Goal: Task Accomplishment & Management: Use online tool/utility

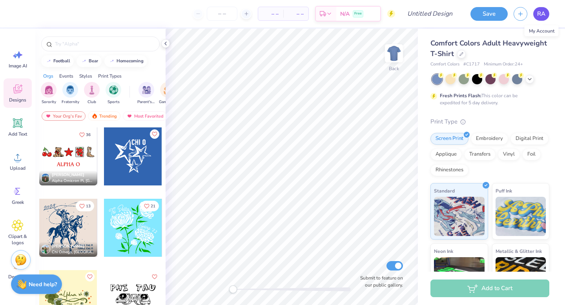
click at [544, 18] on span "RA" at bounding box center [541, 13] width 8 height 9
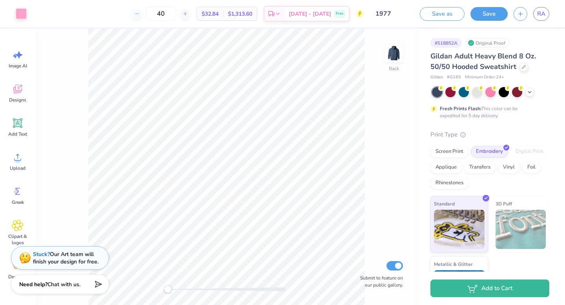
click at [524, 71] on div "Gildan Adult Heavy Blend 8 Oz. 50/50 Hooded Sweatshirt" at bounding box center [490, 61] width 119 height 21
click at [526, 64] on div "Gildan Adult Heavy Blend 8 Oz. 50/50 Hooded Sweatshirt" at bounding box center [490, 61] width 119 height 21
click at [524, 67] on icon at bounding box center [524, 66] width 4 height 4
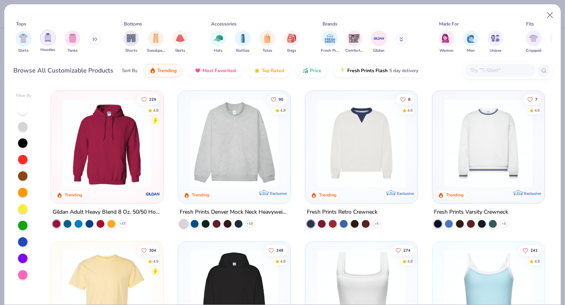
click at [47, 38] on img "filter for Hoodies" at bounding box center [48, 37] width 9 height 9
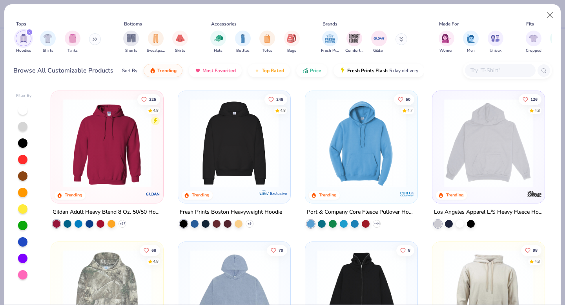
click at [265, 139] on img at bounding box center [234, 143] width 97 height 89
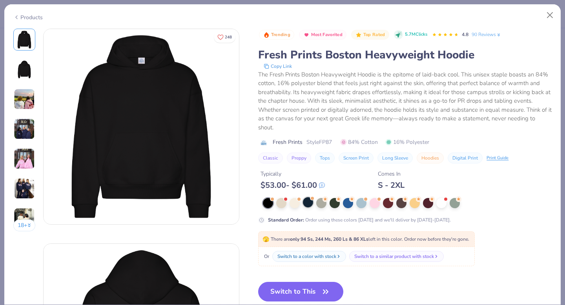
click at [307, 204] on div at bounding box center [308, 202] width 10 height 10
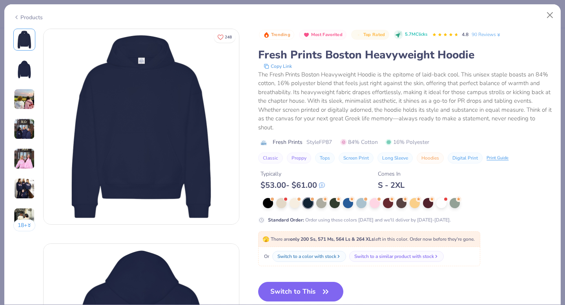
click at [28, 97] on img at bounding box center [24, 99] width 21 height 21
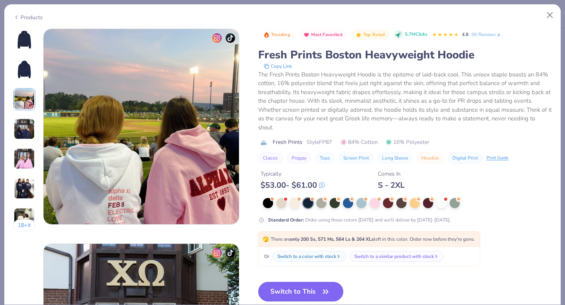
click at [29, 132] on img at bounding box center [24, 129] width 21 height 21
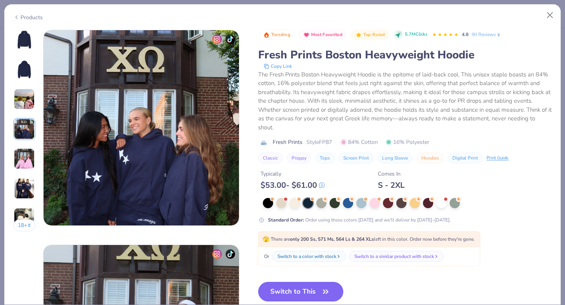
scroll to position [645, 0]
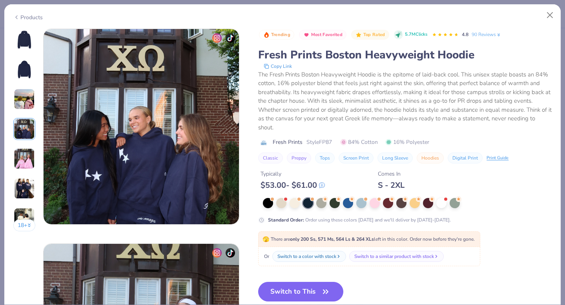
click at [26, 153] on img at bounding box center [24, 158] width 21 height 21
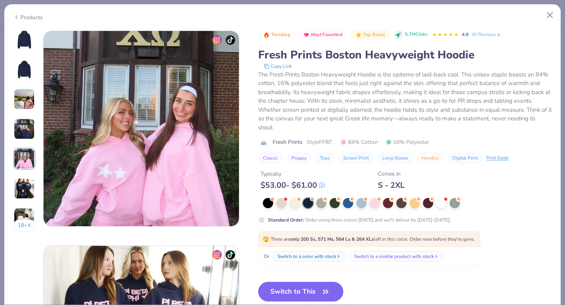
scroll to position [860, 0]
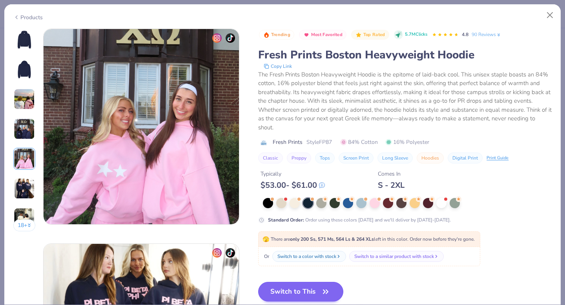
click at [308, 286] on button "Switch to This" at bounding box center [300, 292] width 85 height 20
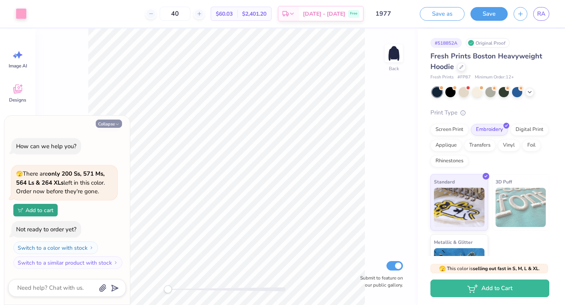
click at [115, 121] on button "Collapse" at bounding box center [109, 124] width 26 height 8
type textarea "x"
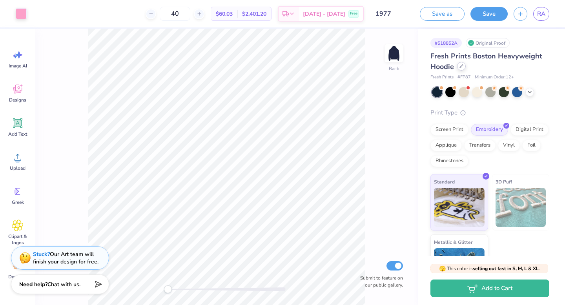
click at [463, 67] on icon at bounding box center [462, 66] width 4 height 4
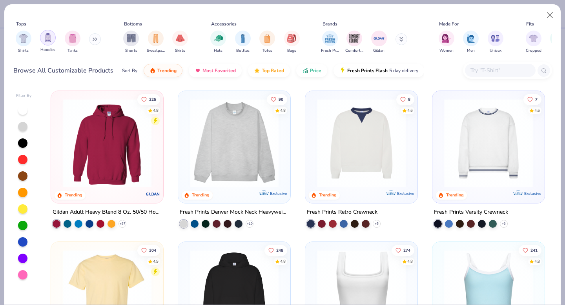
click at [50, 44] on div "filter for Hoodies" at bounding box center [48, 38] width 16 height 16
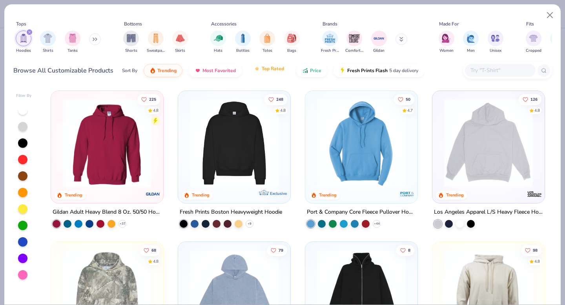
click at [279, 68] on span "Top Rated" at bounding box center [273, 69] width 22 height 6
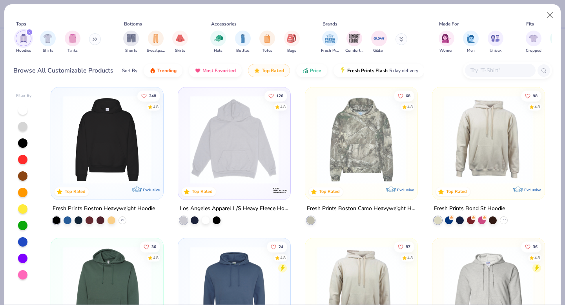
scroll to position [155, 0]
click at [225, 152] on img at bounding box center [234, 139] width 97 height 89
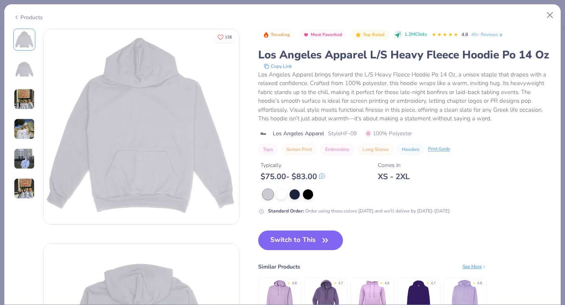
click at [25, 15] on div "Products" at bounding box center [27, 17] width 29 height 8
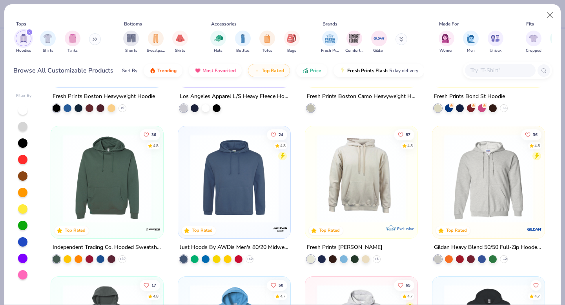
scroll to position [305, 0]
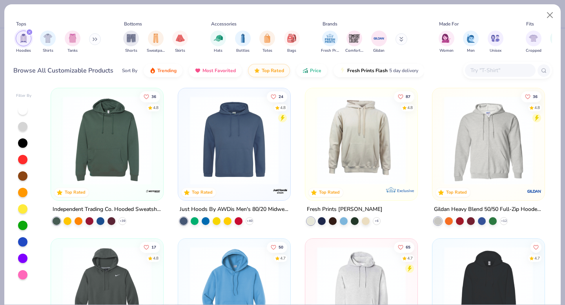
click at [135, 148] on img at bounding box center [107, 140] width 97 height 89
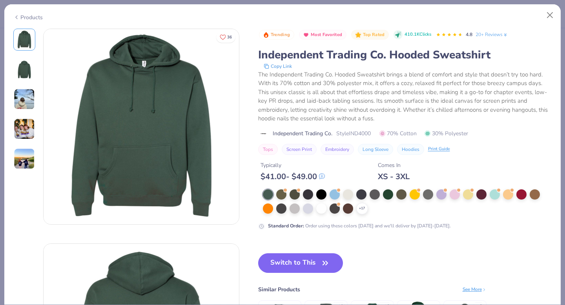
click at [24, 98] on img at bounding box center [24, 99] width 21 height 21
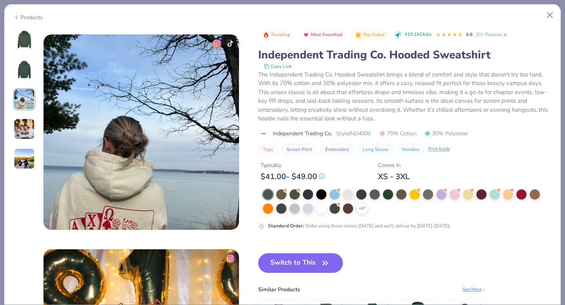
click at [26, 132] on img at bounding box center [24, 129] width 21 height 21
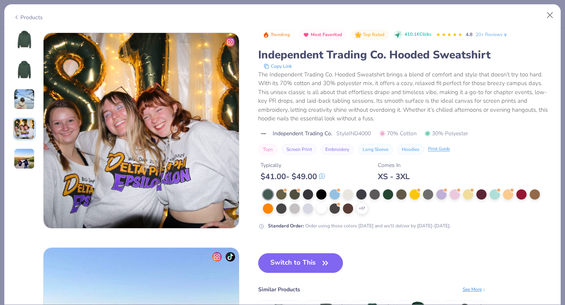
scroll to position [645, 0]
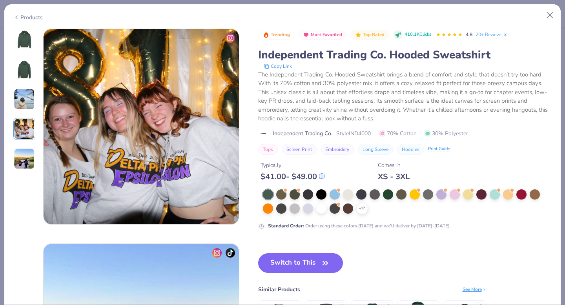
click at [21, 47] on img at bounding box center [24, 39] width 19 height 19
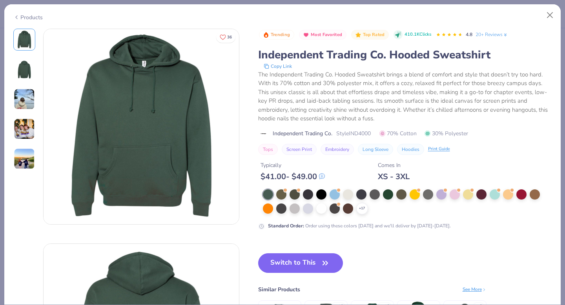
scroll to position [0, 0]
click at [338, 195] on div at bounding box center [335, 194] width 10 height 10
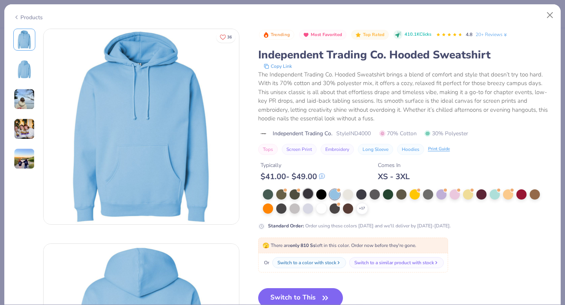
click at [310, 195] on div at bounding box center [308, 194] width 10 height 10
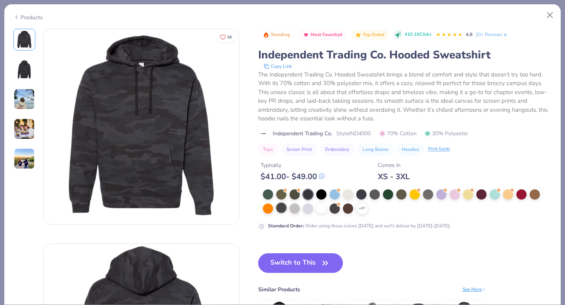
click at [279, 211] on div at bounding box center [281, 208] width 10 height 10
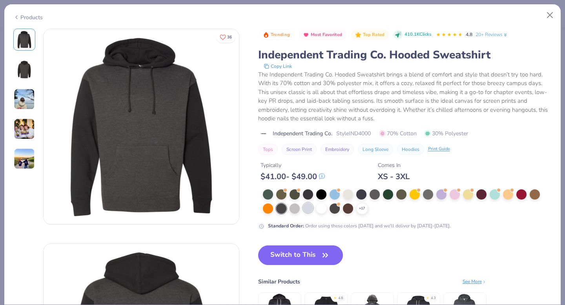
click at [305, 208] on div at bounding box center [308, 208] width 10 height 10
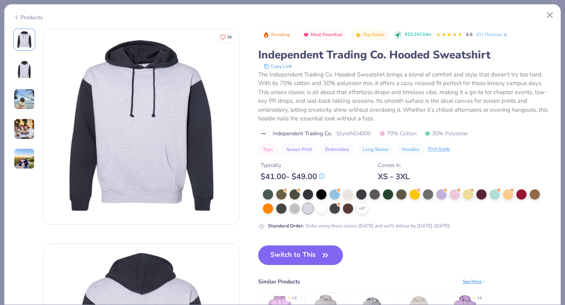
click at [17, 130] on img at bounding box center [24, 129] width 21 height 21
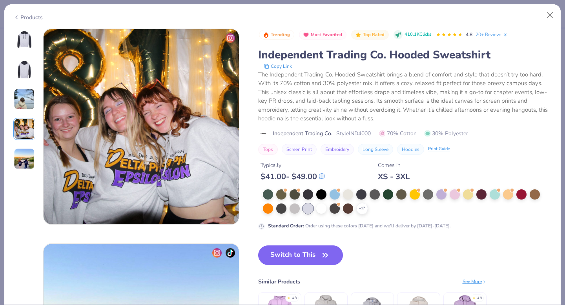
click at [20, 159] on img at bounding box center [24, 158] width 21 height 21
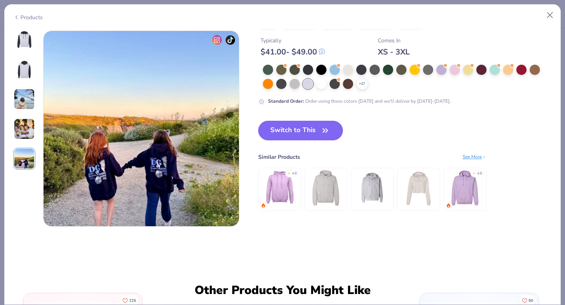
scroll to position [860, 0]
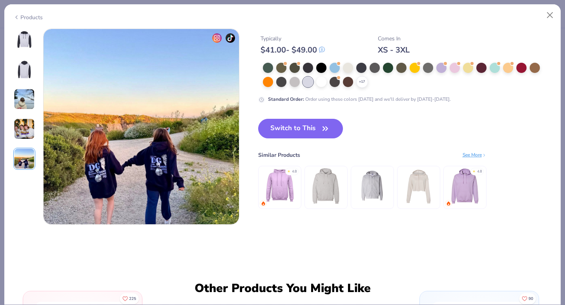
click at [25, 47] on img at bounding box center [24, 39] width 19 height 19
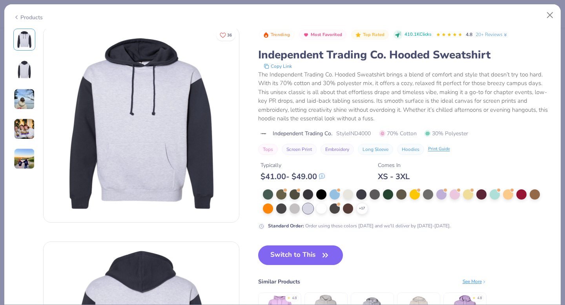
scroll to position [0, 0]
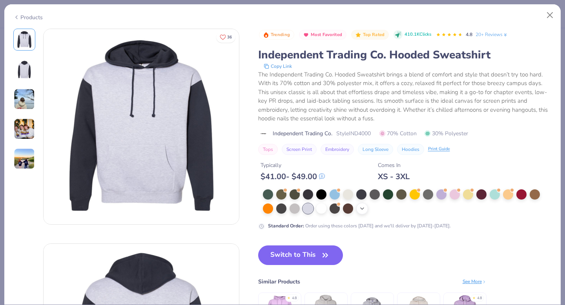
click at [359, 205] on div "+ 17" at bounding box center [362, 209] width 12 height 12
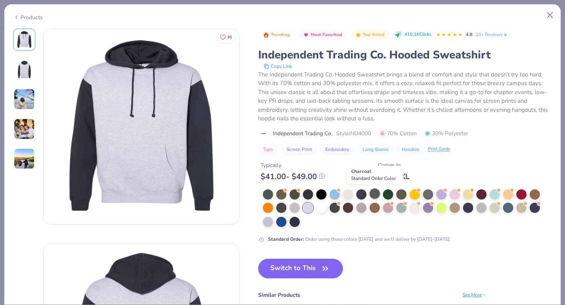
click at [376, 195] on div at bounding box center [375, 194] width 10 height 10
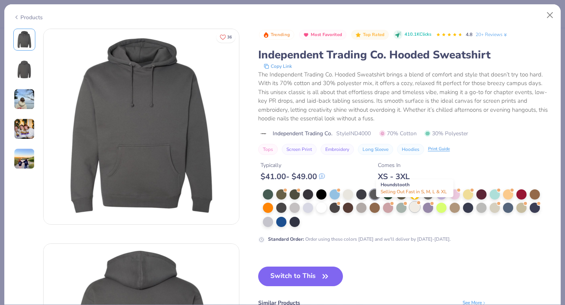
click at [410, 205] on div at bounding box center [415, 207] width 10 height 10
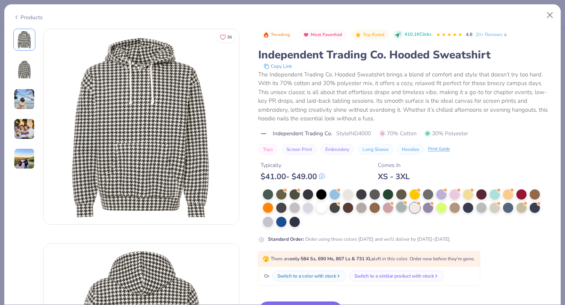
click at [400, 208] on div at bounding box center [401, 207] width 10 height 10
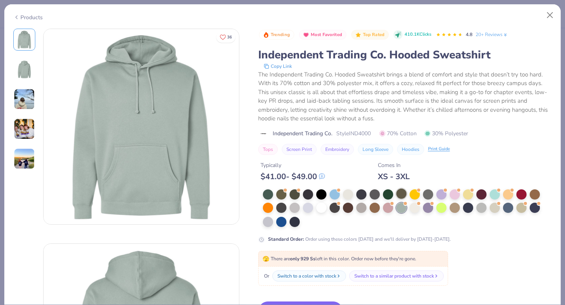
click at [405, 194] on div at bounding box center [401, 194] width 10 height 10
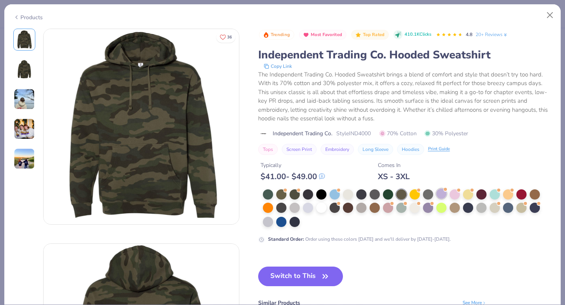
click at [437, 194] on div at bounding box center [442, 194] width 10 height 10
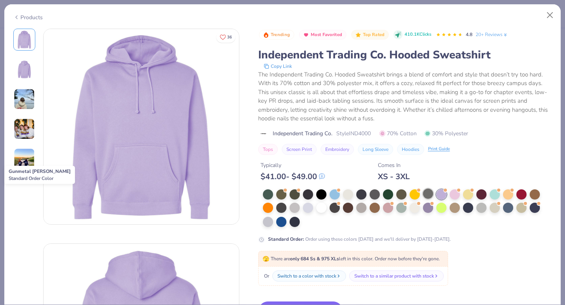
click at [426, 197] on div at bounding box center [428, 194] width 10 height 10
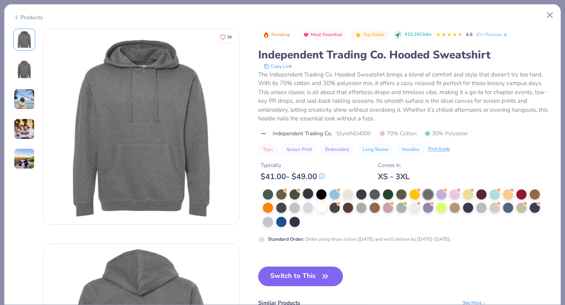
click at [309, 193] on div at bounding box center [308, 194] width 10 height 10
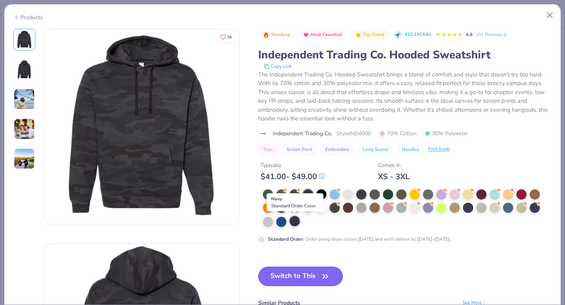
click at [290, 220] on div at bounding box center [295, 221] width 10 height 10
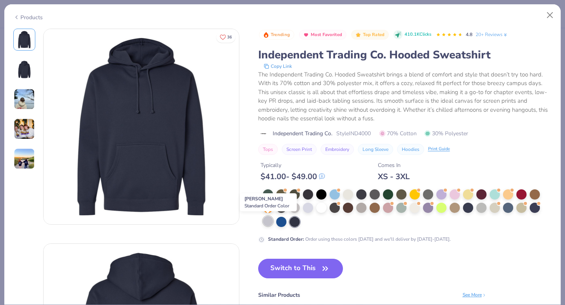
click at [271, 223] on div at bounding box center [268, 221] width 10 height 10
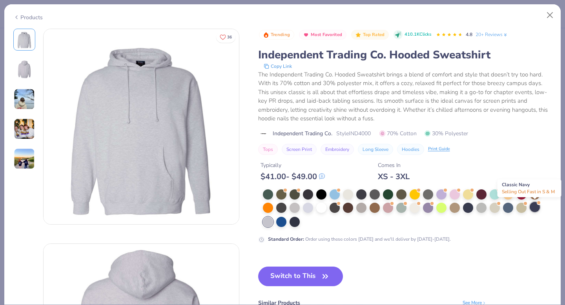
click at [535, 210] on div at bounding box center [535, 207] width 10 height 10
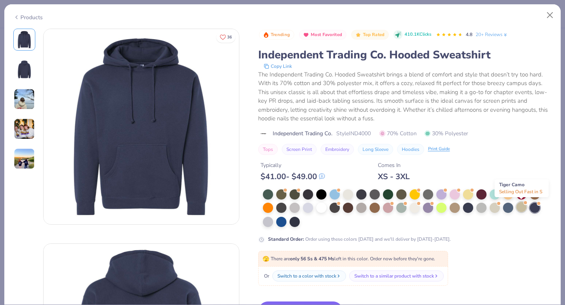
click at [519, 210] on div at bounding box center [522, 207] width 10 height 10
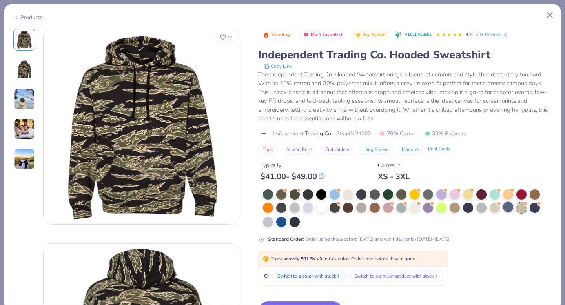
click at [505, 210] on div at bounding box center [508, 207] width 10 height 10
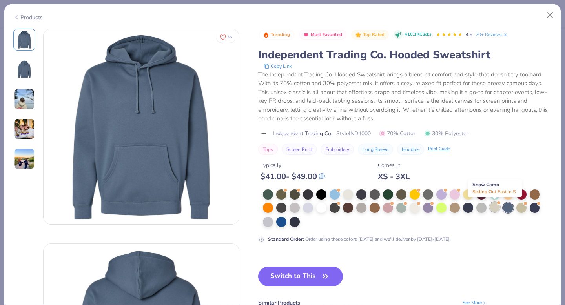
click at [496, 209] on div at bounding box center [495, 207] width 10 height 10
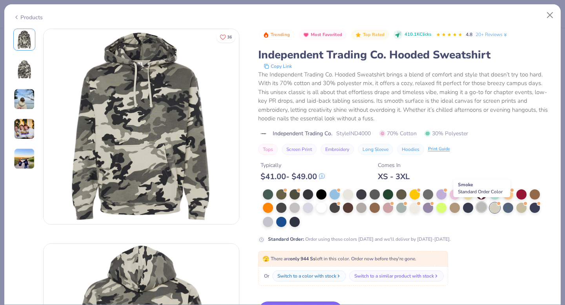
click at [480, 205] on div at bounding box center [482, 207] width 10 height 10
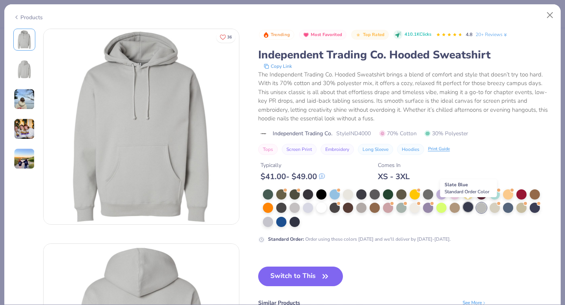
click at [468, 205] on div at bounding box center [468, 207] width 10 height 10
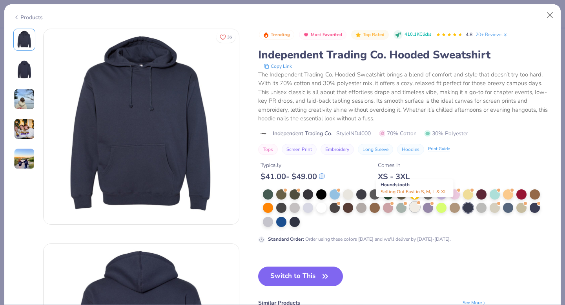
click at [415, 209] on div at bounding box center [415, 207] width 10 height 10
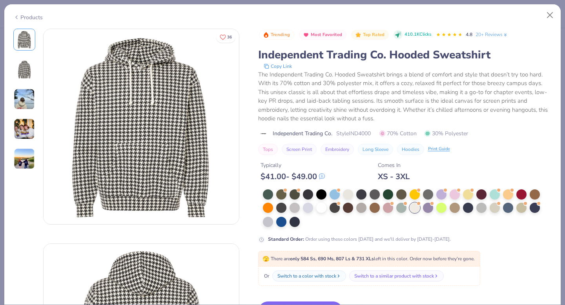
click at [368, 204] on div at bounding box center [407, 209] width 289 height 38
click at [350, 192] on div at bounding box center [348, 194] width 10 height 10
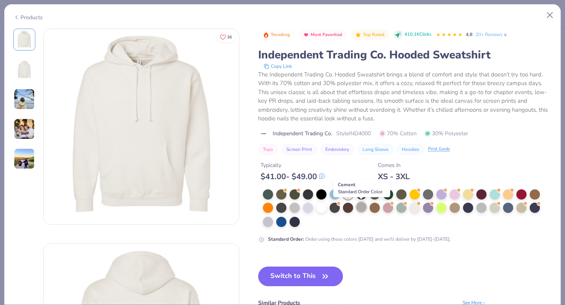
click at [365, 209] on div at bounding box center [361, 207] width 10 height 10
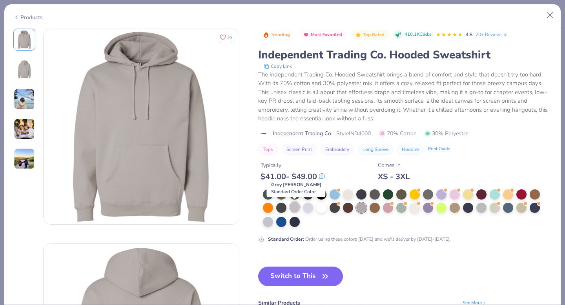
click at [292, 211] on div at bounding box center [295, 207] width 10 height 10
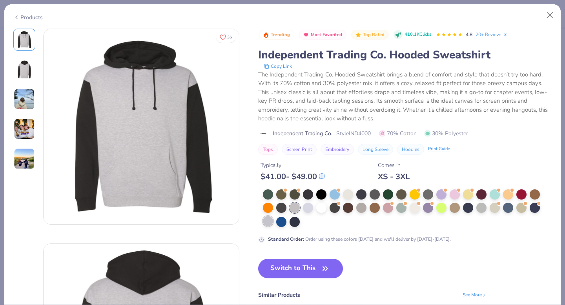
click at [270, 220] on div at bounding box center [268, 221] width 10 height 10
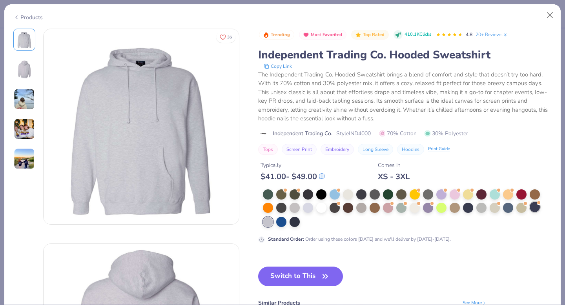
click at [537, 207] on div at bounding box center [535, 207] width 10 height 10
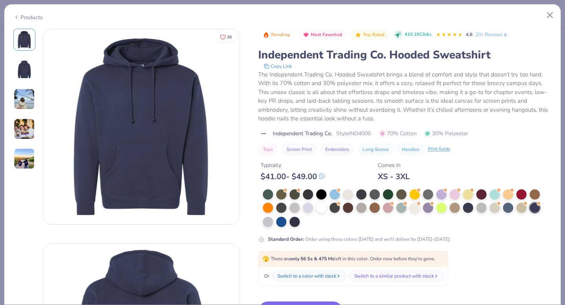
scroll to position [43, 0]
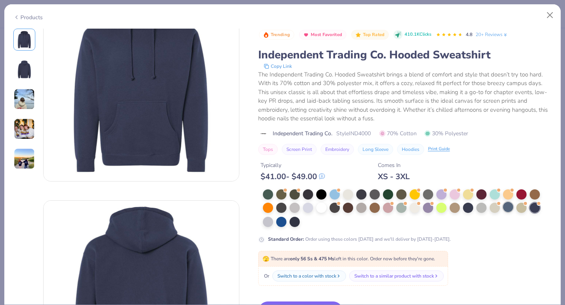
click at [511, 208] on div at bounding box center [508, 207] width 10 height 10
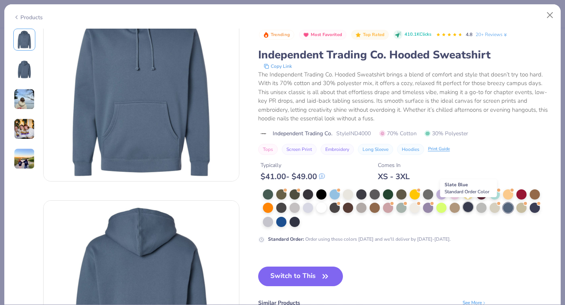
click at [473, 206] on div at bounding box center [468, 207] width 10 height 10
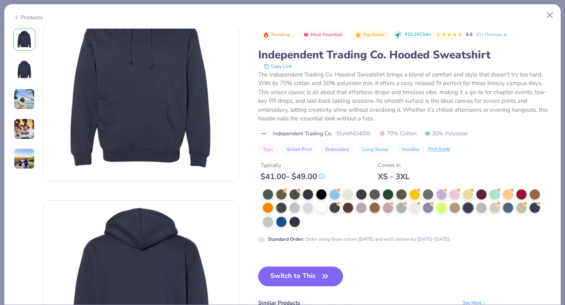
click at [318, 278] on button "Switch to This" at bounding box center [300, 277] width 85 height 20
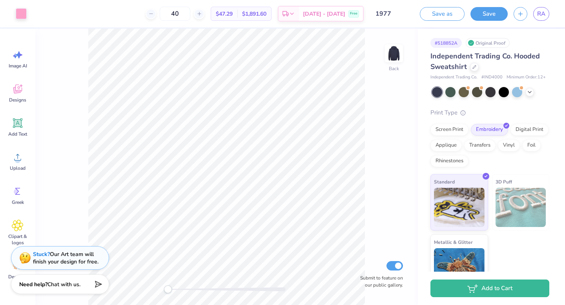
click at [475, 70] on div "Independent Trading Co. Hooded Sweatshirt" at bounding box center [490, 61] width 119 height 21
click at [473, 65] on icon at bounding box center [475, 66] width 4 height 4
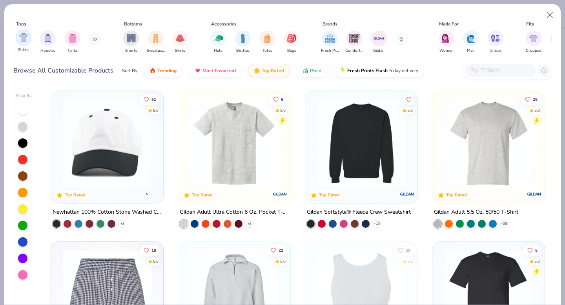
click at [25, 41] on img "filter for Shirts" at bounding box center [23, 37] width 9 height 9
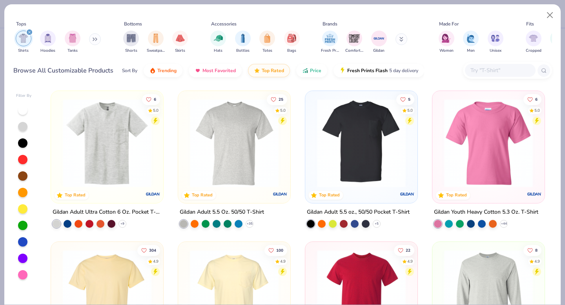
click at [26, 38] on img "filter for Shirts" at bounding box center [23, 38] width 9 height 9
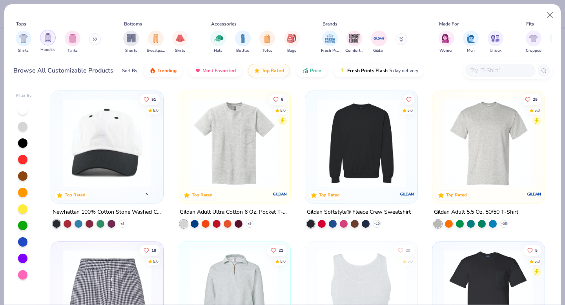
click at [48, 33] on div "filter for Hoodies" at bounding box center [48, 38] width 16 height 16
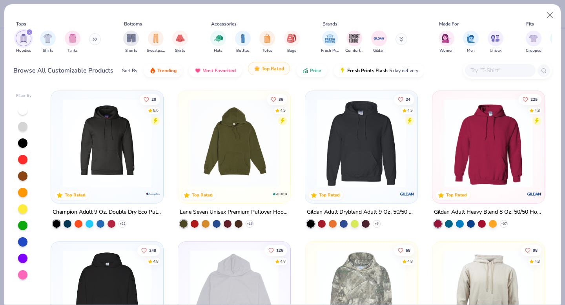
click at [277, 72] on button "Top Rated" at bounding box center [269, 68] width 42 height 13
click at [225, 148] on img at bounding box center [234, 143] width 97 height 89
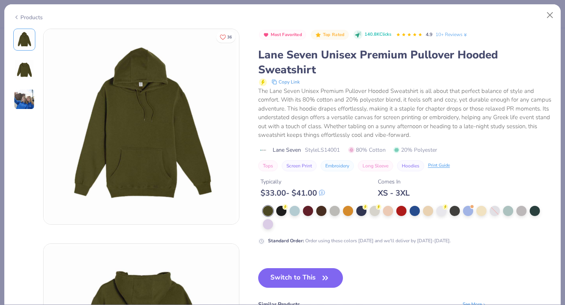
click at [28, 99] on img at bounding box center [24, 99] width 21 height 21
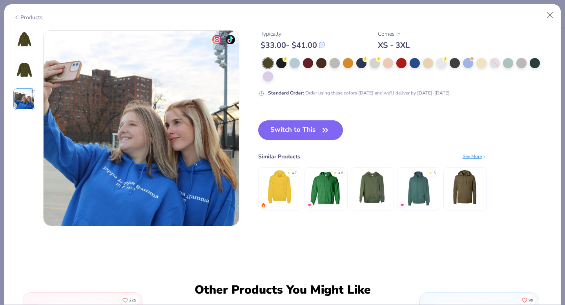
scroll to position [430, 0]
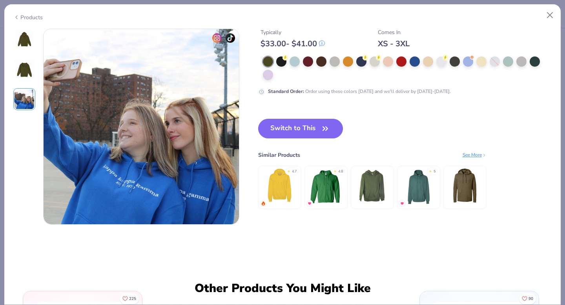
click at [18, 42] on img at bounding box center [24, 39] width 19 height 19
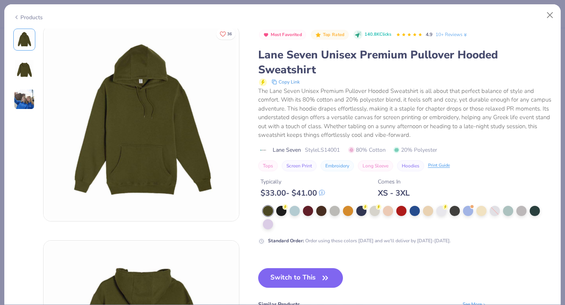
scroll to position [0, 0]
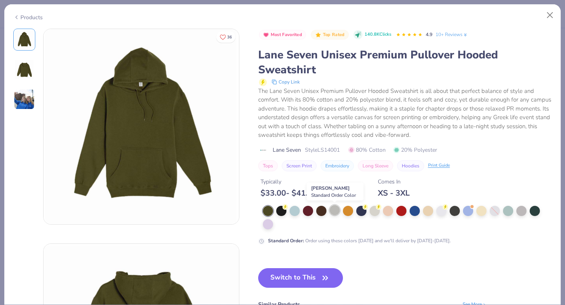
click at [339, 212] on div at bounding box center [335, 210] width 10 height 10
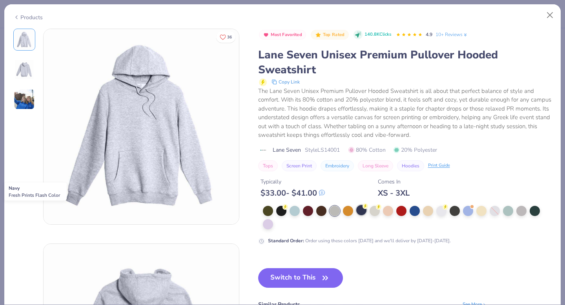
click at [365, 210] on div at bounding box center [361, 210] width 10 height 10
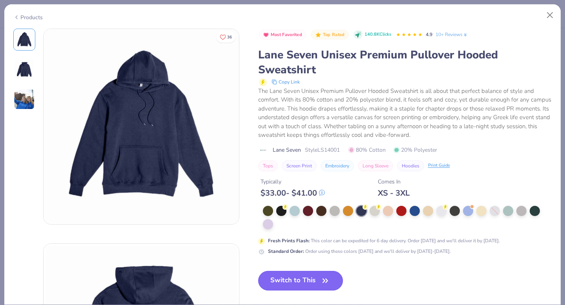
click at [305, 272] on button "Switch to This" at bounding box center [300, 281] width 85 height 20
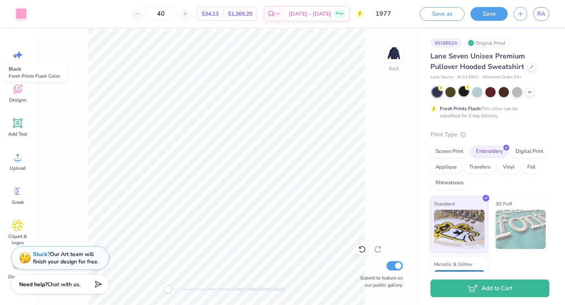
click at [464, 94] on div at bounding box center [464, 91] width 10 height 10
click at [531, 89] on icon at bounding box center [530, 91] width 6 height 6
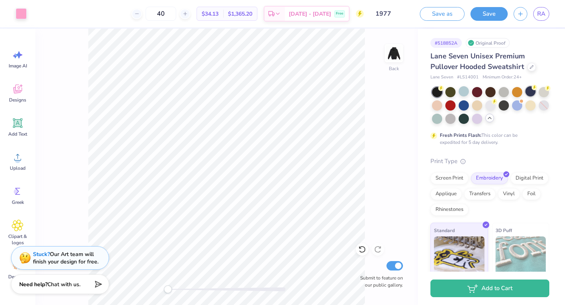
click at [528, 92] on div at bounding box center [531, 91] width 10 height 10
click at [176, 12] on input "40" at bounding box center [161, 14] width 31 height 14
click at [171, 12] on input "40" at bounding box center [161, 14] width 31 height 14
click at [531, 66] on icon at bounding box center [531, 66] width 3 height 3
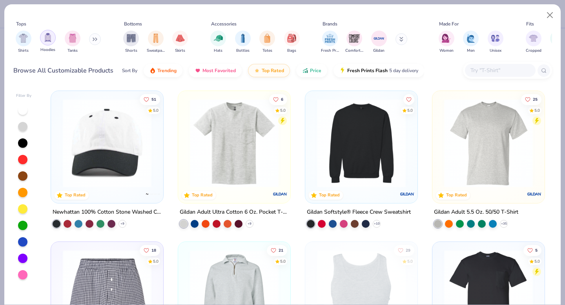
click at [47, 44] on div "filter for Hoodies" at bounding box center [48, 38] width 16 height 16
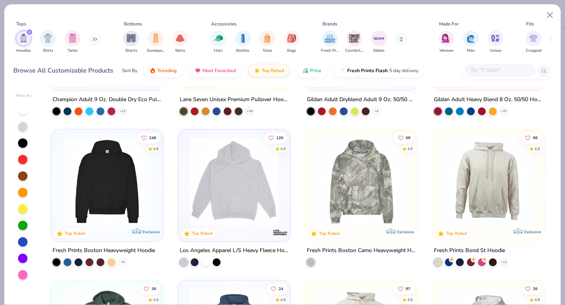
scroll to position [127, 0]
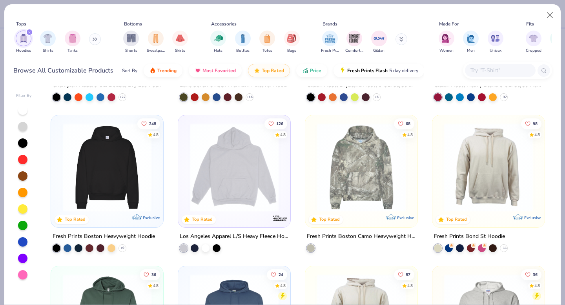
click at [123, 178] on img at bounding box center [107, 167] width 97 height 89
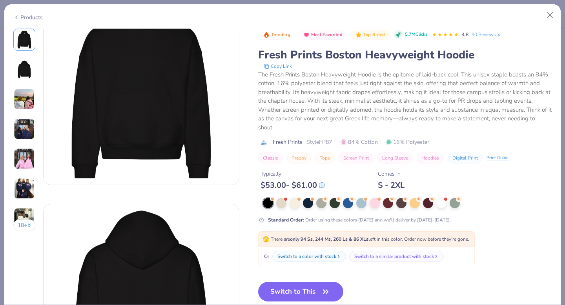
scroll to position [40, 0]
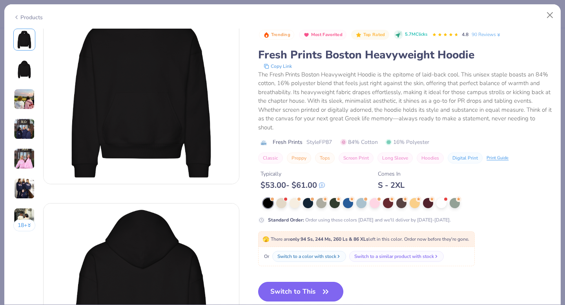
click at [309, 287] on button "Switch to This" at bounding box center [300, 292] width 85 height 20
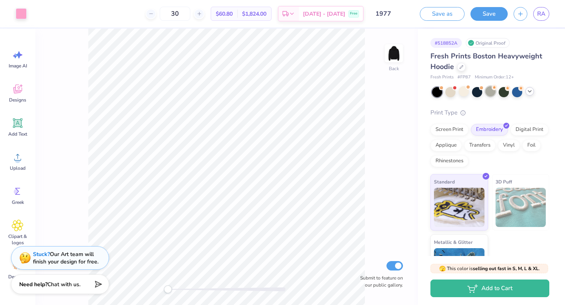
click at [492, 93] on div at bounding box center [491, 91] width 10 height 10
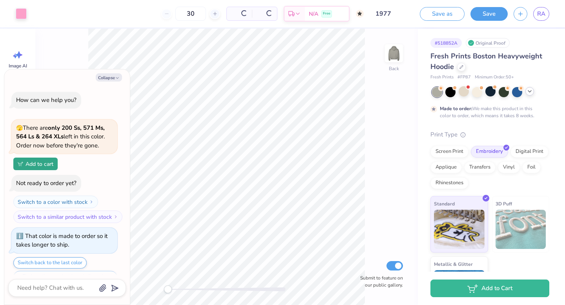
type input "50"
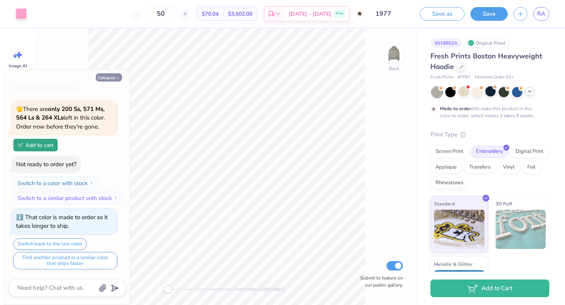
click at [111, 78] on button "Collapse" at bounding box center [109, 77] width 26 height 8
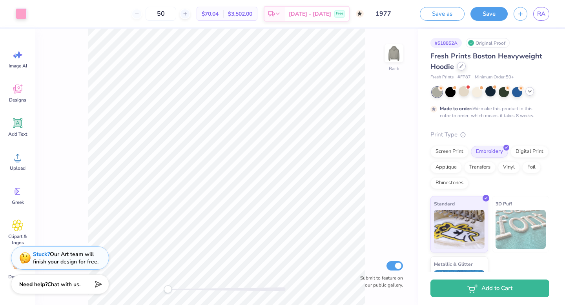
click at [462, 68] on div at bounding box center [461, 66] width 9 height 9
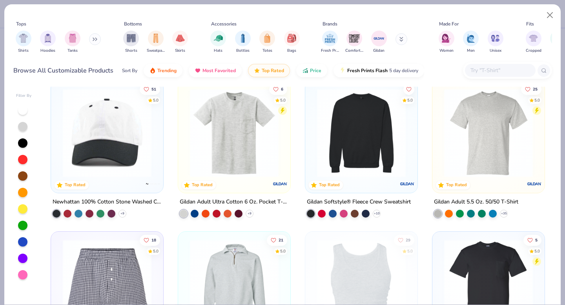
scroll to position [11, 0]
click at [52, 38] on img "filter for Hoodies" at bounding box center [48, 37] width 9 height 9
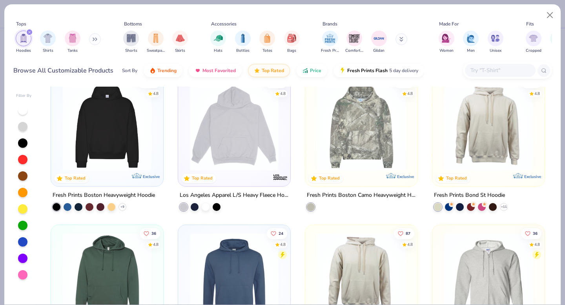
scroll to position [163, 0]
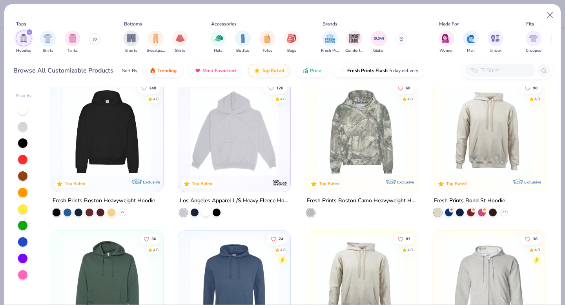
click at [243, 151] on img at bounding box center [234, 132] width 97 height 89
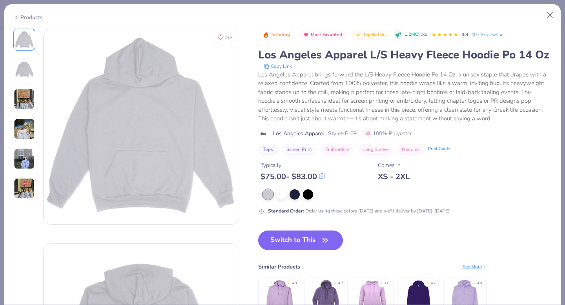
click at [21, 19] on div "Products" at bounding box center [27, 17] width 29 height 8
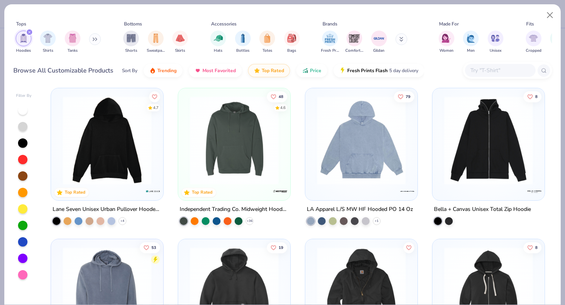
scroll to position [607, 0]
click at [345, 178] on img at bounding box center [361, 140] width 97 height 89
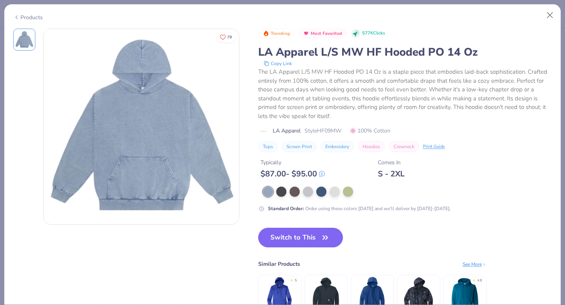
click at [31, 20] on div "Products" at bounding box center [282, 14] width 557 height 20
click at [21, 16] on div "Products" at bounding box center [27, 17] width 29 height 8
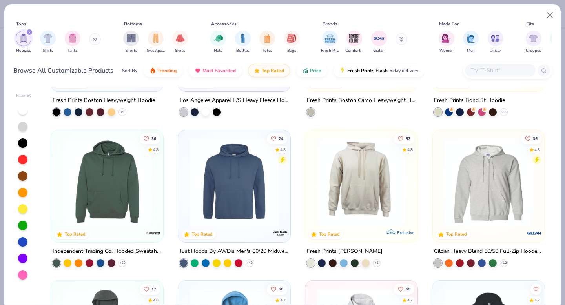
scroll to position [263, 0]
click at [234, 192] on img at bounding box center [234, 181] width 97 height 89
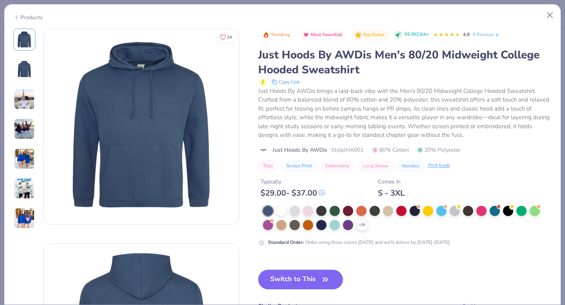
click at [28, 134] on img at bounding box center [24, 129] width 21 height 21
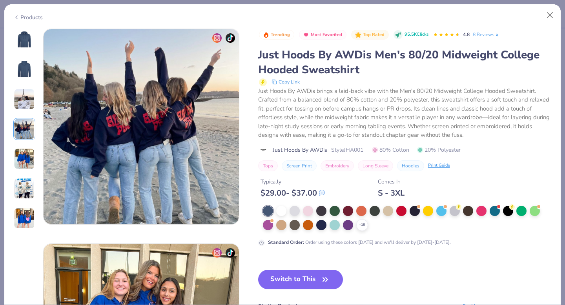
click at [30, 156] on img at bounding box center [24, 158] width 21 height 21
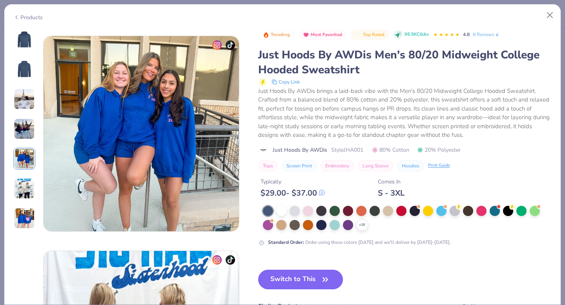
scroll to position [860, 0]
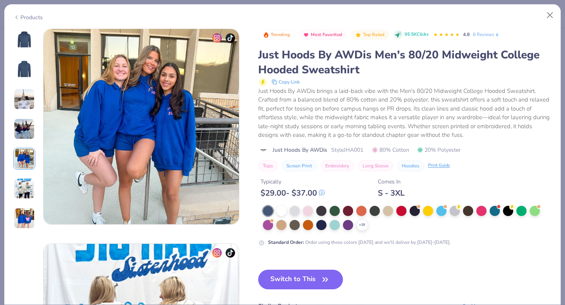
click at [20, 181] on img at bounding box center [24, 188] width 21 height 21
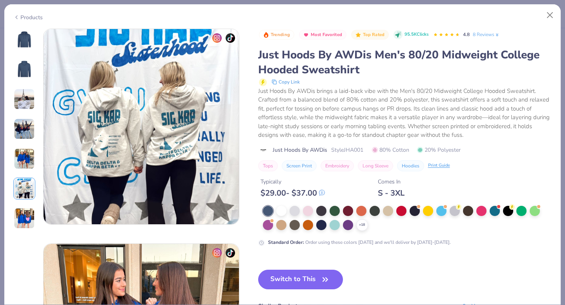
click at [28, 216] on img at bounding box center [24, 218] width 21 height 21
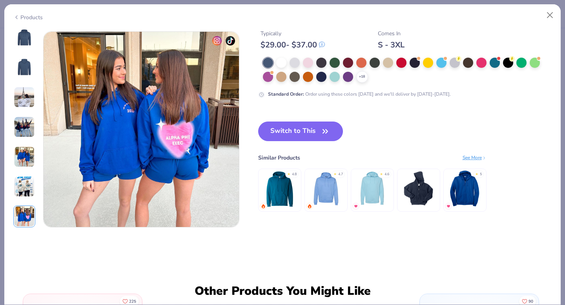
scroll to position [1291, 0]
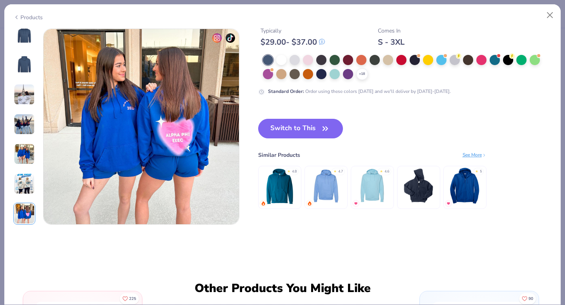
click at [26, 36] on img at bounding box center [24, 35] width 19 height 19
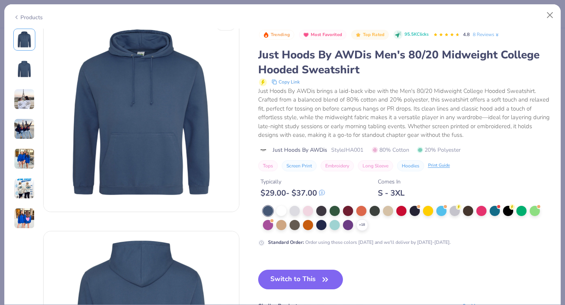
scroll to position [0, 0]
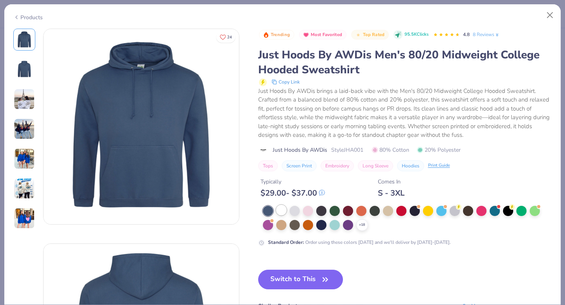
click at [281, 214] on div at bounding box center [281, 210] width 10 height 10
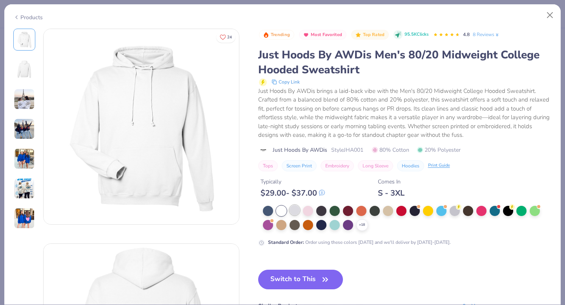
click at [296, 212] on div at bounding box center [295, 210] width 10 height 10
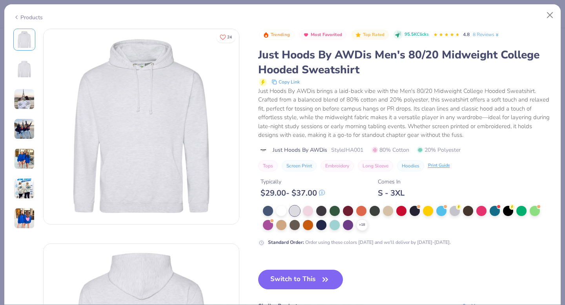
click at [315, 225] on div "+ 18" at bounding box center [407, 218] width 289 height 25
click at [321, 225] on div at bounding box center [321, 224] width 10 height 10
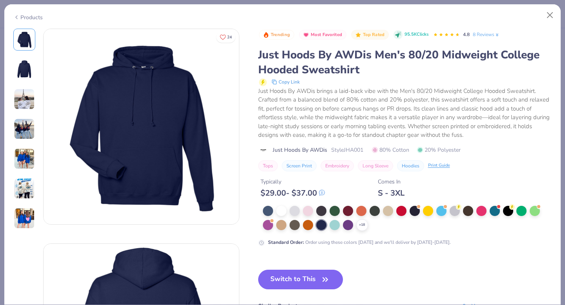
click at [30, 18] on div "Products" at bounding box center [27, 17] width 29 height 8
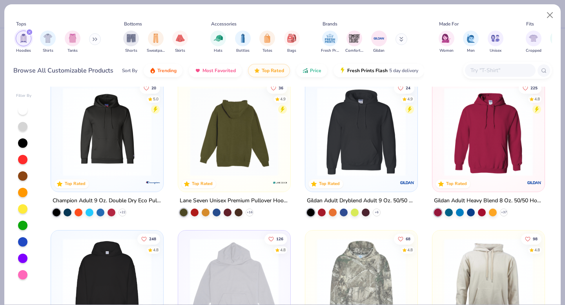
scroll to position [16, 0]
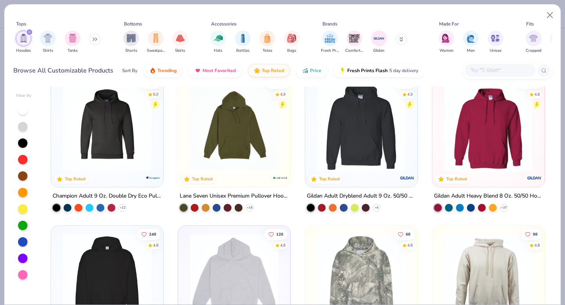
click at [371, 130] on div at bounding box center [264, 127] width 289 height 89
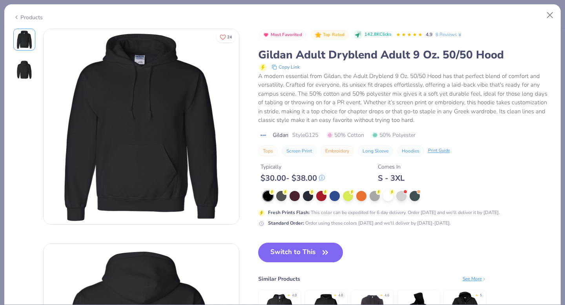
click at [27, 16] on div "Products" at bounding box center [27, 17] width 29 height 8
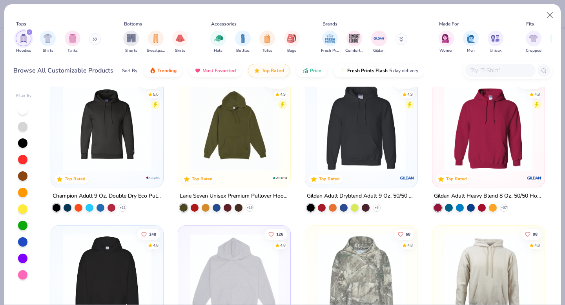
click at [500, 126] on img at bounding box center [488, 127] width 97 height 89
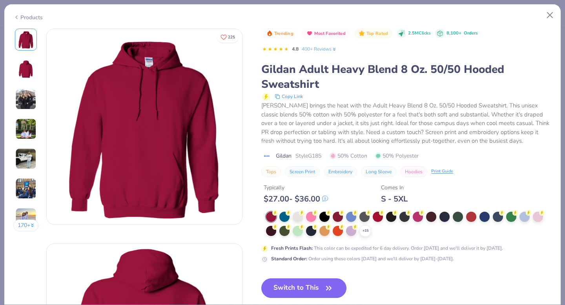
click at [27, 103] on img at bounding box center [25, 99] width 21 height 21
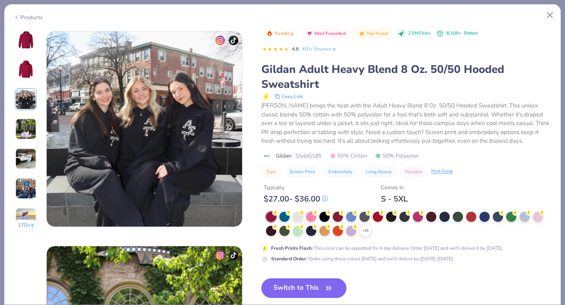
scroll to position [430, 0]
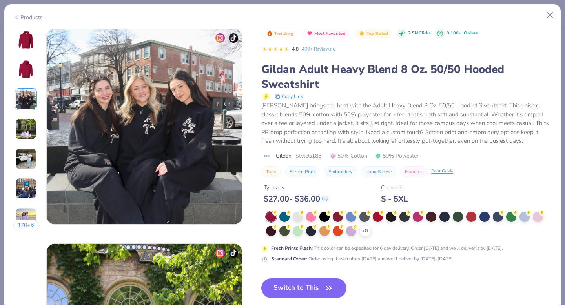
click at [26, 42] on img at bounding box center [25, 39] width 19 height 19
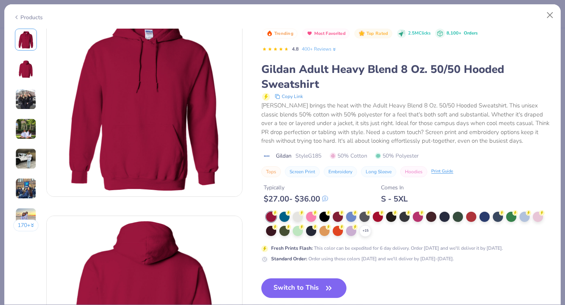
scroll to position [30, 0]
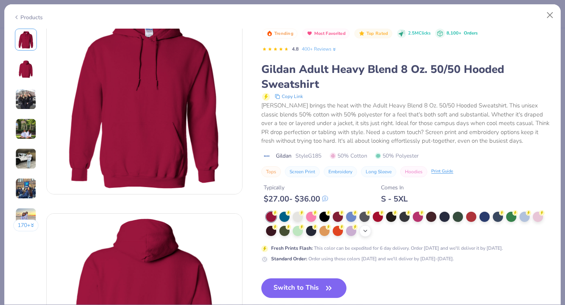
click at [364, 231] on icon at bounding box center [365, 231] width 6 height 6
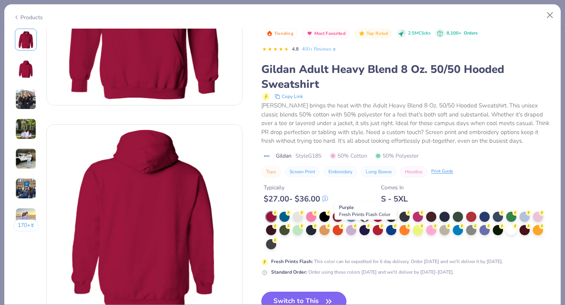
scroll to position [122, 0]
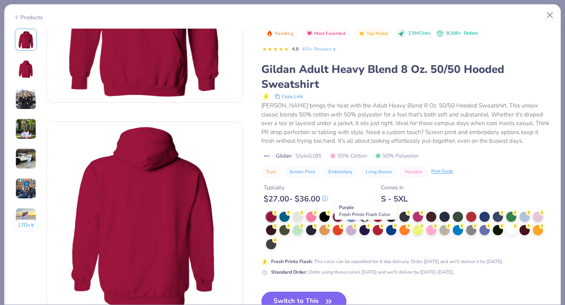
click at [364, 231] on div at bounding box center [365, 230] width 10 height 10
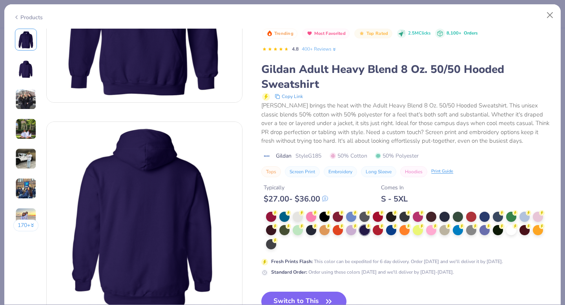
scroll to position [235, 0]
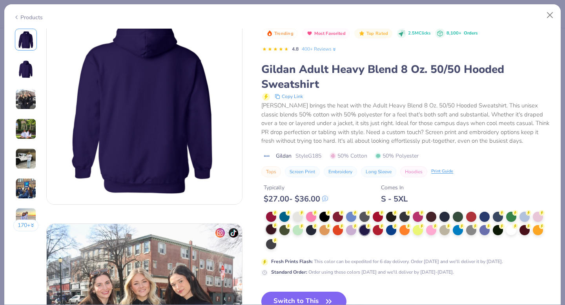
click at [266, 233] on div at bounding box center [406, 231] width 290 height 38
click at [269, 231] on div at bounding box center [271, 230] width 10 height 10
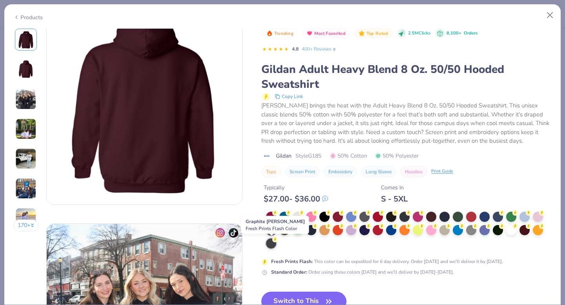
click at [271, 247] on div at bounding box center [271, 244] width 10 height 10
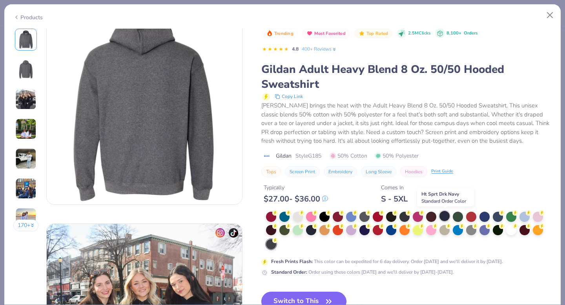
click at [446, 217] on div at bounding box center [445, 216] width 10 height 10
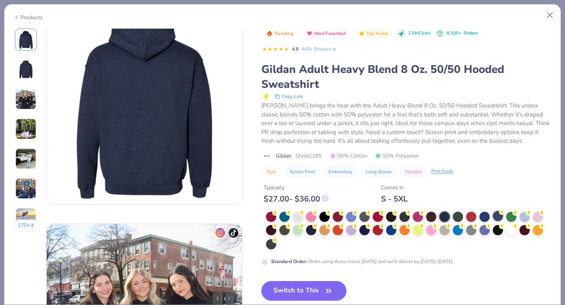
click at [496, 217] on div at bounding box center [498, 216] width 10 height 10
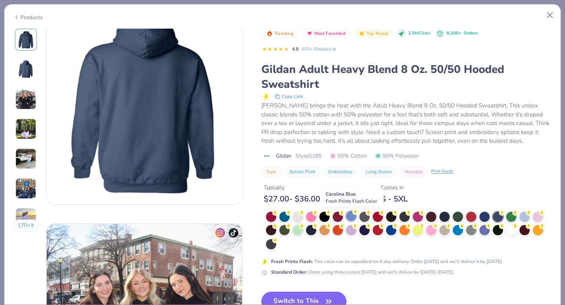
click at [355, 220] on div at bounding box center [351, 216] width 10 height 10
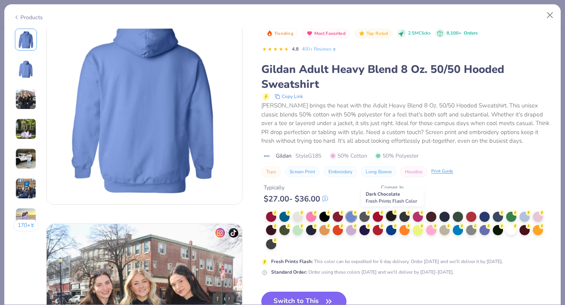
click at [395, 218] on div at bounding box center [391, 216] width 10 height 10
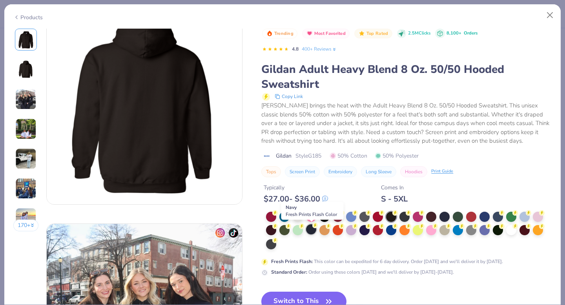
click at [313, 230] on div at bounding box center [311, 230] width 10 height 10
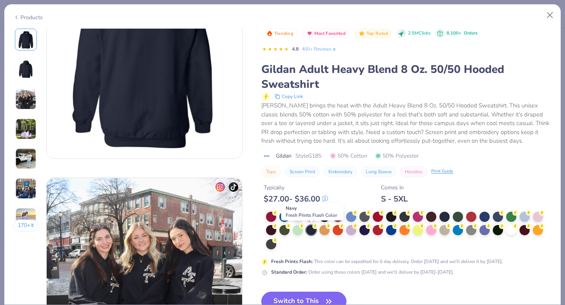
scroll to position [285, 0]
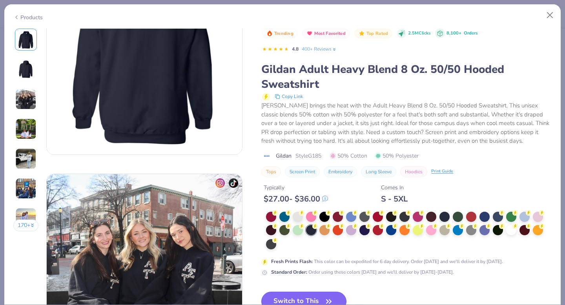
click at [306, 298] on button "Switch to This" at bounding box center [303, 302] width 85 height 20
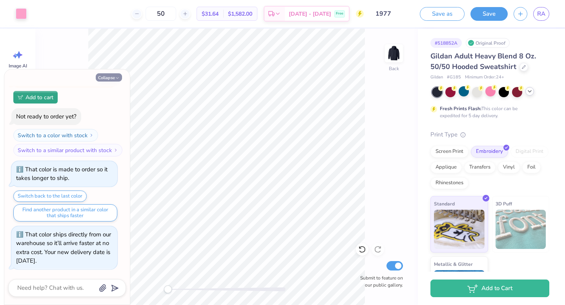
click at [108, 80] on button "Collapse" at bounding box center [109, 77] width 26 height 8
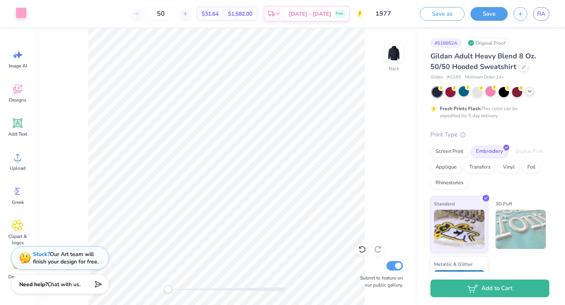
click at [23, 17] on div at bounding box center [21, 12] width 11 height 11
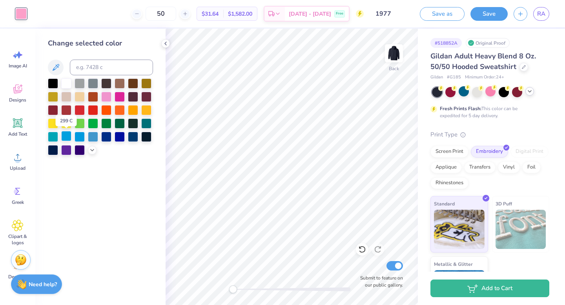
click at [65, 134] on div at bounding box center [66, 136] width 10 height 10
click at [132, 135] on div at bounding box center [133, 136] width 10 height 10
click at [67, 82] on div at bounding box center [66, 83] width 10 height 10
click at [145, 99] on div at bounding box center [146, 96] width 10 height 10
click at [131, 99] on div at bounding box center [133, 96] width 10 height 10
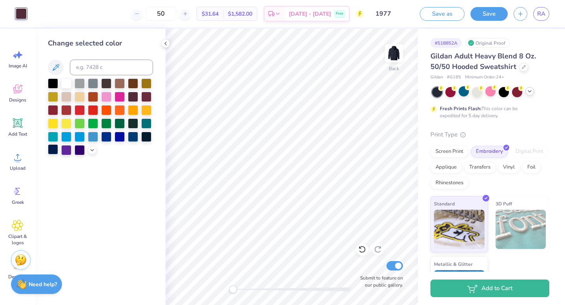
click at [58, 150] on div at bounding box center [53, 149] width 10 height 10
click at [62, 150] on div at bounding box center [66, 149] width 10 height 10
click at [110, 99] on div at bounding box center [106, 96] width 10 height 10
click at [92, 150] on polyline at bounding box center [92, 150] width 3 height 2
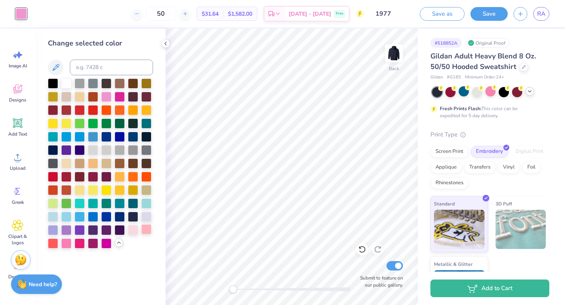
click at [149, 226] on div at bounding box center [146, 230] width 10 height 10
click at [146, 220] on div at bounding box center [146, 216] width 10 height 10
click at [65, 203] on div at bounding box center [66, 203] width 10 height 10
click at [135, 86] on div at bounding box center [133, 83] width 10 height 10
click at [88, 84] on div at bounding box center [93, 83] width 10 height 10
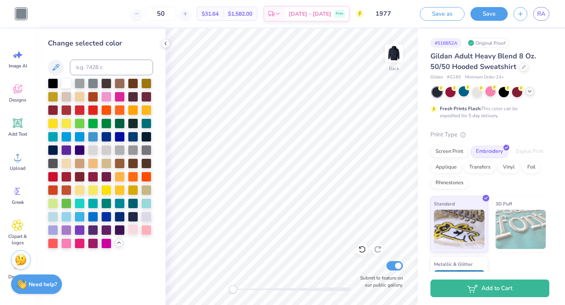
click at [135, 228] on div at bounding box center [133, 230] width 10 height 10
click at [147, 231] on div at bounding box center [146, 230] width 10 height 10
click at [106, 93] on div at bounding box center [106, 96] width 10 height 10
click at [357, 248] on div at bounding box center [362, 249] width 13 height 13
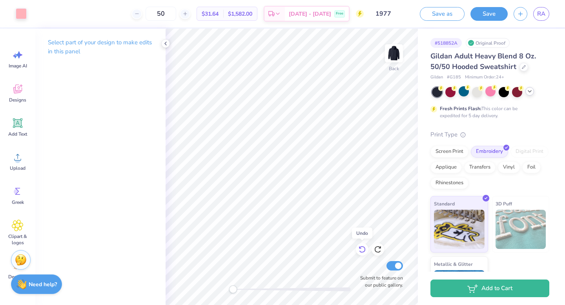
click at [357, 248] on div at bounding box center [362, 249] width 13 height 13
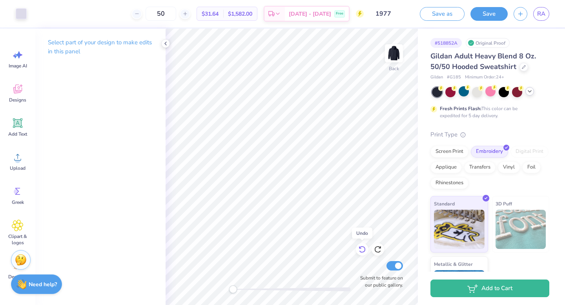
click at [357, 248] on div at bounding box center [362, 249] width 13 height 13
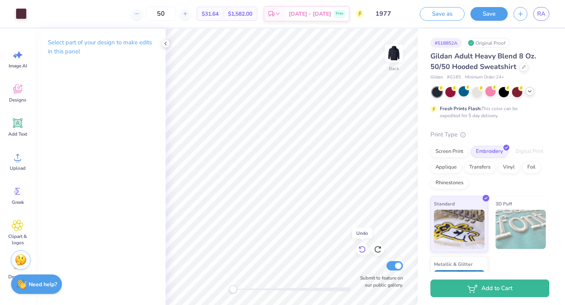
click at [357, 248] on div at bounding box center [362, 249] width 13 height 13
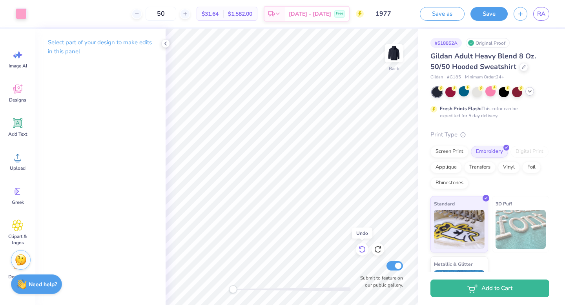
click at [357, 248] on div at bounding box center [362, 249] width 13 height 13
click at [374, 249] on div at bounding box center [378, 249] width 13 height 13
click at [169, 45] on div at bounding box center [165, 43] width 9 height 9
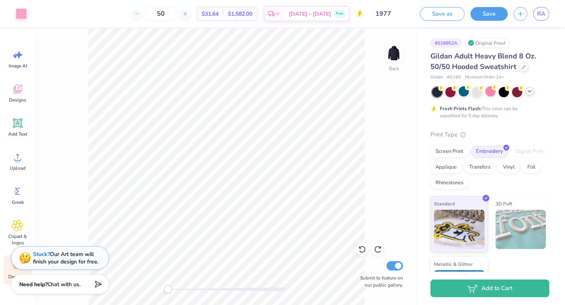
click at [4, 272] on div "Decorate" at bounding box center [18, 270] width 28 height 29
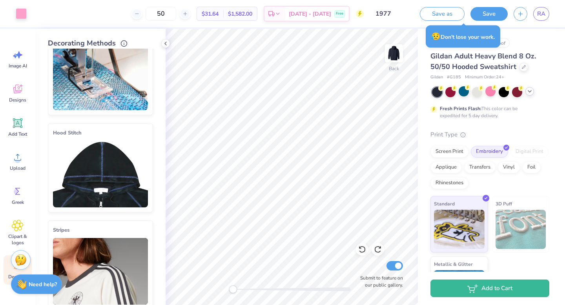
scroll to position [0, 0]
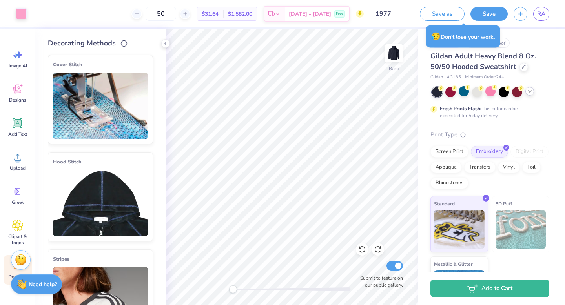
click at [80, 106] on img at bounding box center [100, 106] width 95 height 67
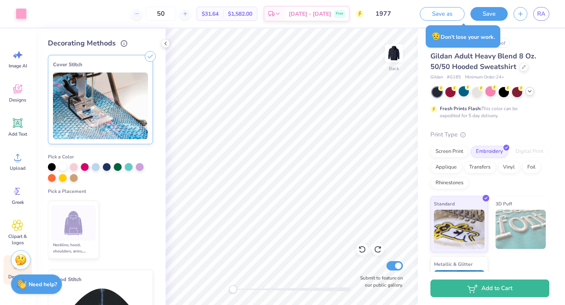
click at [74, 216] on img at bounding box center [73, 223] width 29 height 29
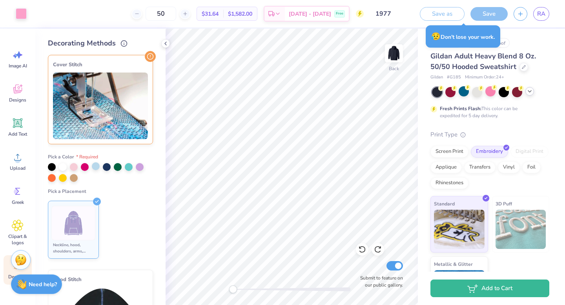
click at [96, 166] on div at bounding box center [96, 167] width 8 height 8
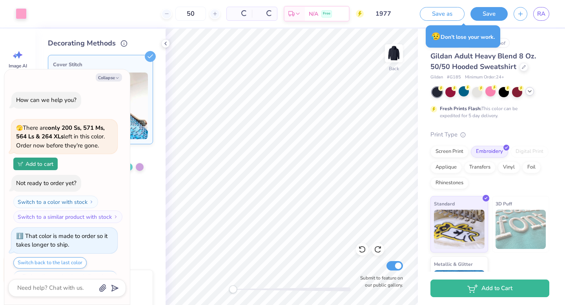
scroll to position [124, 0]
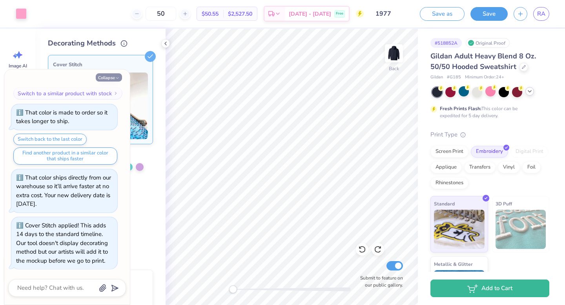
click at [112, 77] on button "Collapse" at bounding box center [109, 77] width 26 height 8
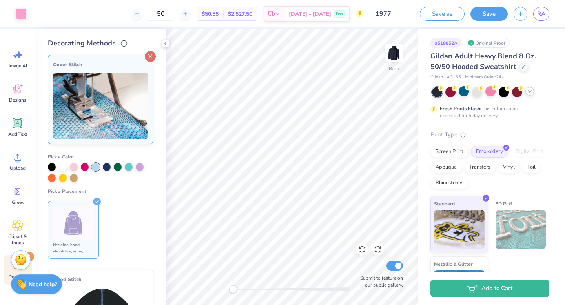
click at [148, 57] on icon at bounding box center [150, 56] width 11 height 11
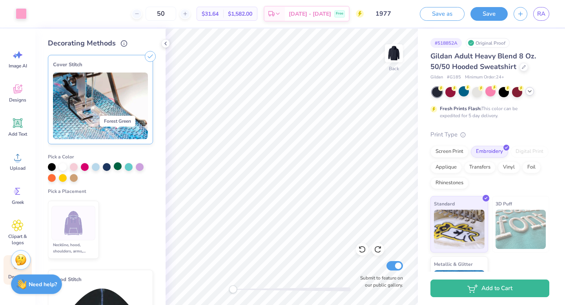
scroll to position [184, 0]
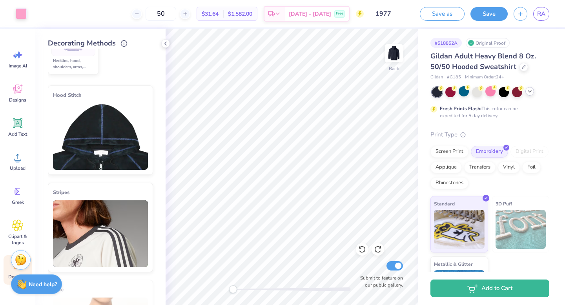
click at [108, 153] on img at bounding box center [100, 136] width 95 height 67
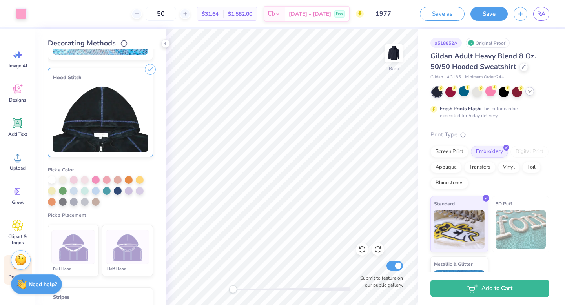
scroll to position [155, 0]
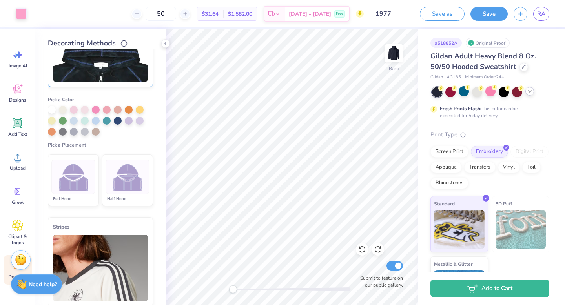
click at [119, 182] on img at bounding box center [127, 177] width 29 height 29
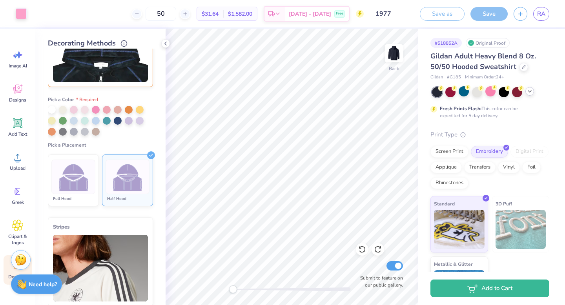
scroll to position [41, 0]
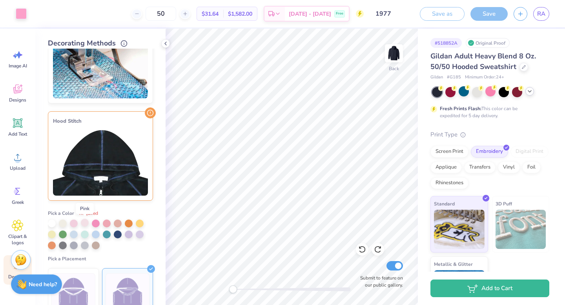
click at [84, 223] on div at bounding box center [85, 223] width 8 height 8
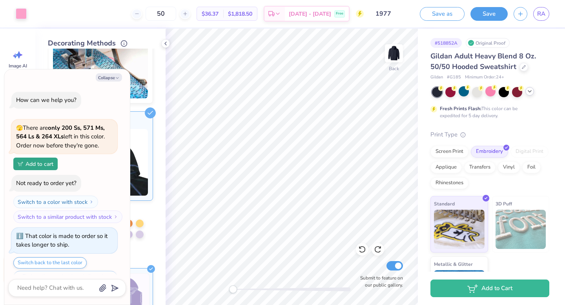
scroll to position [180, 0]
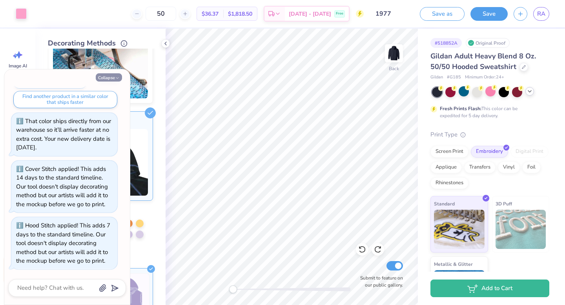
click at [115, 78] on button "Collapse" at bounding box center [109, 77] width 26 height 8
type textarea "x"
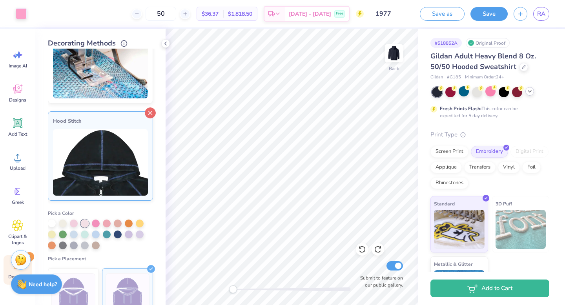
click at [147, 112] on icon at bounding box center [150, 113] width 11 height 11
click at [170, 18] on input "50" at bounding box center [161, 14] width 31 height 14
type input "35"
click at [168, 43] on icon at bounding box center [166, 43] width 6 height 6
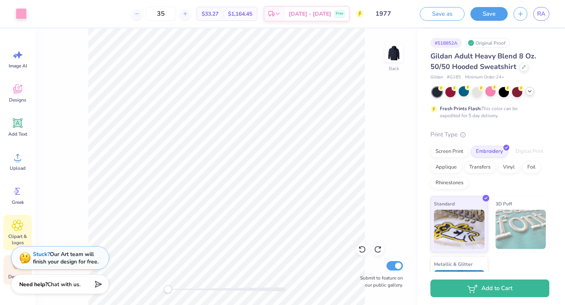
scroll to position [38, 0]
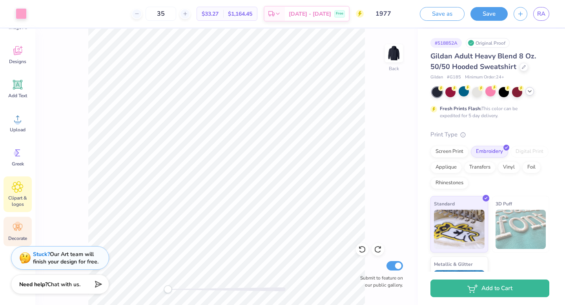
click at [24, 183] on div "Clipart & logos" at bounding box center [18, 195] width 28 height 36
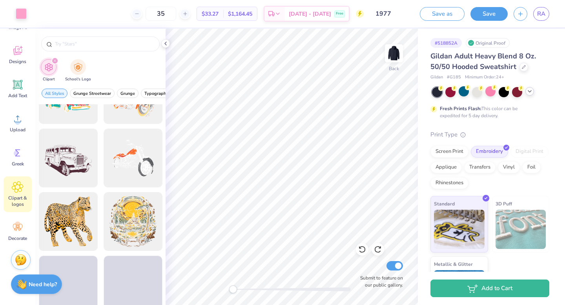
scroll to position [866, 0]
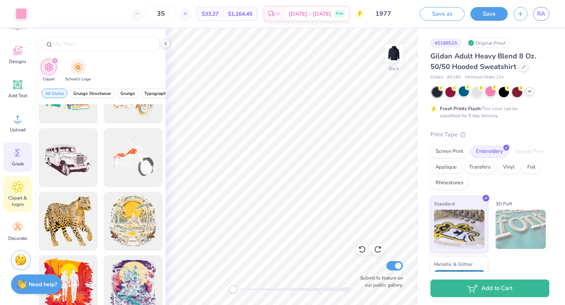
click at [22, 156] on icon at bounding box center [18, 153] width 12 height 12
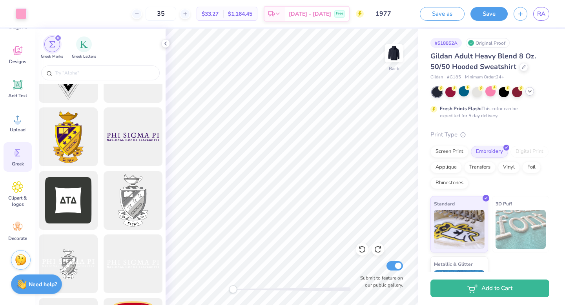
scroll to position [443, 0]
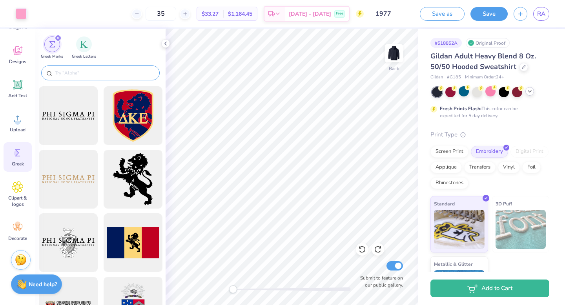
click at [100, 68] on div at bounding box center [100, 73] width 119 height 15
click at [85, 46] on img "filter for Greek Letters" at bounding box center [84, 44] width 8 height 8
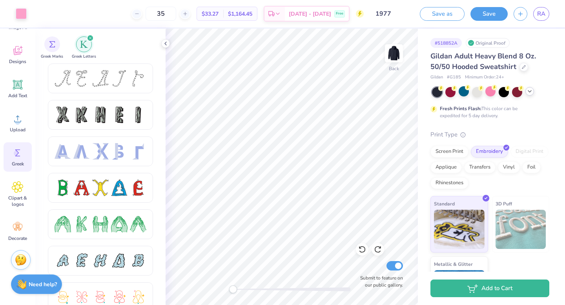
click at [90, 38] on icon "filter for Greek Letters" at bounding box center [90, 38] width 2 height 2
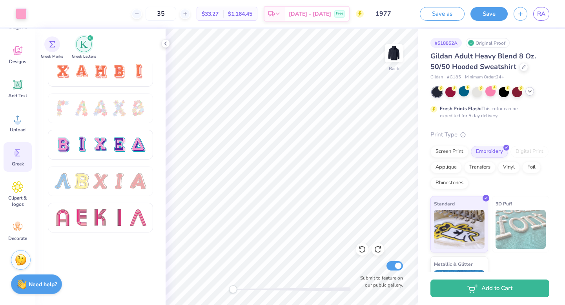
scroll to position [480, 0]
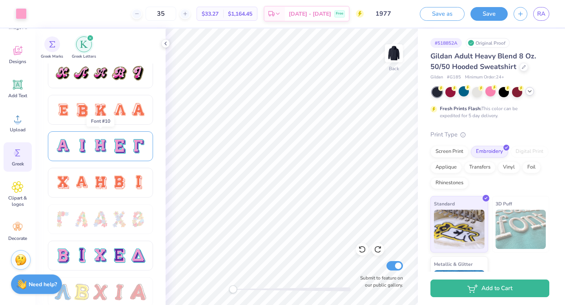
click at [128, 139] on div at bounding box center [101, 146] width 92 height 16
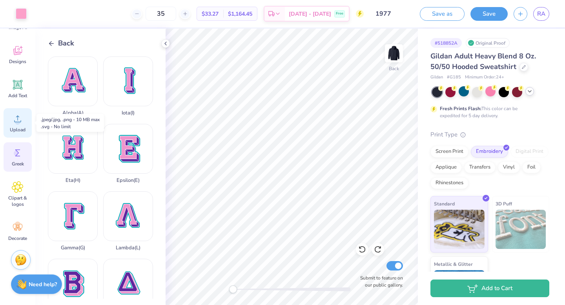
scroll to position [0, 0]
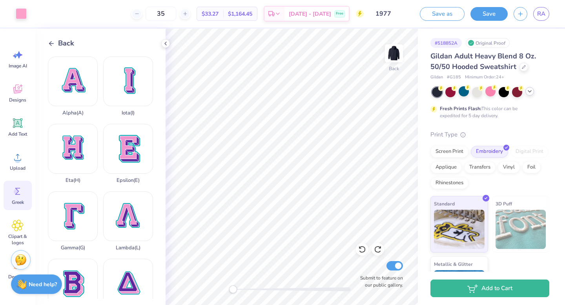
click at [55, 43] on div "Back" at bounding box center [61, 43] width 26 height 11
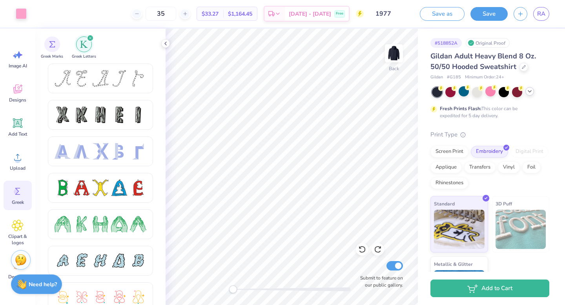
click at [91, 38] on icon "filter for Greek Letters" at bounding box center [90, 38] width 3 height 3
click at [53, 42] on img "filter for Greek Marks" at bounding box center [52, 43] width 6 height 6
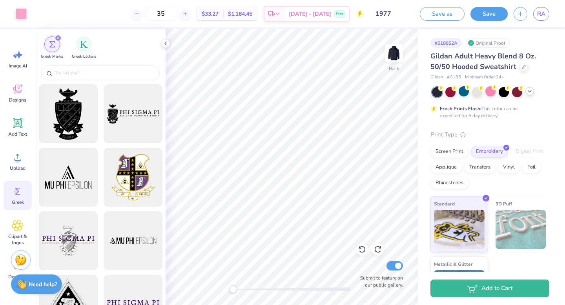
click at [57, 38] on icon "filter for Greek Marks" at bounding box center [58, 38] width 3 height 3
click at [11, 160] on div "Upload" at bounding box center [18, 161] width 28 height 29
click at [165, 46] on icon at bounding box center [166, 43] width 6 height 6
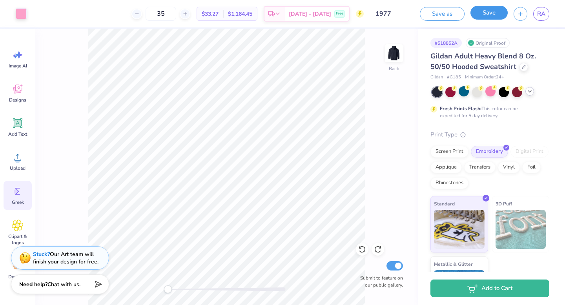
click at [488, 11] on button "Save" at bounding box center [489, 13] width 37 height 14
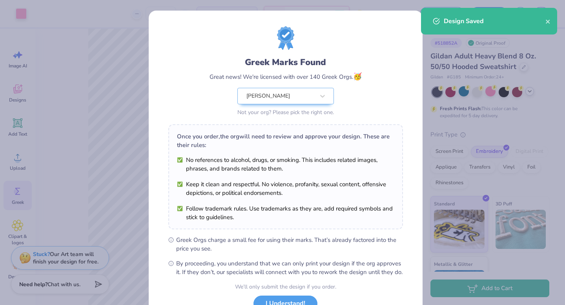
scroll to position [62, 0]
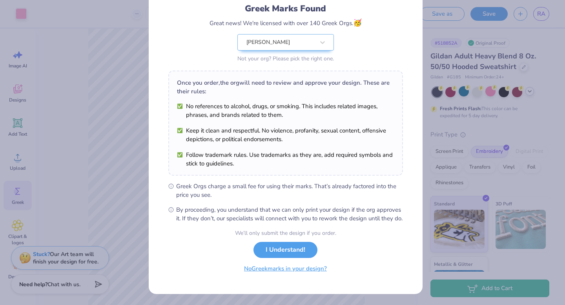
click at [303, 272] on button "No Greek marks in your design?" at bounding box center [285, 269] width 96 height 16
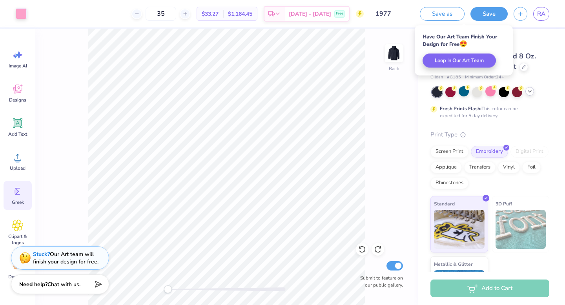
scroll to position [0, 0]
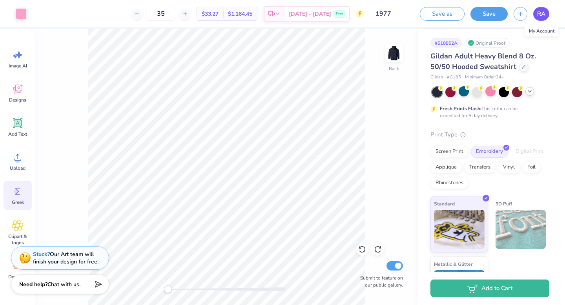
click at [538, 15] on span "RA" at bounding box center [541, 13] width 8 height 9
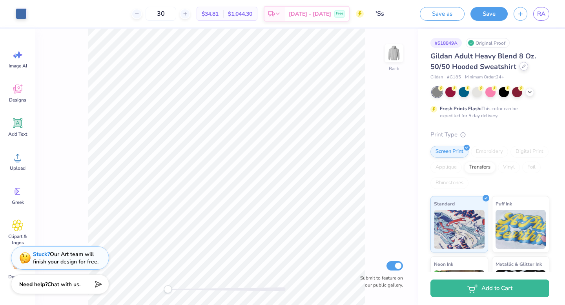
click at [526, 64] on div at bounding box center [524, 66] width 9 height 9
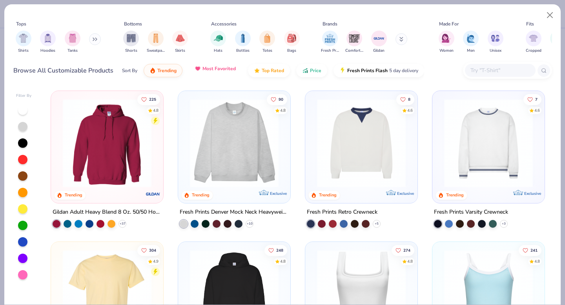
click at [208, 68] on span "Most Favorited" at bounding box center [219, 69] width 33 height 6
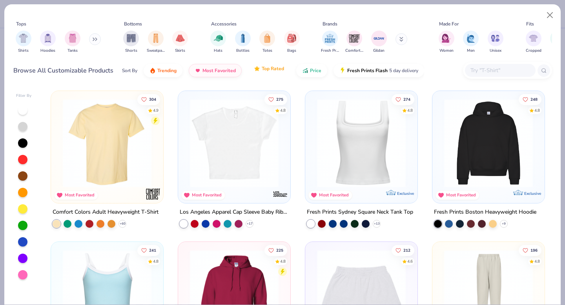
click at [259, 71] on img "button" at bounding box center [257, 69] width 6 height 6
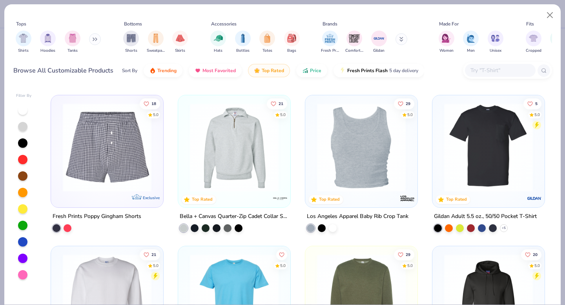
scroll to position [160, 0]
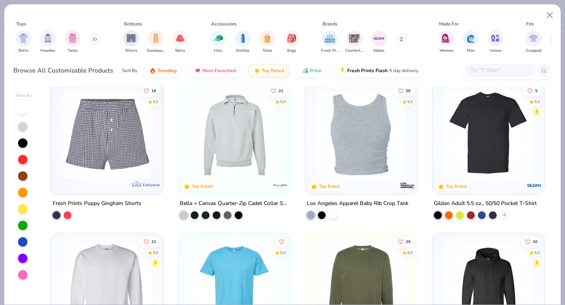
click at [313, 137] on img at bounding box center [265, 134] width 97 height 89
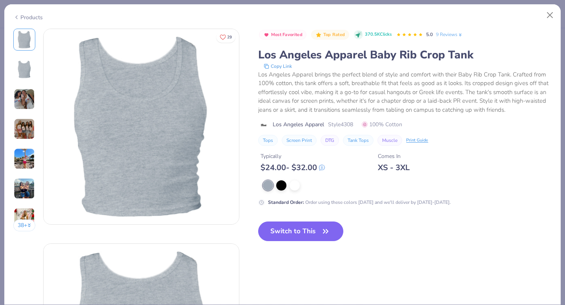
click at [22, 135] on img at bounding box center [24, 129] width 21 height 21
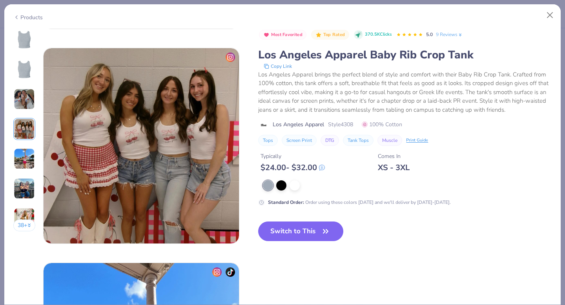
scroll to position [645, 0]
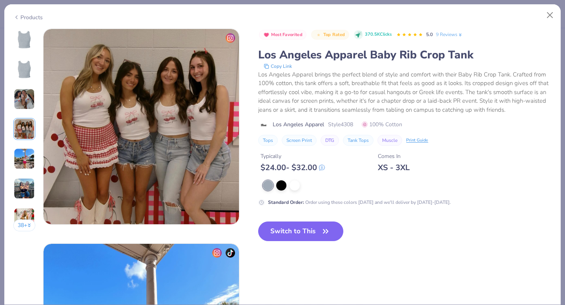
click at [31, 14] on div "Products" at bounding box center [27, 17] width 29 height 8
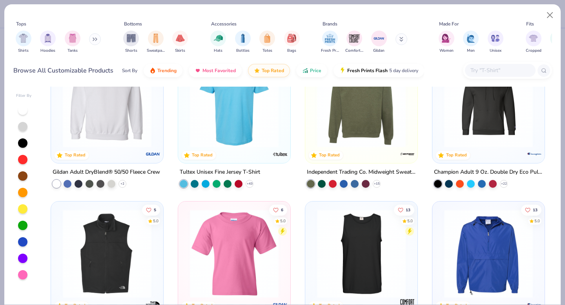
scroll to position [343, 0]
click at [505, 123] on img at bounding box center [488, 102] width 97 height 89
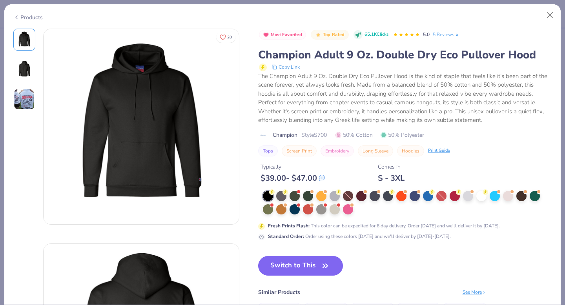
click at [21, 15] on div "Products" at bounding box center [27, 17] width 29 height 8
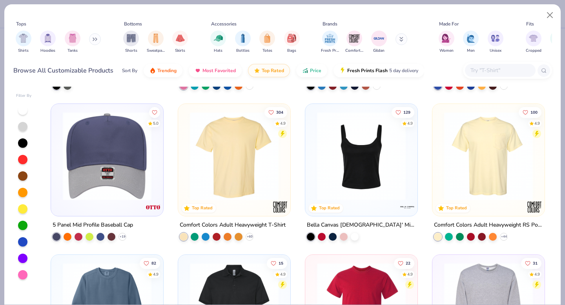
scroll to position [591, 0]
click at [382, 164] on img at bounding box center [361, 156] width 97 height 89
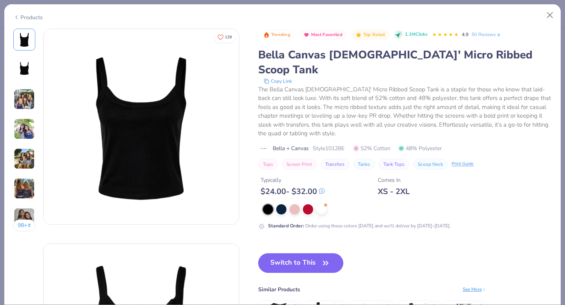
click at [25, 144] on div "98 +" at bounding box center [24, 133] width 22 height 209
click at [25, 133] on img at bounding box center [24, 129] width 21 height 21
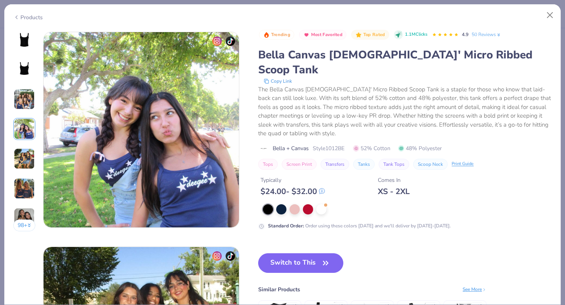
scroll to position [645, 0]
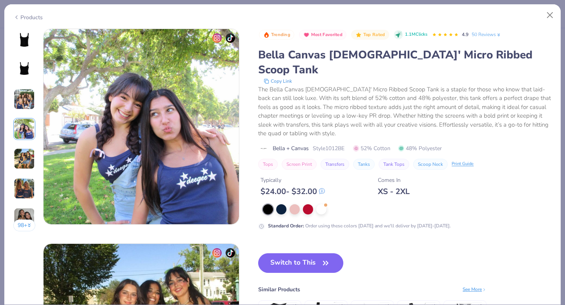
click at [23, 45] on img at bounding box center [24, 39] width 19 height 19
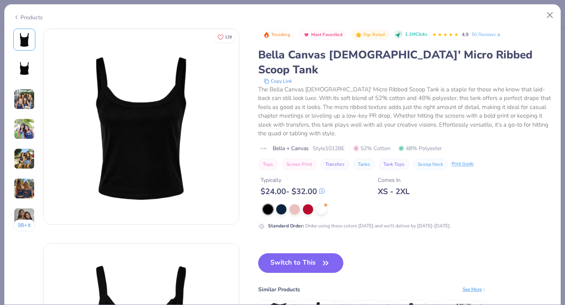
scroll to position [0, 0]
click at [37, 16] on div "Products" at bounding box center [27, 17] width 29 height 8
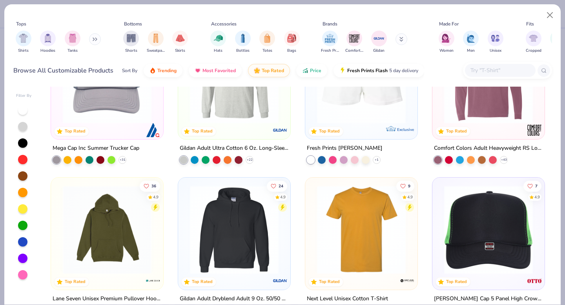
scroll to position [899, 0]
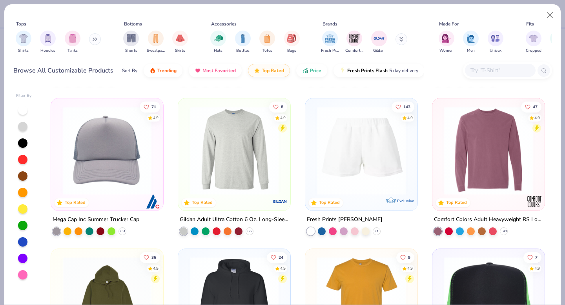
click at [328, 153] on img at bounding box center [361, 150] width 97 height 89
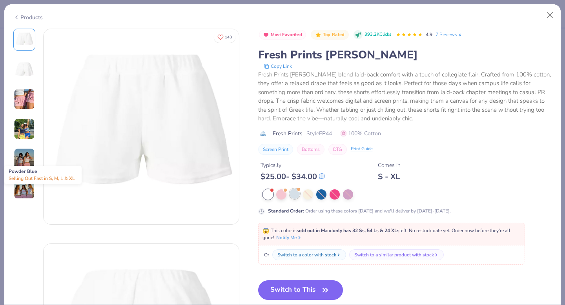
click at [297, 193] on div at bounding box center [295, 194] width 10 height 10
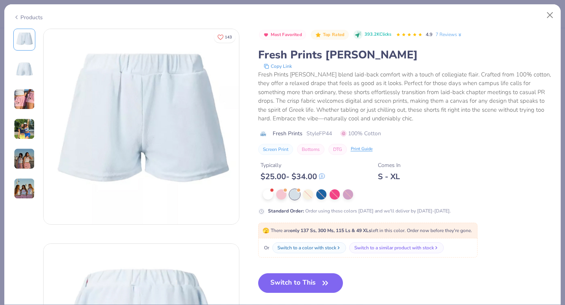
click at [31, 99] on img at bounding box center [24, 99] width 21 height 21
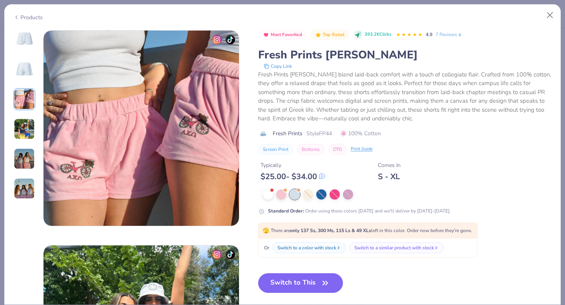
scroll to position [430, 0]
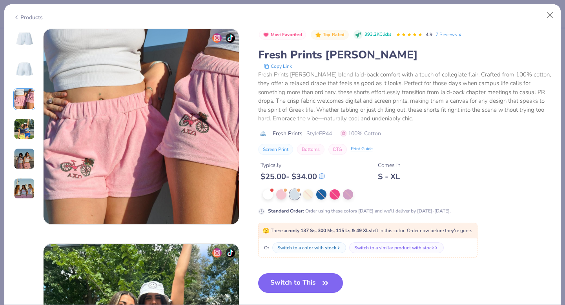
click at [31, 21] on div "Products" at bounding box center [282, 14] width 557 height 20
click at [24, 16] on div "Products" at bounding box center [27, 17] width 29 height 8
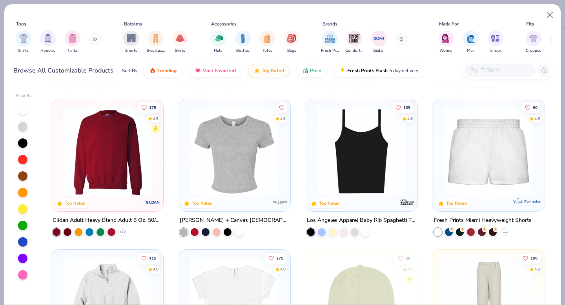
scroll to position [1503, 0]
click at [258, 148] on img at bounding box center [234, 150] width 97 height 89
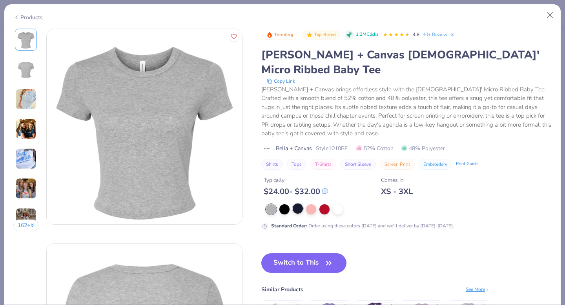
click at [298, 204] on div at bounding box center [298, 209] width 10 height 10
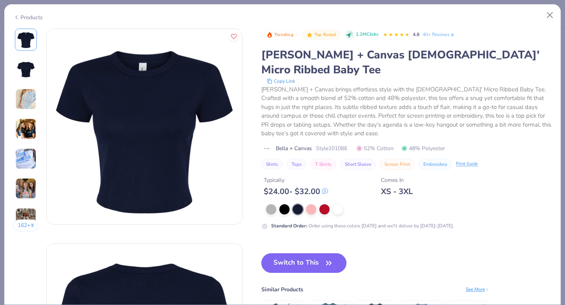
click at [18, 128] on img at bounding box center [25, 129] width 21 height 21
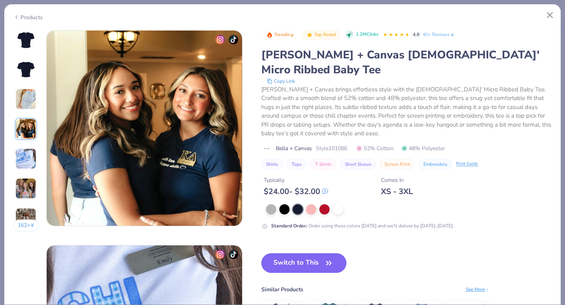
scroll to position [645, 0]
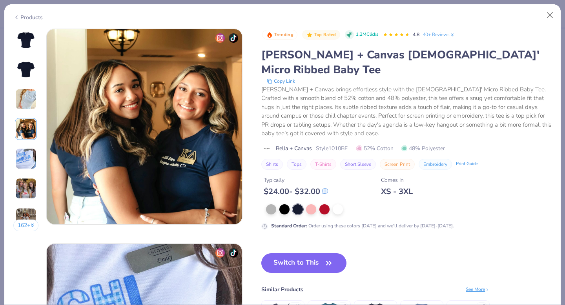
click at [27, 155] on img at bounding box center [25, 158] width 21 height 21
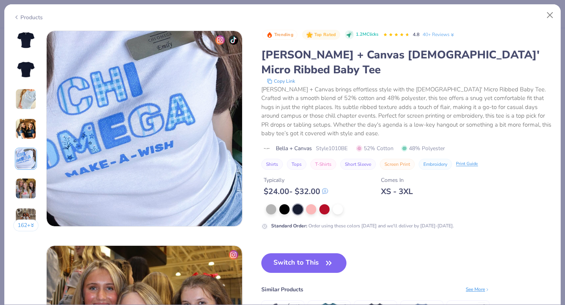
scroll to position [860, 0]
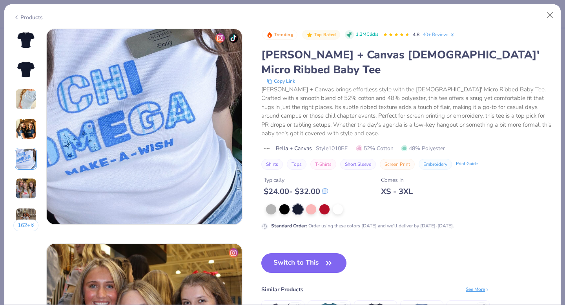
click at [27, 186] on img at bounding box center [25, 188] width 21 height 21
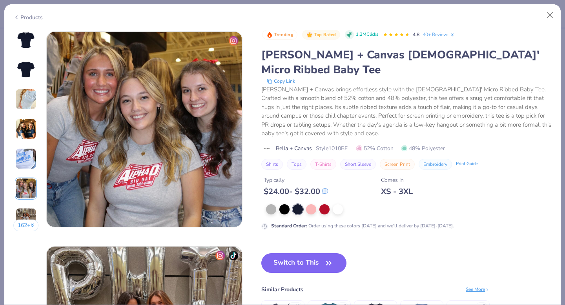
scroll to position [1076, 0]
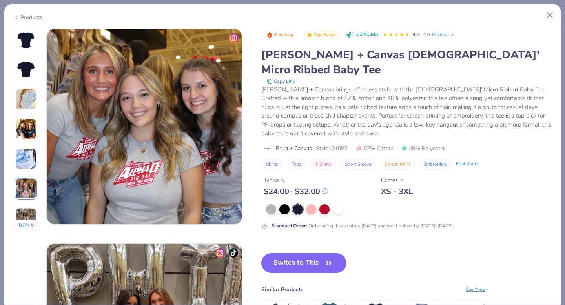
click at [29, 214] on img at bounding box center [25, 218] width 21 height 21
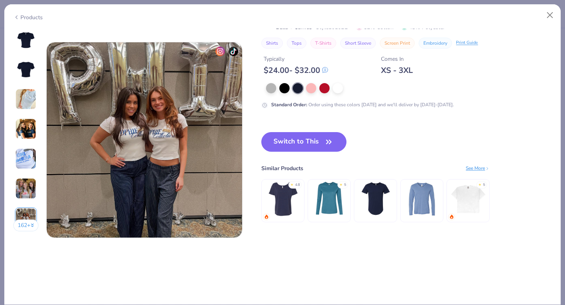
scroll to position [1277, 0]
click at [477, 202] on img at bounding box center [468, 199] width 37 height 37
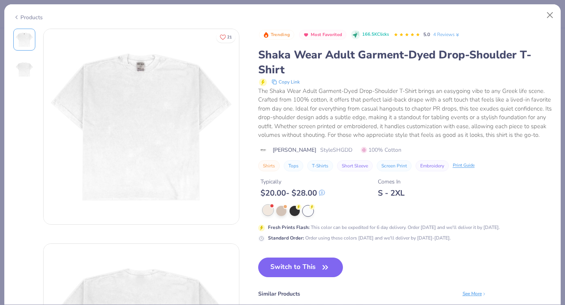
click at [269, 216] on div at bounding box center [268, 210] width 10 height 10
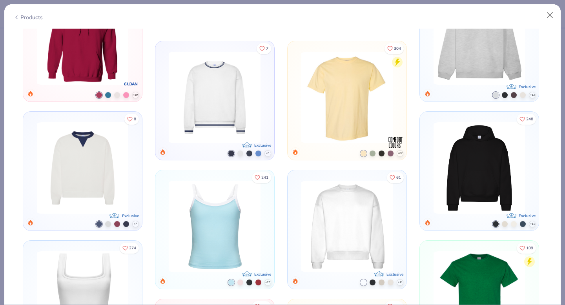
scroll to position [534, 0]
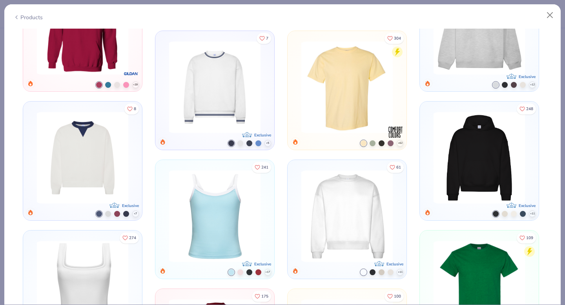
click at [340, 202] on img at bounding box center [347, 216] width 98 height 91
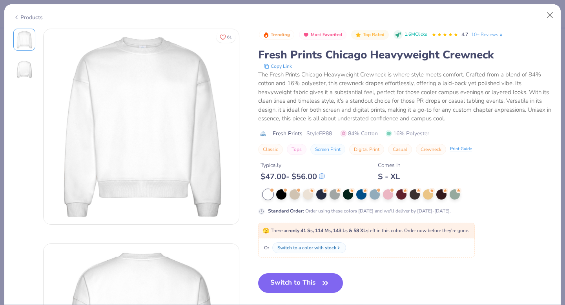
click at [15, 68] on img at bounding box center [24, 69] width 19 height 19
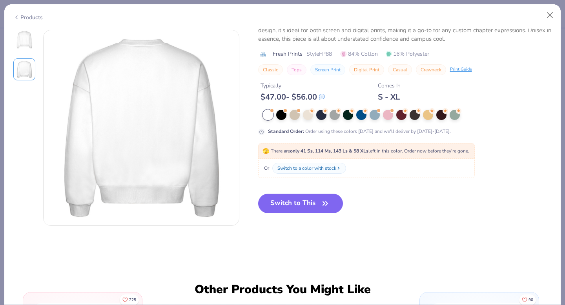
scroll to position [215, 0]
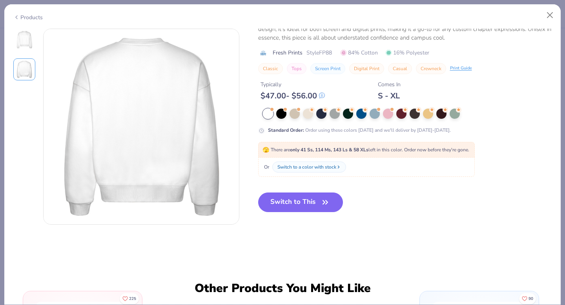
click at [27, 15] on div "Products" at bounding box center [27, 17] width 29 height 8
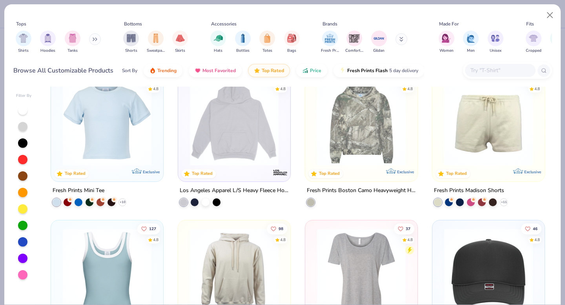
scroll to position [1834, 0]
click at [490, 154] on img at bounding box center [488, 121] width 97 height 89
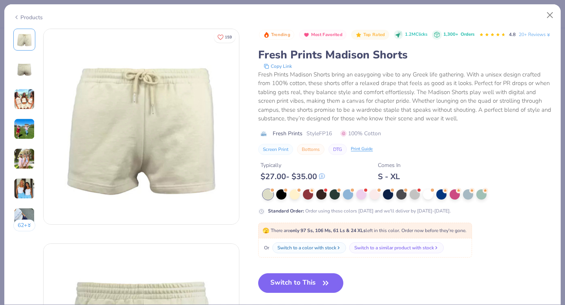
click at [26, 125] on img at bounding box center [24, 129] width 21 height 21
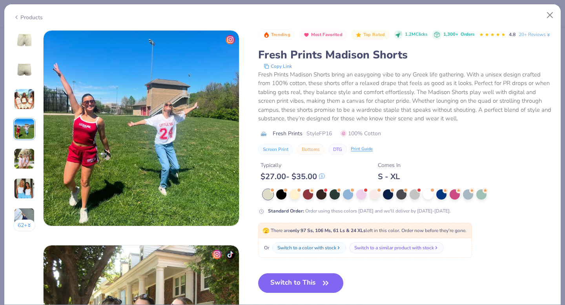
scroll to position [645, 0]
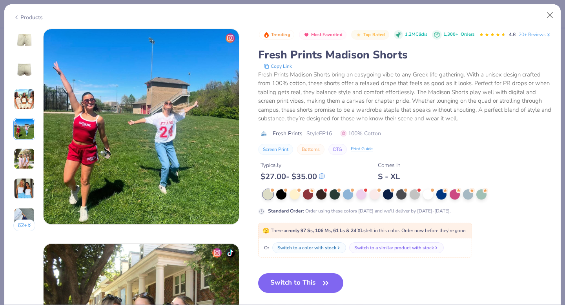
click at [21, 102] on img at bounding box center [24, 99] width 21 height 21
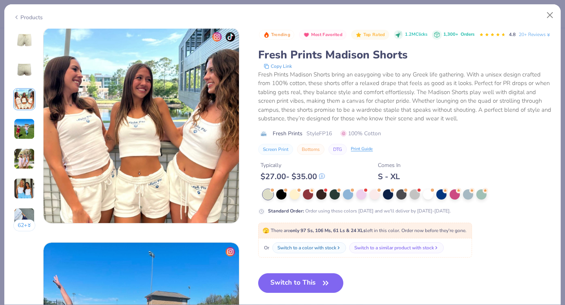
scroll to position [430, 0]
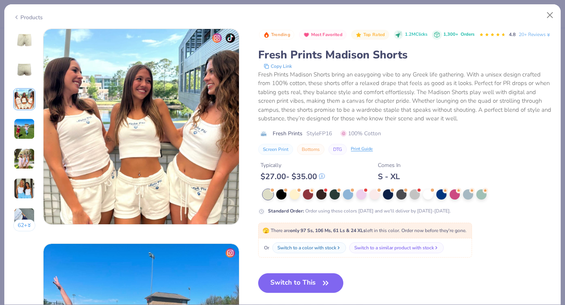
click at [23, 45] on img at bounding box center [24, 39] width 19 height 19
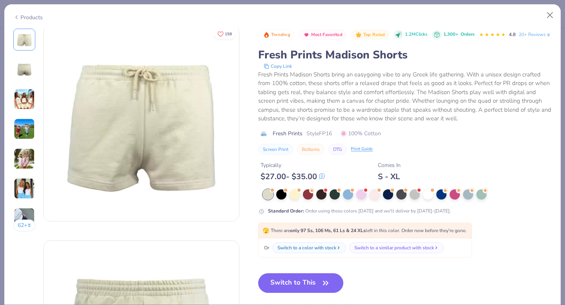
scroll to position [0, 0]
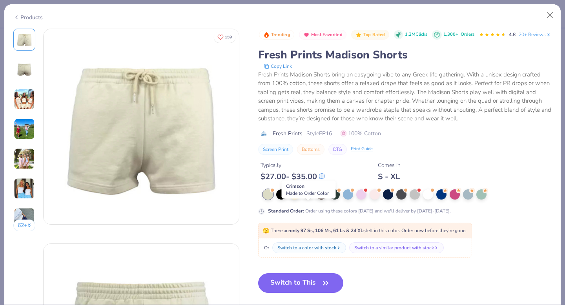
click at [308, 199] on div at bounding box center [308, 194] width 10 height 10
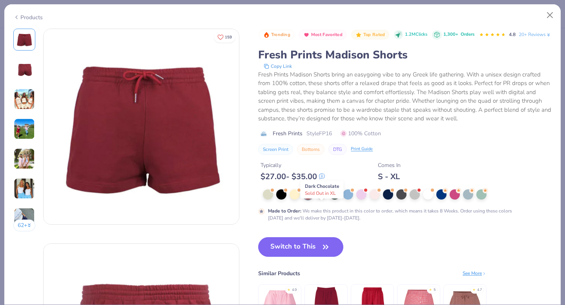
click at [323, 199] on div at bounding box center [321, 194] width 10 height 10
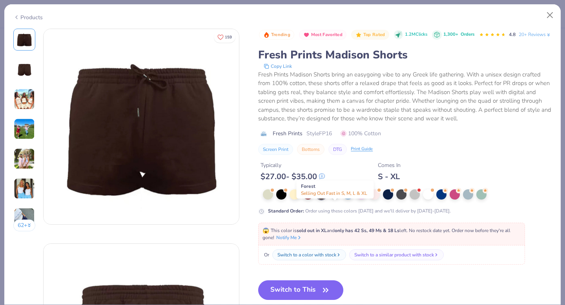
click at [334, 199] on div at bounding box center [335, 194] width 10 height 10
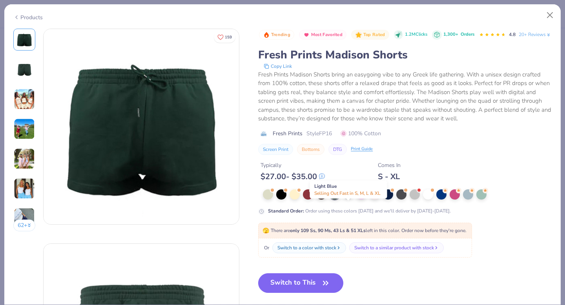
click at [348, 199] on div at bounding box center [348, 194] width 10 height 10
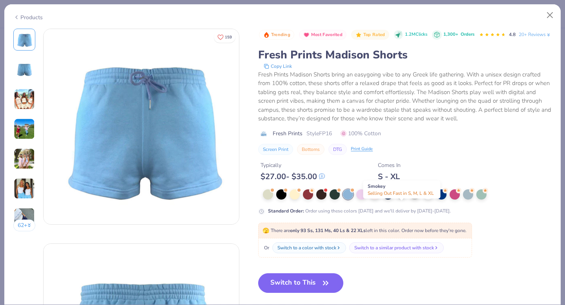
click at [400, 199] on div at bounding box center [401, 194] width 10 height 10
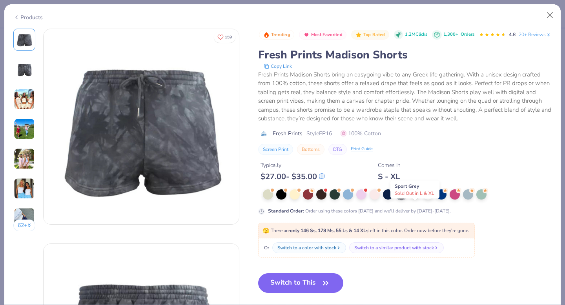
click at [412, 199] on div at bounding box center [415, 194] width 10 height 10
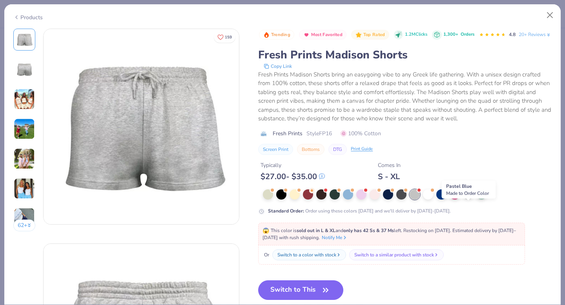
click at [472, 191] on icon at bounding box center [472, 189] width 3 height 3
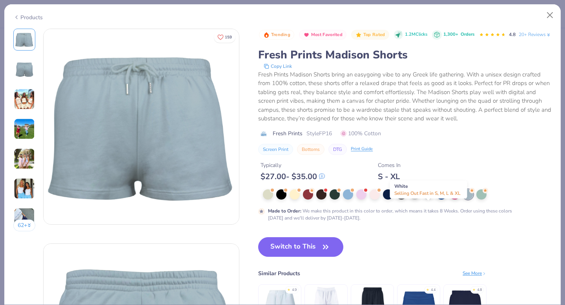
click at [430, 199] on div at bounding box center [428, 194] width 10 height 10
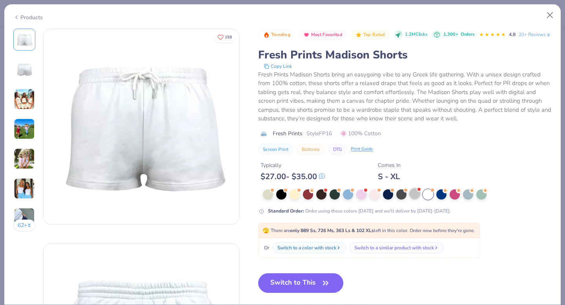
click at [413, 199] on div at bounding box center [415, 194] width 10 height 10
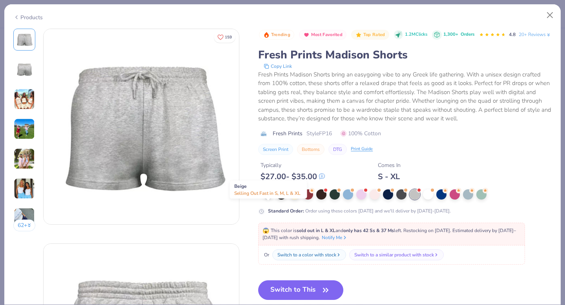
click at [267, 199] on div at bounding box center [268, 194] width 10 height 10
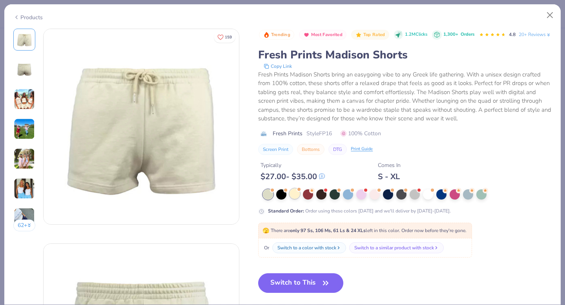
click at [294, 199] on div at bounding box center [295, 194] width 10 height 10
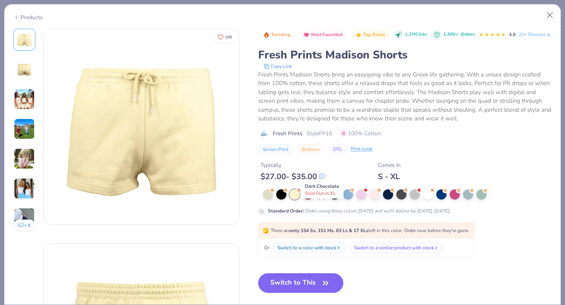
click at [323, 199] on div at bounding box center [321, 194] width 10 height 10
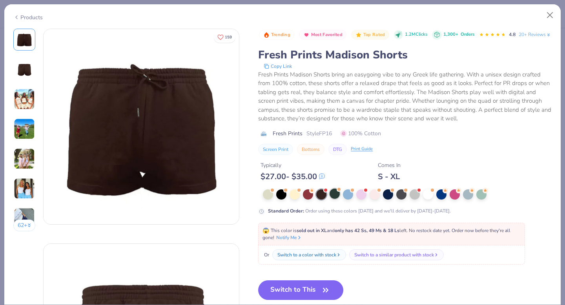
click at [336, 199] on div at bounding box center [335, 194] width 10 height 10
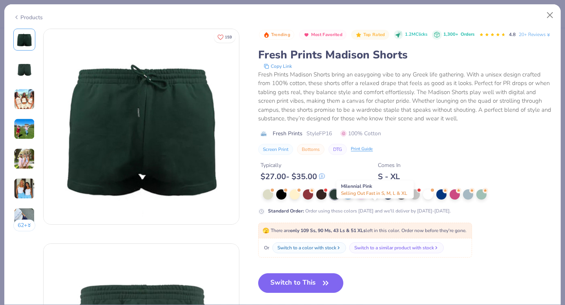
click at [373, 199] on div at bounding box center [375, 194] width 10 height 10
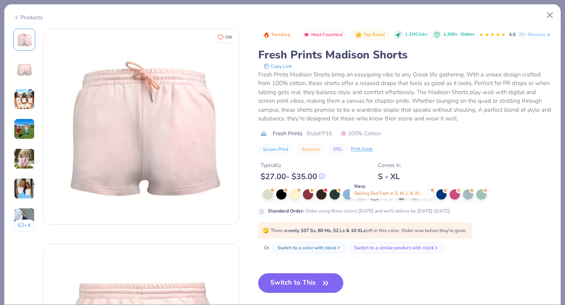
click at [391, 199] on div at bounding box center [388, 194] width 10 height 10
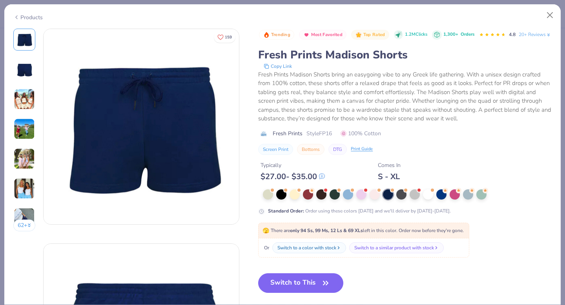
click at [29, 211] on img at bounding box center [24, 218] width 21 height 21
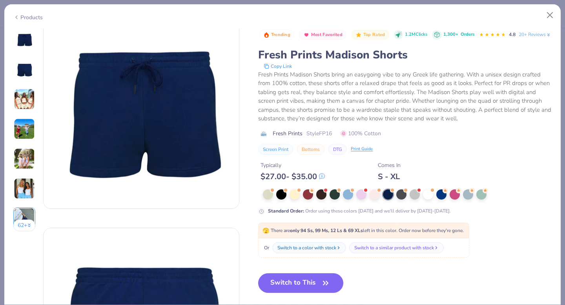
scroll to position [17, 0]
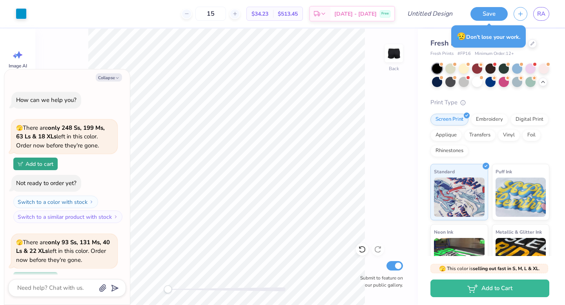
scroll to position [1698, 0]
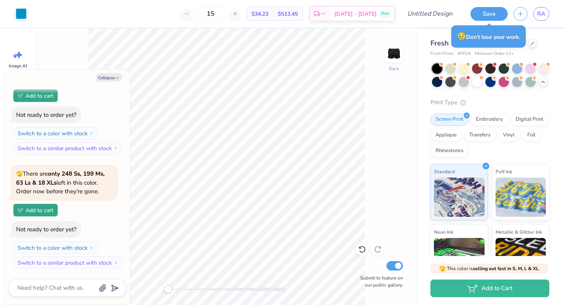
click at [557, 47] on div "Fresh Prints Madison Shorts Fresh Prints # FP16 Minimum Order: 12 + Print Type …" at bounding box center [491, 185] width 147 height 313
click at [444, 9] on input "Design Title" at bounding box center [439, 14] width 38 height 16
click at [445, 12] on input "Design Title" at bounding box center [439, 14] width 38 height 16
click at [550, 43] on div "Fresh Prints Madison Shorts Fresh Prints # FP16 Minimum Order: 12 + Print Type …" at bounding box center [491, 185] width 147 height 313
click at [485, 15] on button "Save" at bounding box center [489, 13] width 37 height 14
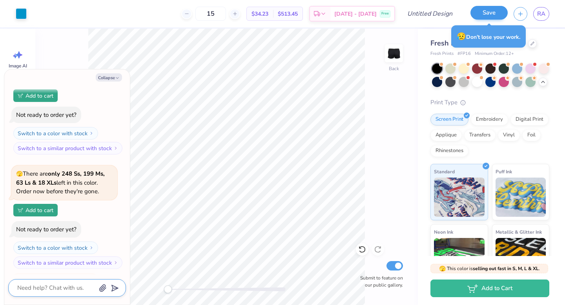
scroll to position [1719, 0]
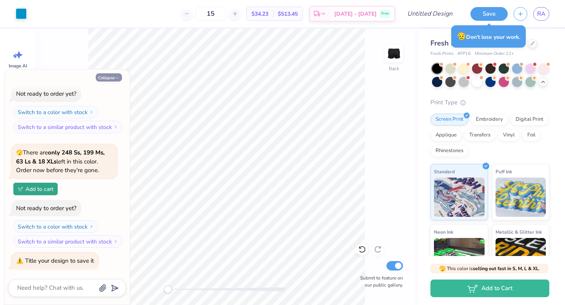
click at [113, 78] on button "Collapse" at bounding box center [109, 77] width 26 height 8
type textarea "x"
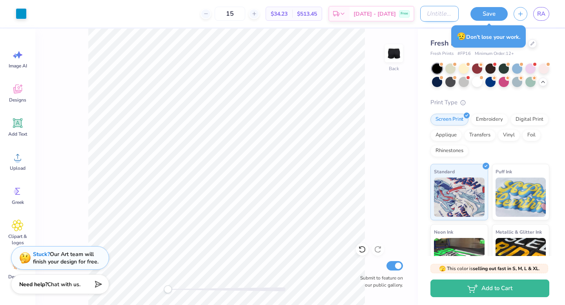
click at [441, 13] on input "Design Title" at bounding box center [439, 14] width 38 height 16
type input "shorts"
click at [486, 11] on button "Save" at bounding box center [489, 13] width 37 height 14
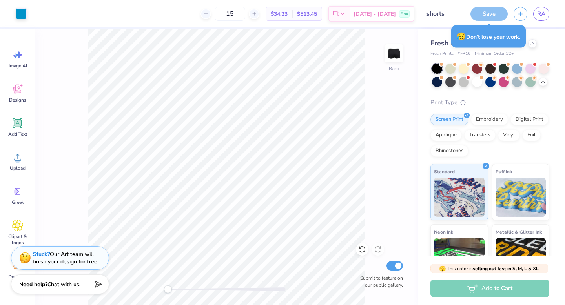
click at [464, 15] on div "Art colors 15 $34.23 Per Item $513.45 Total Est. Delivery Sep 25 - 28 Free Desi…" at bounding box center [282, 13] width 565 height 27
click at [497, 14] on div "Art colors 15 $34.23 Per Item $513.45 Total Est. Delivery Sep 25 - 28 Free Desi…" at bounding box center [282, 152] width 565 height 305
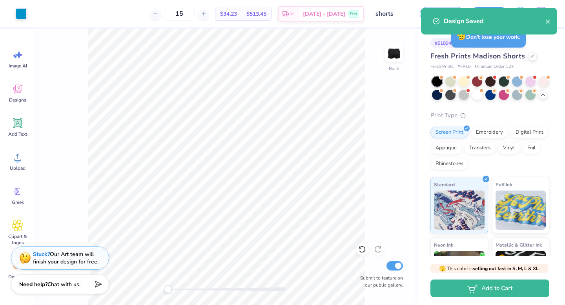
click at [545, 21] on div "Design Saved" at bounding box center [495, 20] width 102 height 9
click at [548, 22] on icon "close" at bounding box center [548, 22] width 4 height 4
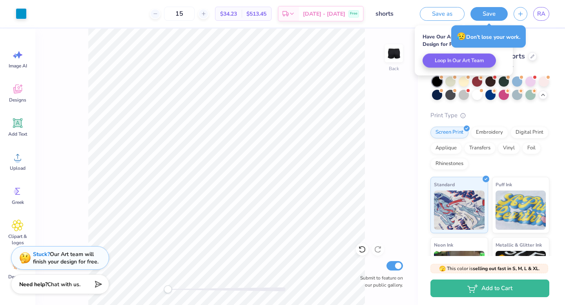
click at [536, 52] on div "Fresh Prints Madison Shorts" at bounding box center [490, 56] width 119 height 11
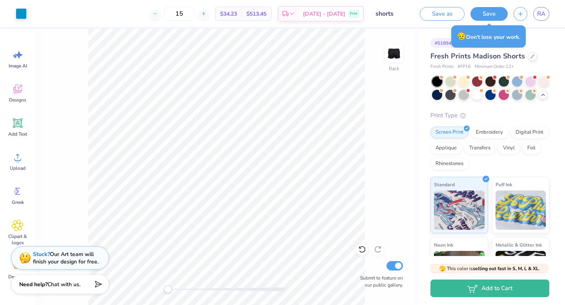
click at [537, 29] on div "# 518944A Original Proof Fresh Prints Madison Shorts Fresh Prints # FP16 Minimu…" at bounding box center [491, 192] width 147 height 326
click at [540, 12] on span "RA" at bounding box center [541, 13] width 8 height 9
click at [541, 16] on span "RA" at bounding box center [541, 13] width 8 height 9
click at [543, 17] on span "RA" at bounding box center [541, 13] width 8 height 9
click at [547, 15] on link "RA" at bounding box center [541, 14] width 16 height 14
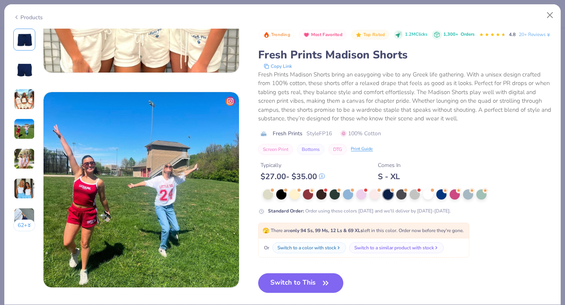
scroll to position [582, 0]
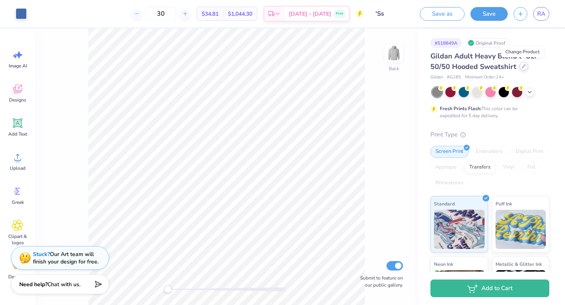
click at [523, 68] on icon at bounding box center [524, 66] width 4 height 4
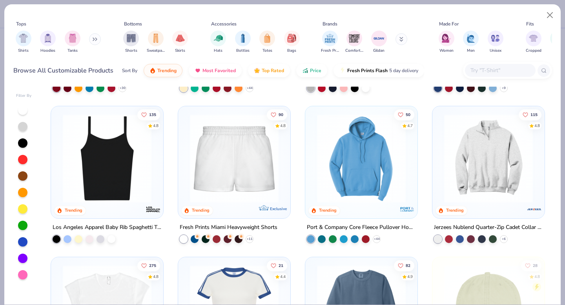
scroll to position [589, 0]
click at [130, 47] on span "Shorts" at bounding box center [131, 50] width 12 height 6
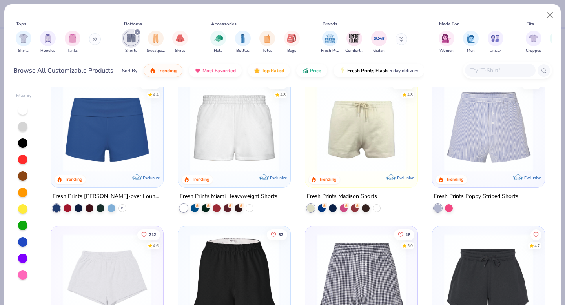
scroll to position [16, 0]
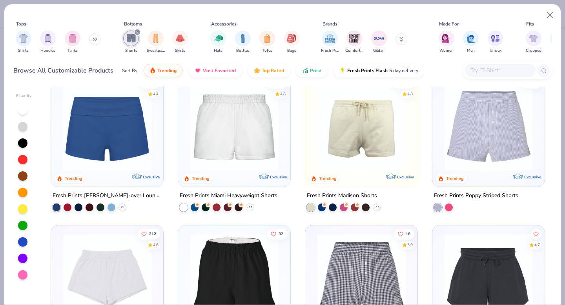
click at [446, 122] on img at bounding box center [488, 126] width 97 height 89
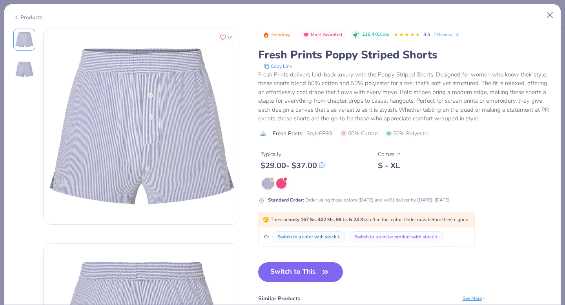
click at [32, 13] on div "Products" at bounding box center [27, 17] width 29 height 8
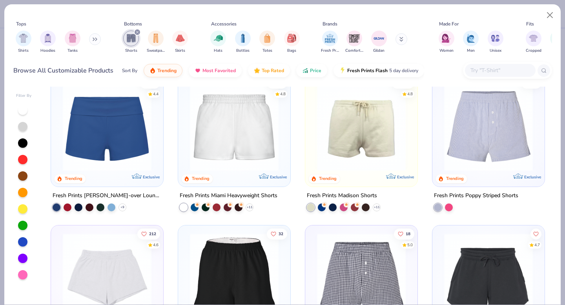
scroll to position [131, 0]
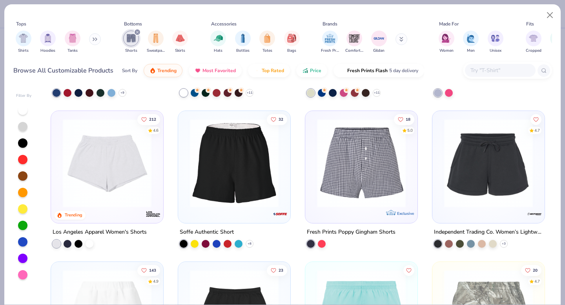
click at [98, 177] on img at bounding box center [107, 163] width 97 height 89
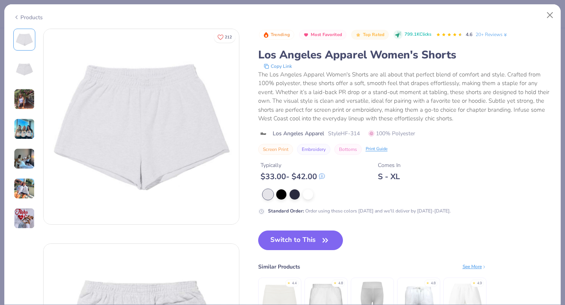
click at [26, 14] on div "Products" at bounding box center [27, 17] width 29 height 8
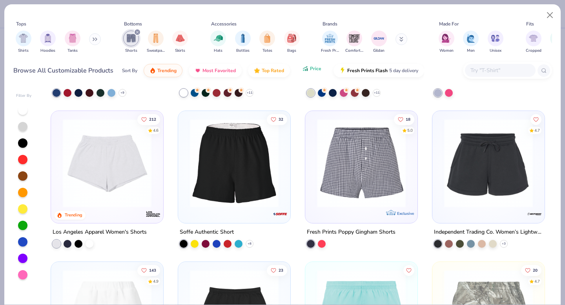
click at [307, 70] on icon "button" at bounding box center [307, 69] width 1 height 3
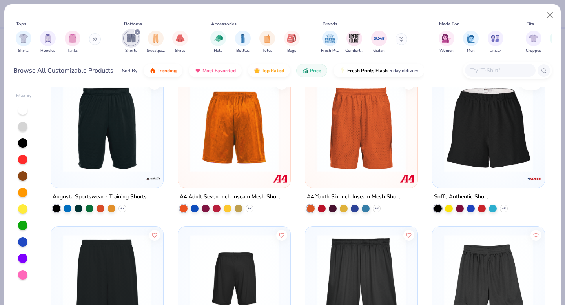
scroll to position [14, 0]
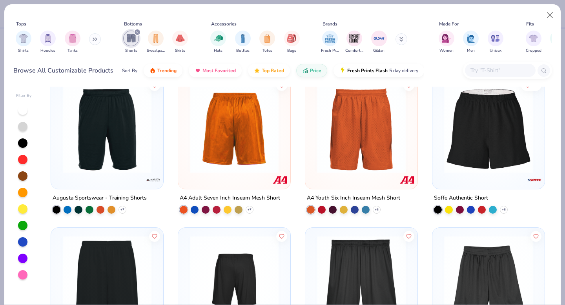
click at [460, 166] on img at bounding box center [488, 129] width 97 height 89
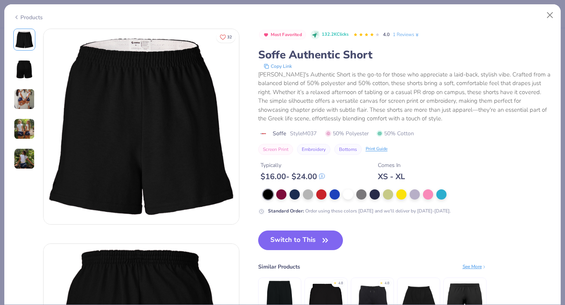
click at [28, 131] on img at bounding box center [24, 129] width 21 height 21
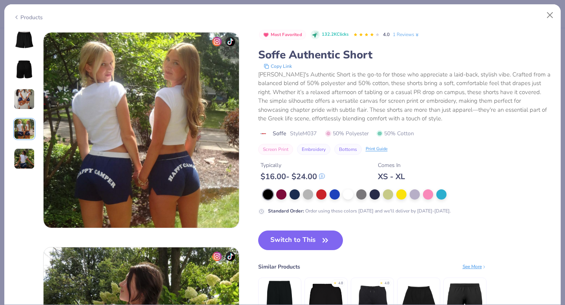
scroll to position [645, 0]
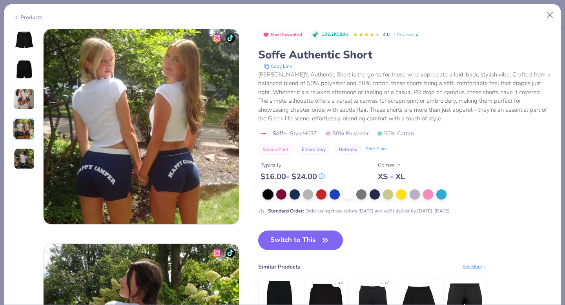
click at [25, 154] on img at bounding box center [24, 158] width 21 height 21
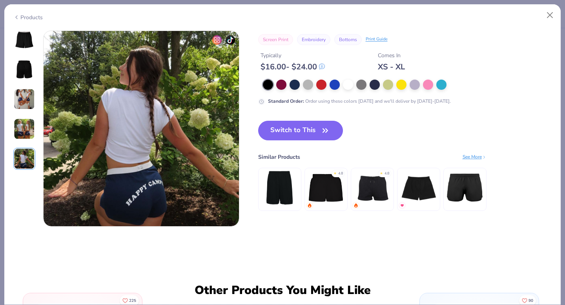
scroll to position [860, 0]
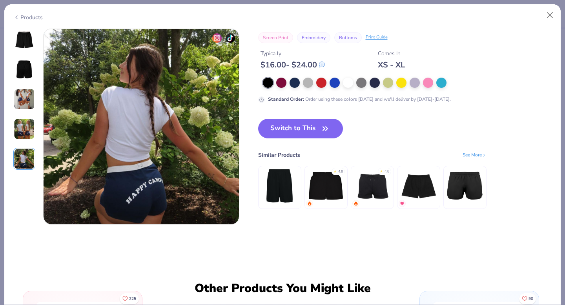
click at [22, 97] on img at bounding box center [24, 99] width 21 height 21
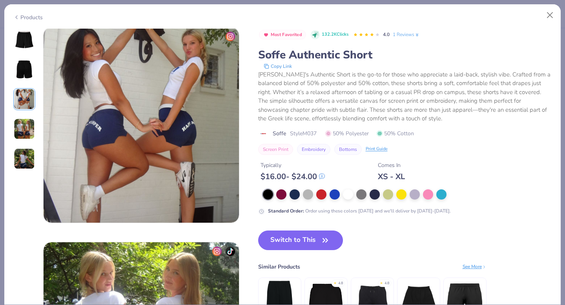
scroll to position [430, 0]
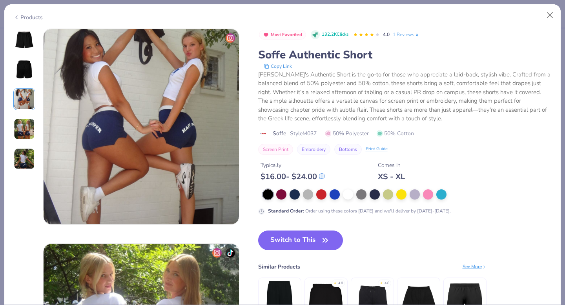
click at [28, 20] on div "Products" at bounding box center [282, 14] width 557 height 20
click at [38, 17] on div "Products" at bounding box center [27, 17] width 29 height 8
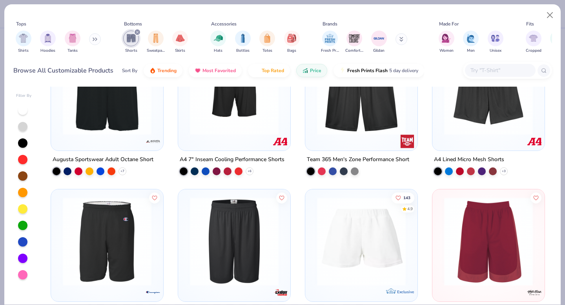
scroll to position [204, 0]
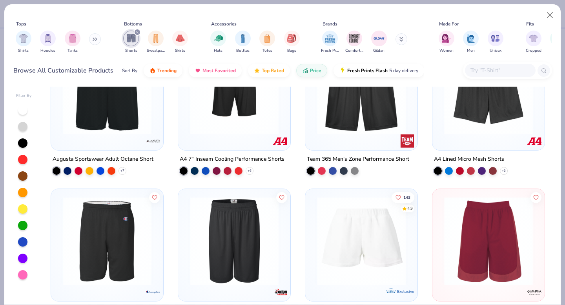
click at [509, 122] on img at bounding box center [488, 90] width 97 height 89
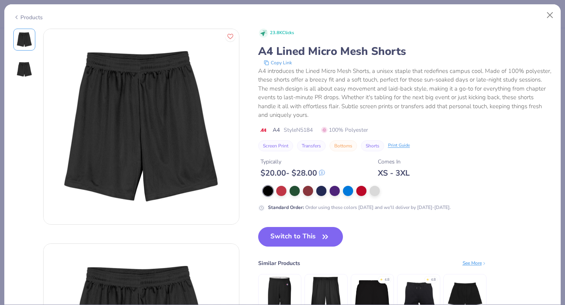
click at [25, 18] on div "Products" at bounding box center [27, 17] width 29 height 8
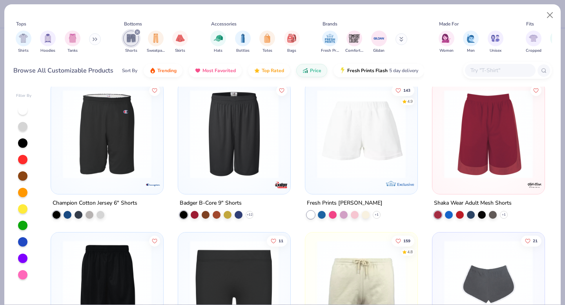
scroll to position [317, 0]
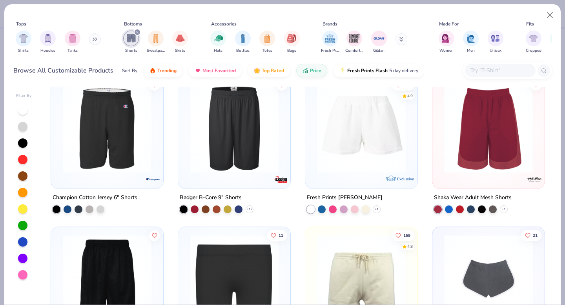
click at [347, 161] on img at bounding box center [361, 128] width 97 height 89
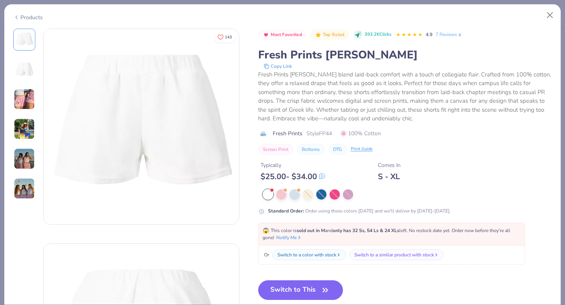
click at [28, 90] on img at bounding box center [24, 99] width 21 height 21
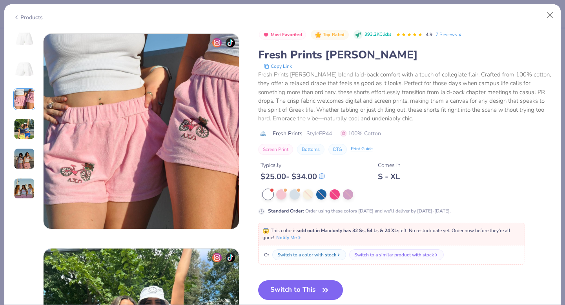
scroll to position [430, 0]
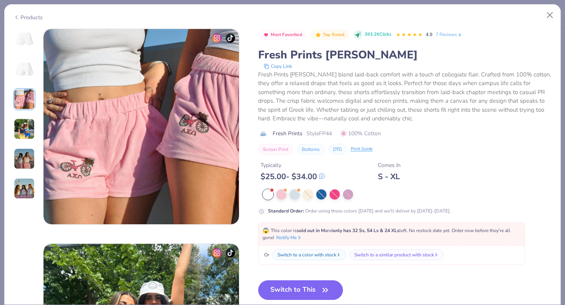
click at [30, 13] on div "Products" at bounding box center [27, 17] width 29 height 8
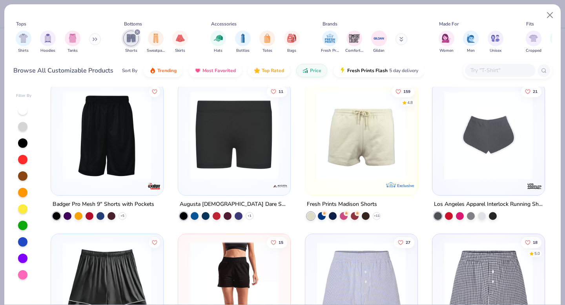
scroll to position [461, 0]
click at [359, 138] on img at bounding box center [361, 135] width 97 height 89
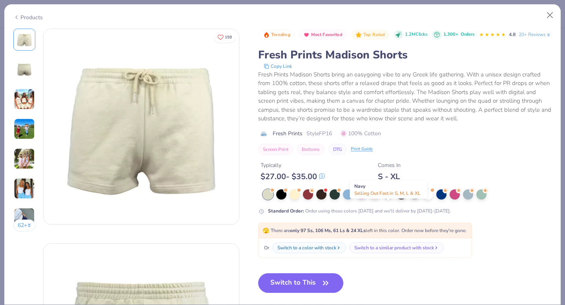
click at [387, 199] on div at bounding box center [388, 194] width 10 height 10
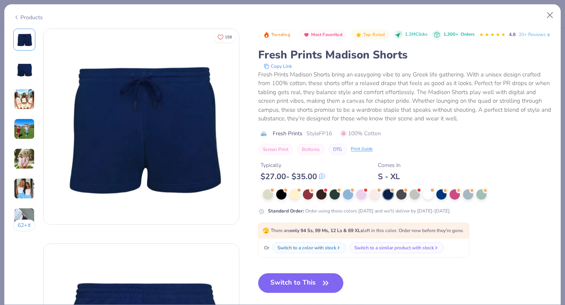
click at [24, 223] on button "62 +" at bounding box center [24, 226] width 22 height 12
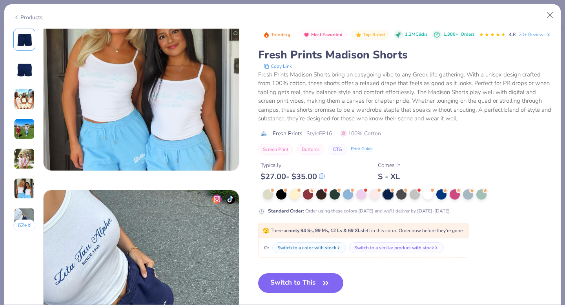
scroll to position [1130, 0]
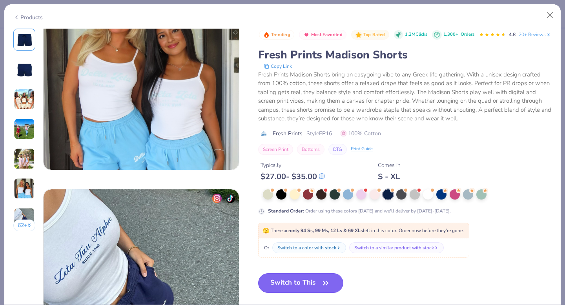
click at [283, 287] on button "Switch to This" at bounding box center [300, 284] width 85 height 20
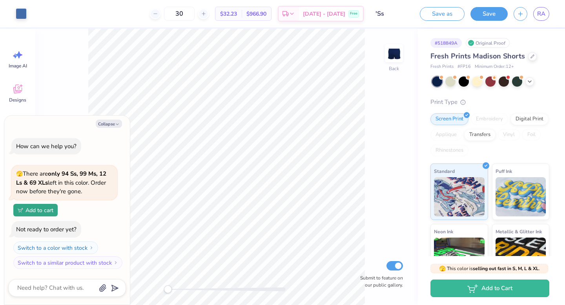
click at [254, 129] on div "Back Submit to feature on our public gallery." at bounding box center [226, 167] width 383 height 277
drag, startPoint x: 390, startPoint y: 176, endPoint x: 371, endPoint y: 157, distance: 26.6
click at [371, 157] on div "Back Submit to feature on our public gallery." at bounding box center [226, 167] width 383 height 277
type textarea "x"
type input "6.46"
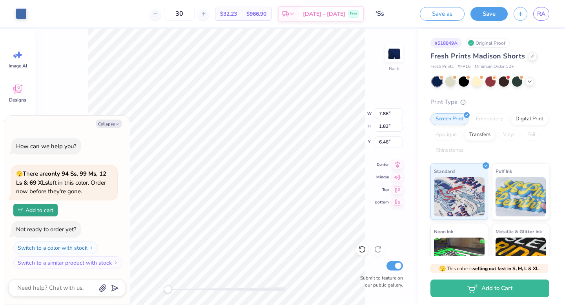
type textarea "x"
type input "5.05"
type input "1.17"
type input "7.11"
click at [112, 127] on button "Collapse" at bounding box center [109, 124] width 26 height 8
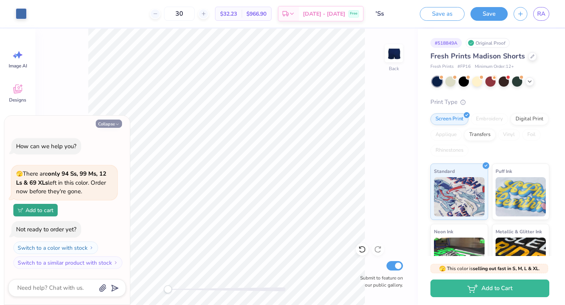
type textarea "x"
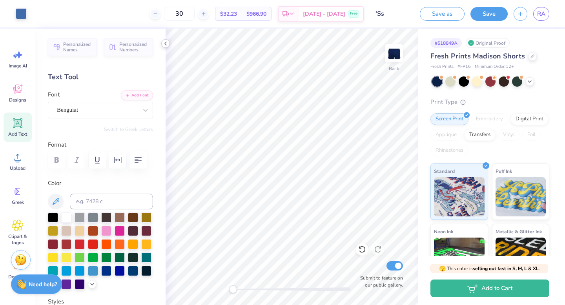
click at [165, 44] on polyline at bounding box center [166, 43] width 2 height 3
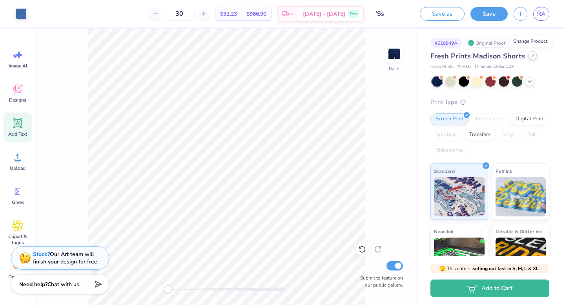
click at [531, 57] on icon at bounding box center [533, 56] width 4 height 4
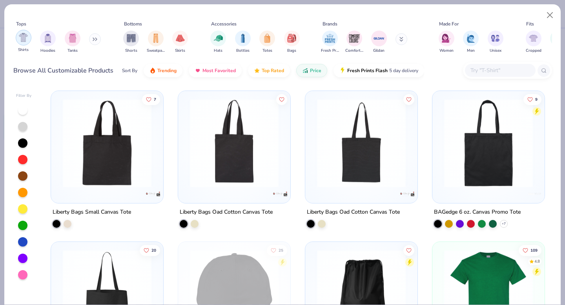
click at [27, 40] on img "filter for Shirts" at bounding box center [23, 37] width 9 height 9
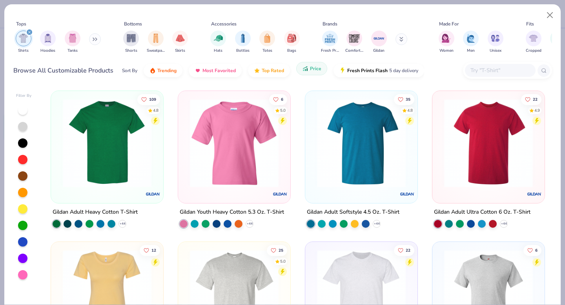
click at [307, 71] on icon "button" at bounding box center [307, 69] width 1 height 3
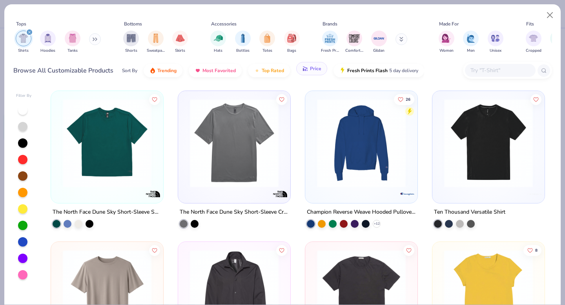
click at [307, 71] on icon "button" at bounding box center [307, 70] width 1 height 2
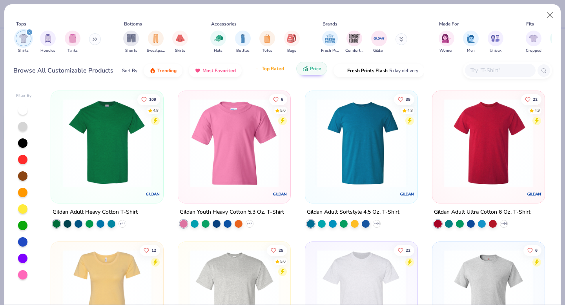
click at [255, 74] on button "Top Rated" at bounding box center [269, 68] width 42 height 13
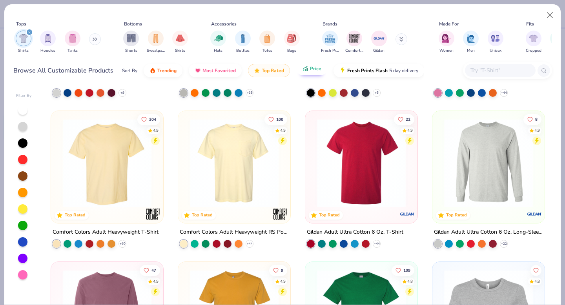
scroll to position [132, 0]
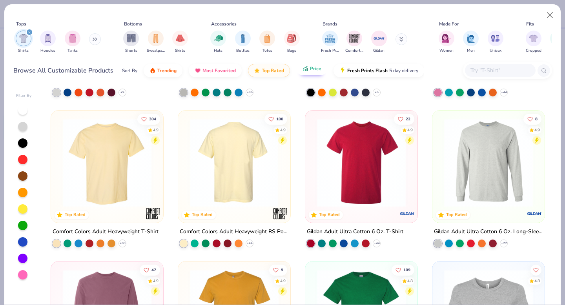
click at [137, 175] on img at bounding box center [107, 163] width 97 height 89
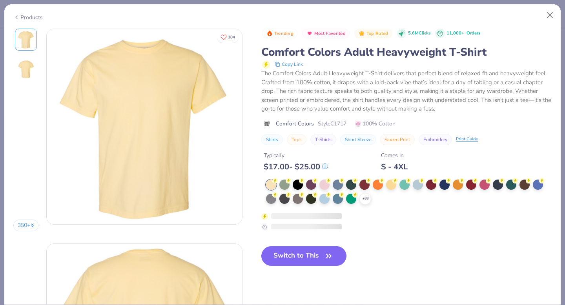
click at [303, 258] on div "Switch to This" at bounding box center [303, 263] width 85 height 32
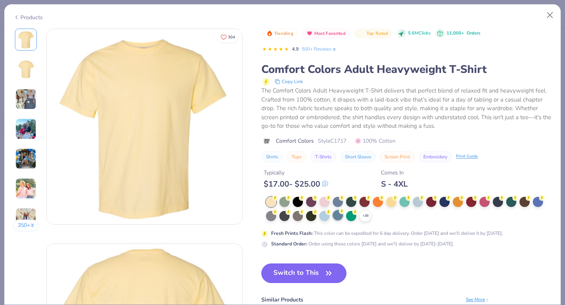
click at [312, 277] on button "Switch to This" at bounding box center [303, 274] width 85 height 20
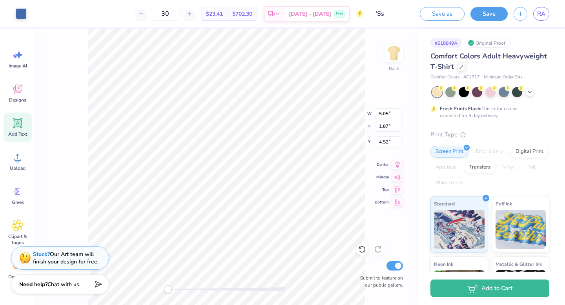
type input "4.52"
type input "11.51"
type input "4.27"
type input "3.00"
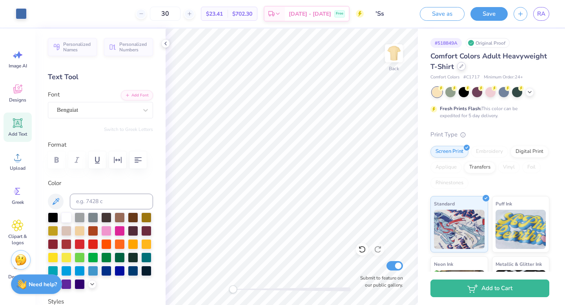
click at [508, 71] on div "Comfort Colors Adult Heavyweight T-Shirt" at bounding box center [490, 61] width 119 height 21
click at [167, 46] on icon at bounding box center [166, 43] width 6 height 6
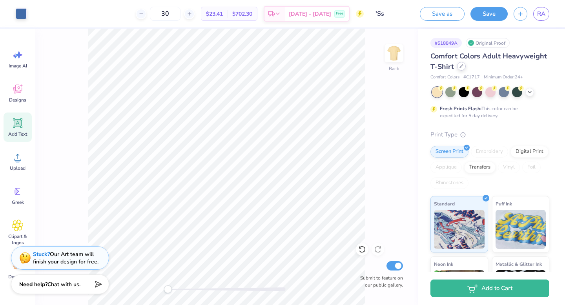
click at [464, 67] on icon at bounding box center [462, 66] width 4 height 4
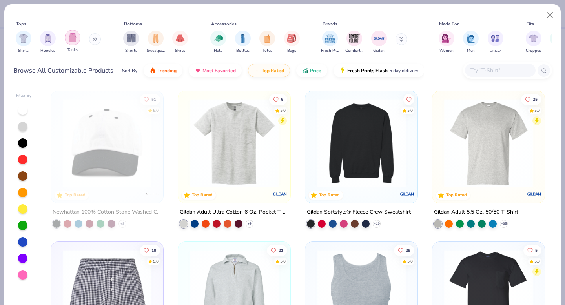
click at [73, 37] on img "filter for Tanks" at bounding box center [72, 37] width 9 height 9
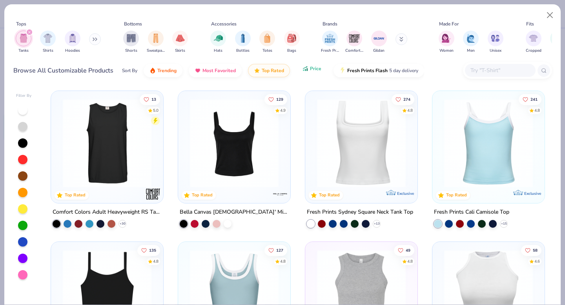
click at [307, 73] on button "Price" at bounding box center [311, 68] width 31 height 13
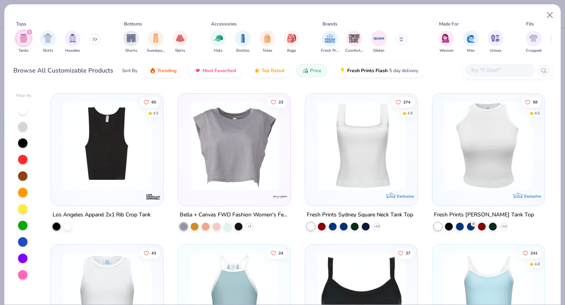
scroll to position [753, 0]
click at [247, 152] on img at bounding box center [234, 145] width 97 height 89
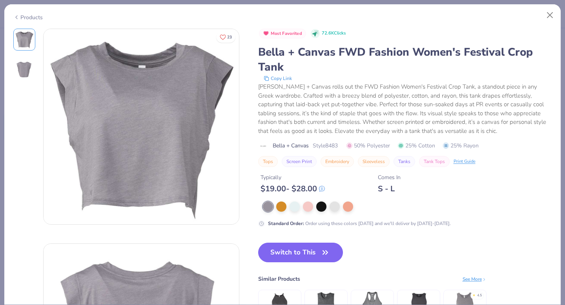
click at [20, 17] on div "Products" at bounding box center [27, 17] width 29 height 8
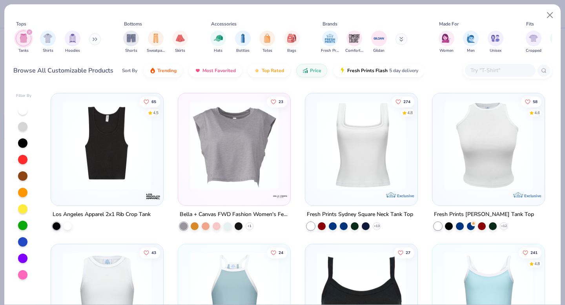
click at [327, 168] on img at bounding box center [361, 145] width 97 height 89
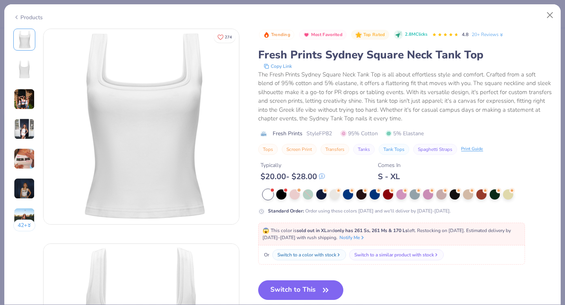
click at [26, 134] on img at bounding box center [24, 129] width 21 height 21
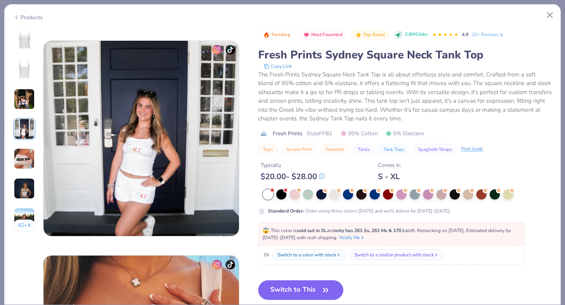
scroll to position [645, 0]
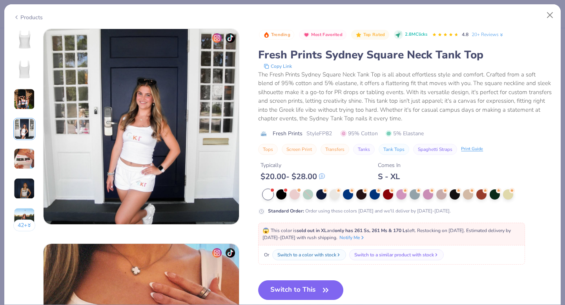
click at [26, 155] on img at bounding box center [24, 158] width 21 height 21
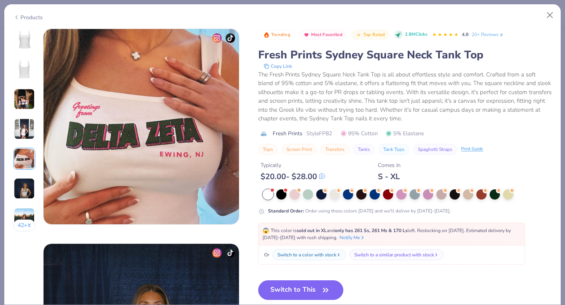
click at [26, 185] on img at bounding box center [24, 188] width 21 height 21
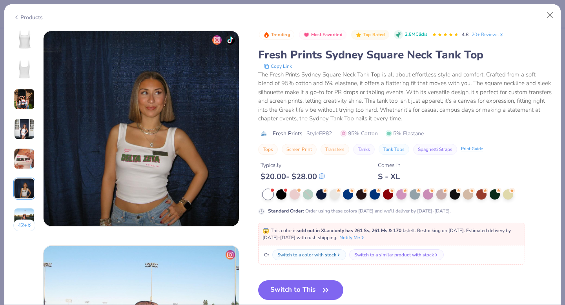
scroll to position [1076, 0]
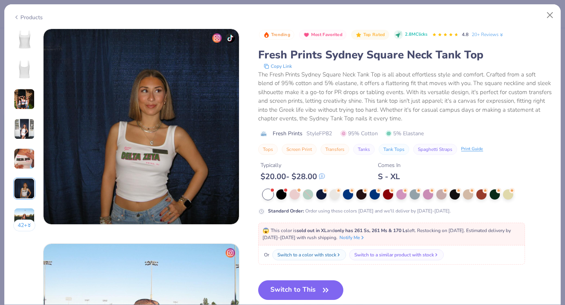
click at [24, 218] on img at bounding box center [24, 218] width 21 height 21
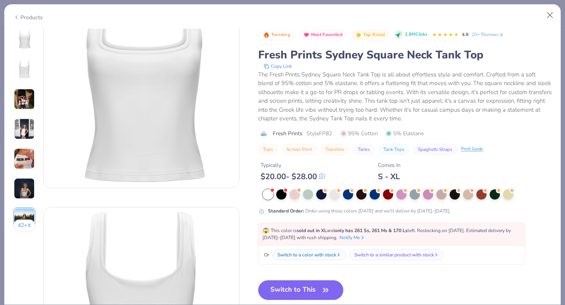
scroll to position [0, 0]
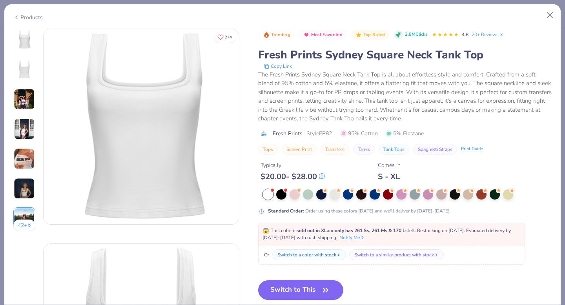
click at [26, 15] on div "Products" at bounding box center [27, 17] width 29 height 8
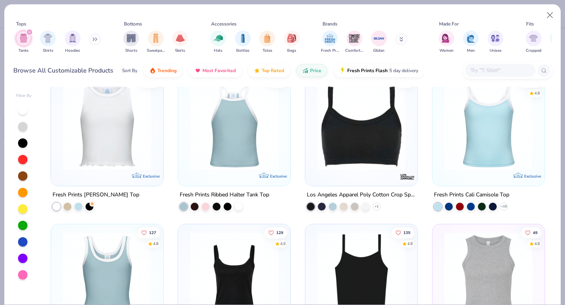
scroll to position [924, 0]
click at [462, 157] on img at bounding box center [488, 125] width 97 height 89
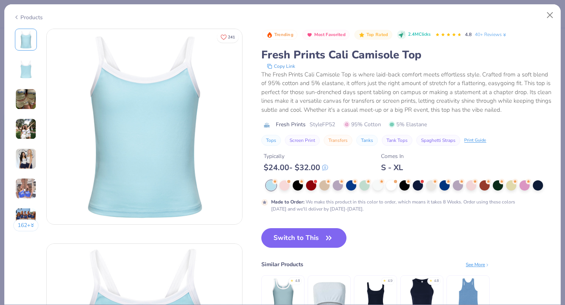
click at [30, 96] on img at bounding box center [25, 99] width 21 height 21
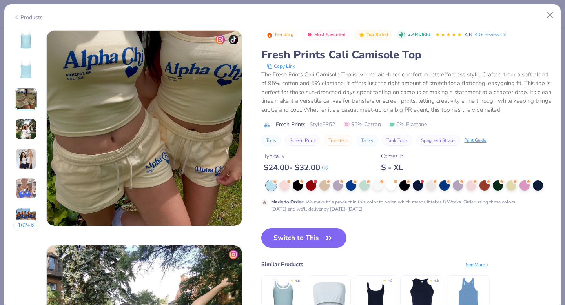
scroll to position [430, 0]
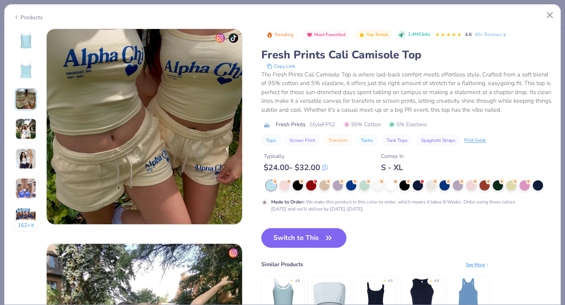
click at [32, 15] on div "Products" at bounding box center [27, 17] width 29 height 8
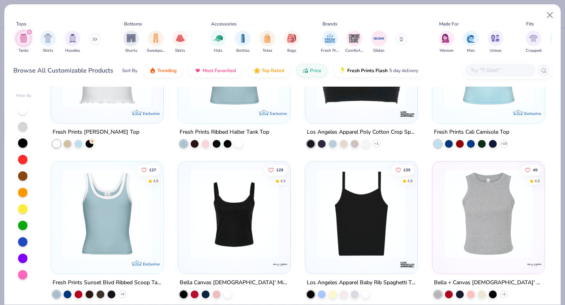
scroll to position [1020, 0]
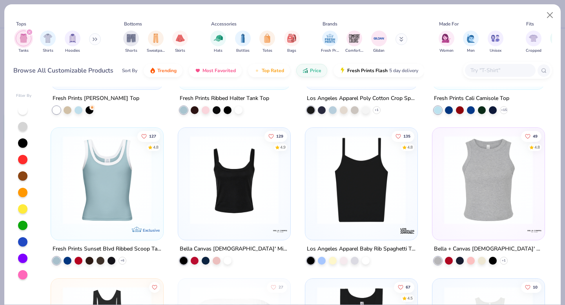
click at [241, 174] on img at bounding box center [234, 180] width 97 height 89
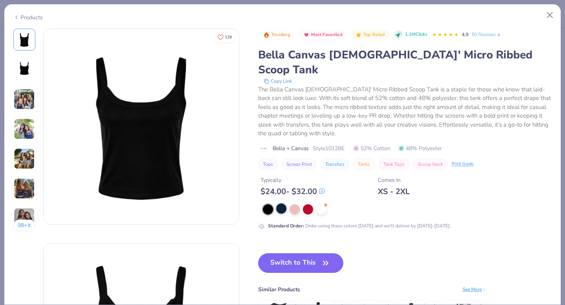
click at [281, 204] on div at bounding box center [281, 209] width 10 height 10
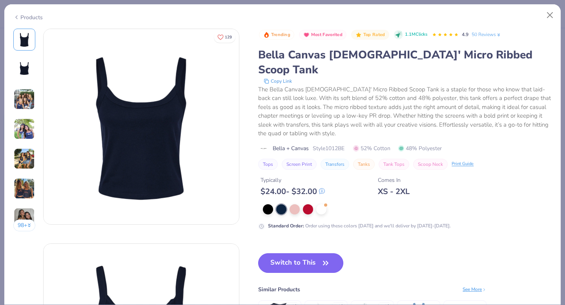
click at [302, 254] on button "Switch to This" at bounding box center [300, 264] width 85 height 20
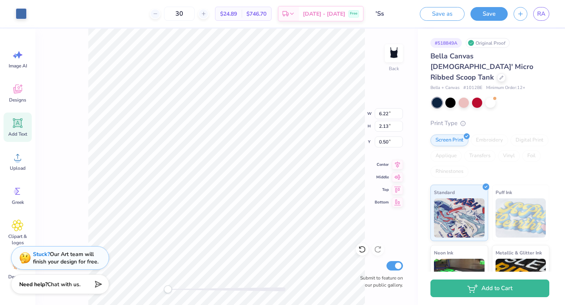
type input "6.22"
type input "2.13"
type input "2.00"
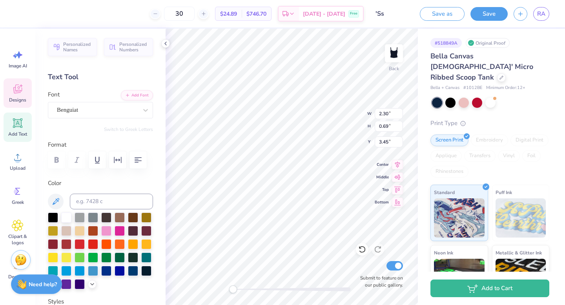
type input "1.35"
type input "0.40"
click at [75, 112] on div "Benguiat" at bounding box center [97, 110] width 82 height 12
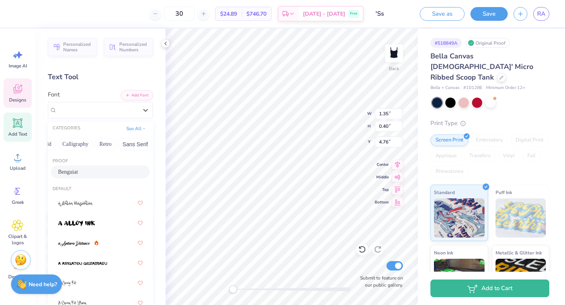
scroll to position [0, 122]
click at [85, 144] on button "Calligraphy" at bounding box center [72, 144] width 35 height 13
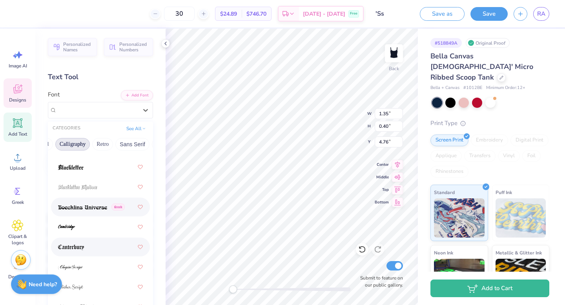
scroll to position [89, 0]
click at [85, 208] on img at bounding box center [82, 206] width 49 height 5
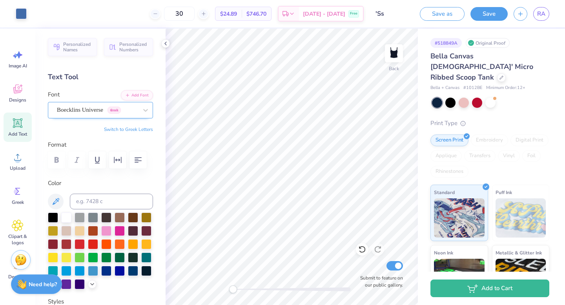
click at [122, 108] on div "Boecklins Universe Greek" at bounding box center [97, 110] width 82 height 12
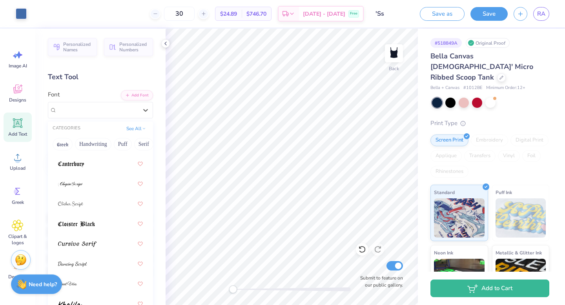
scroll to position [172, 0]
click at [96, 208] on div at bounding box center [100, 204] width 85 height 14
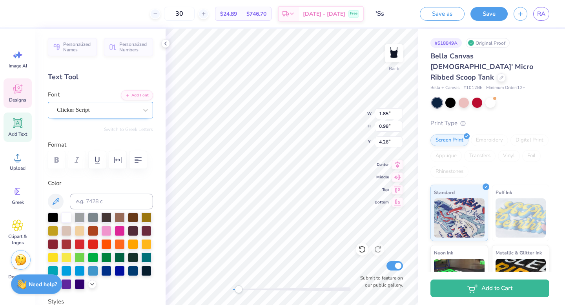
type input "1.85"
type input "0.98"
type input "4.26"
type input "1.33"
type input "0.71"
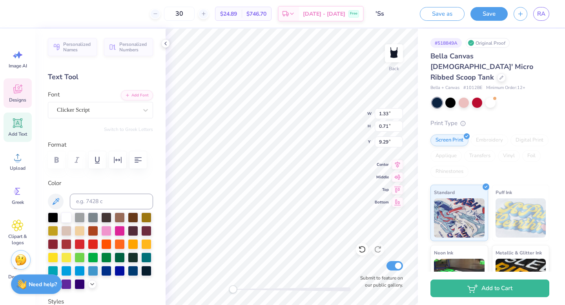
type input "9.29"
click at [191, 14] on input "30" at bounding box center [179, 14] width 31 height 14
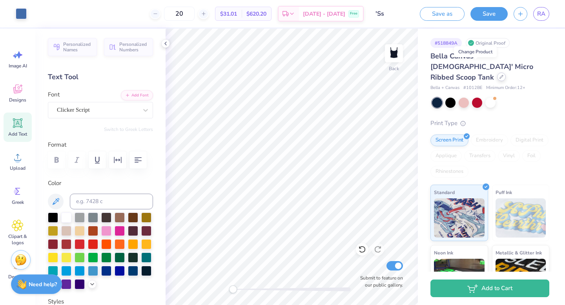
click at [500, 75] on icon at bounding box center [501, 76] width 3 height 3
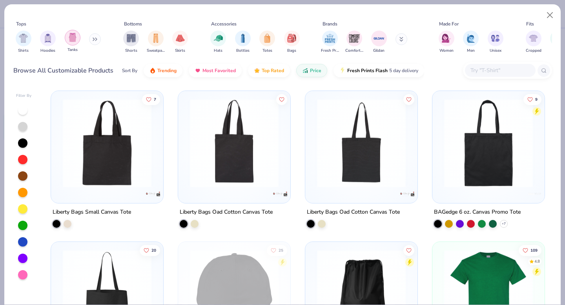
click at [78, 41] on div "filter for Tanks" at bounding box center [73, 38] width 16 height 16
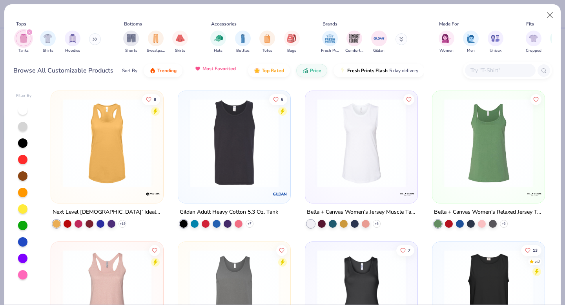
click at [225, 73] on button "Most Favorited" at bounding box center [215, 68] width 53 height 13
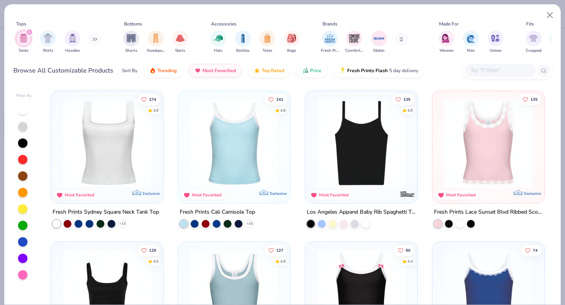
click at [76, 130] on img at bounding box center [107, 143] width 97 height 89
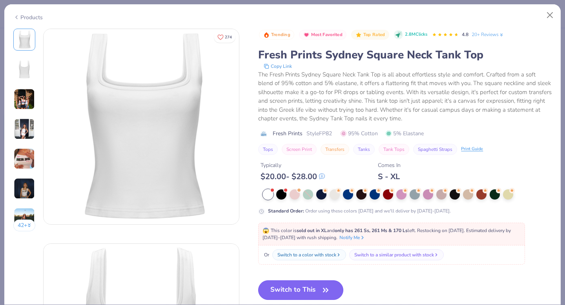
click at [296, 285] on button "Switch to This" at bounding box center [300, 291] width 85 height 20
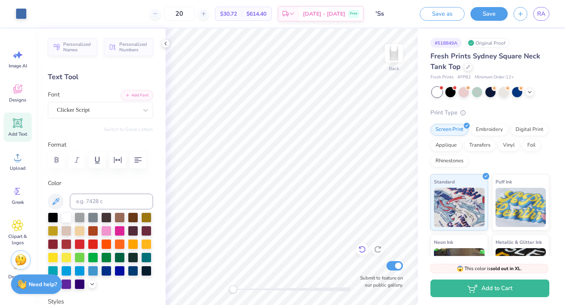
click at [360, 252] on icon at bounding box center [362, 250] width 8 height 8
click at [466, 69] on div at bounding box center [468, 66] width 9 height 9
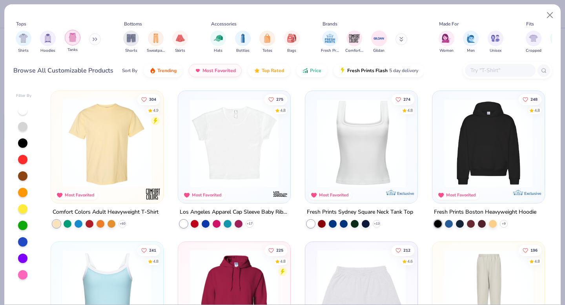
click at [72, 35] on img "filter for Tanks" at bounding box center [72, 37] width 9 height 9
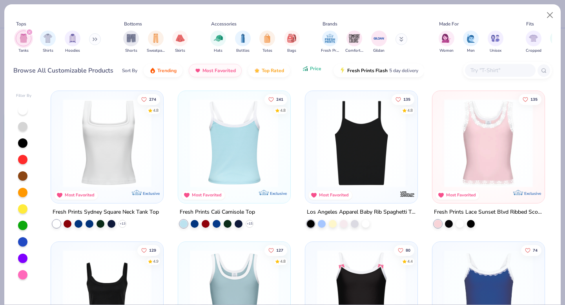
click at [310, 68] on span "Price" at bounding box center [315, 69] width 11 height 6
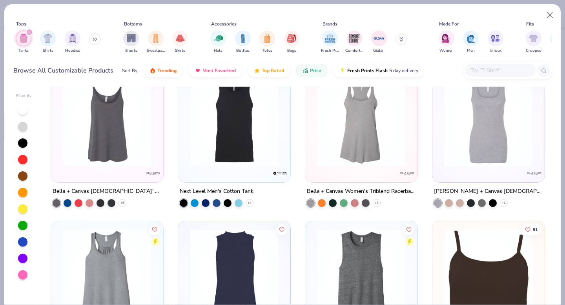
scroll to position [474, 0]
click at [178, 128] on div at bounding box center [234, 126] width 112 height 112
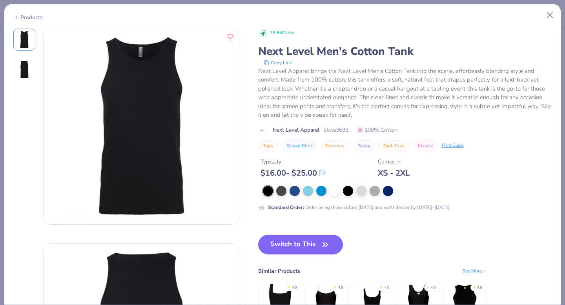
click at [29, 16] on div "Products" at bounding box center [27, 17] width 29 height 8
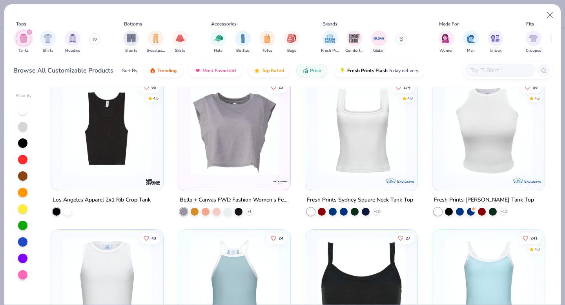
scroll to position [770, 0]
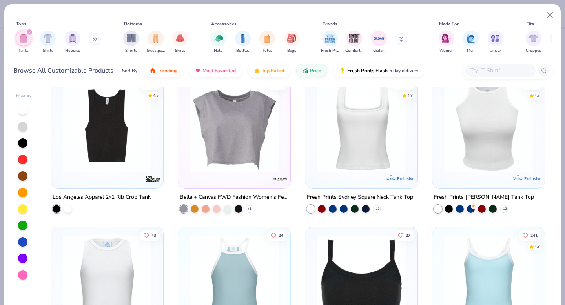
click at [111, 166] on img at bounding box center [107, 128] width 97 height 89
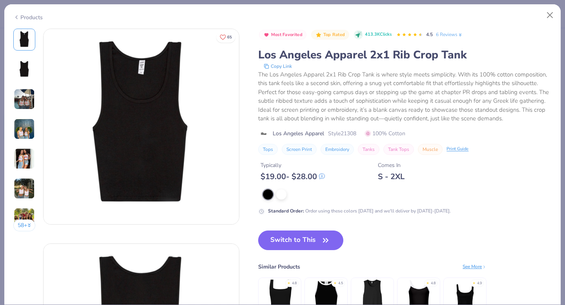
click at [26, 106] on img at bounding box center [24, 99] width 21 height 21
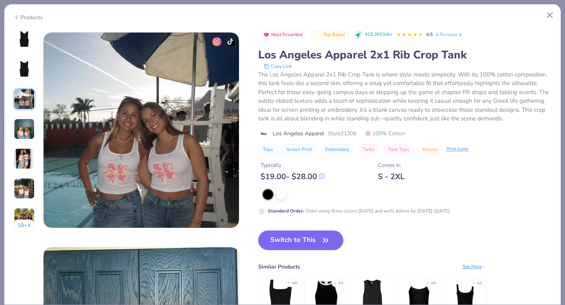
scroll to position [430, 0]
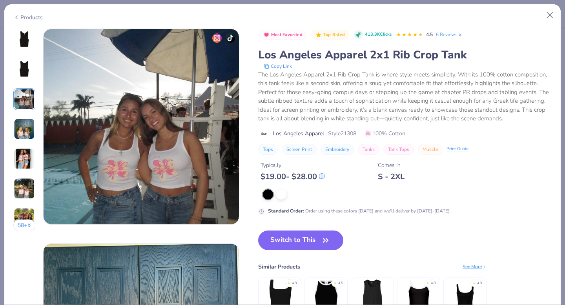
click at [29, 132] on img at bounding box center [24, 129] width 21 height 21
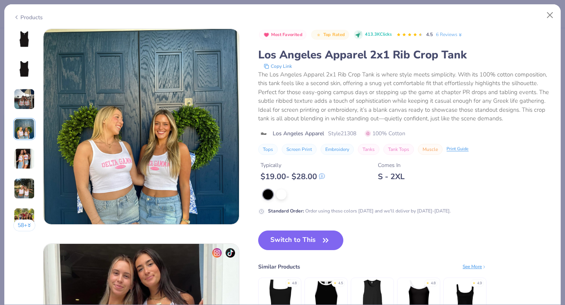
click at [22, 155] on img at bounding box center [24, 158] width 21 height 21
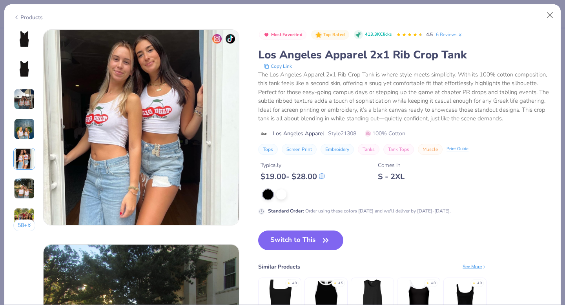
scroll to position [860, 0]
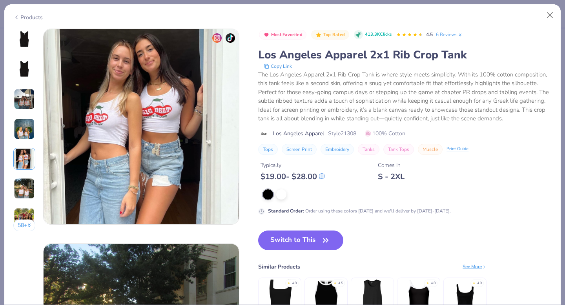
click at [22, 192] on img at bounding box center [24, 188] width 21 height 21
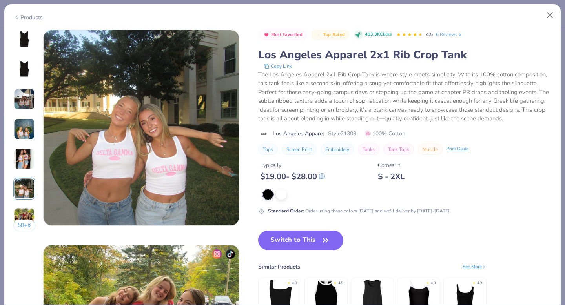
scroll to position [1076, 0]
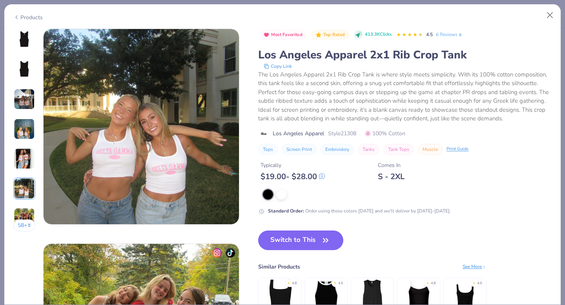
click at [37, 16] on div "Products" at bounding box center [27, 17] width 29 height 8
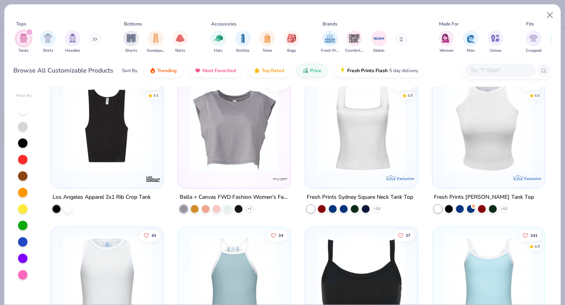
scroll to position [891, 0]
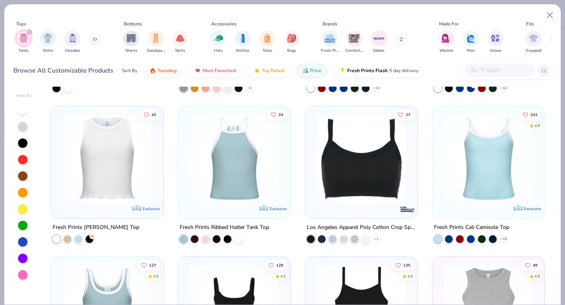
click at [469, 176] on img at bounding box center [488, 158] width 97 height 89
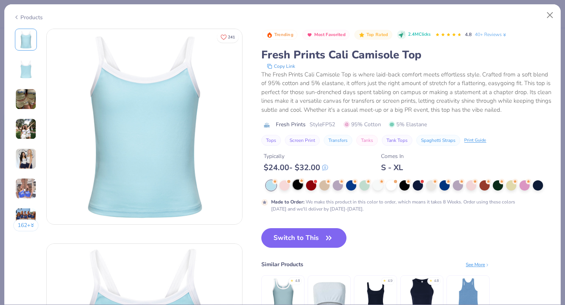
click at [299, 190] on div at bounding box center [298, 185] width 10 height 10
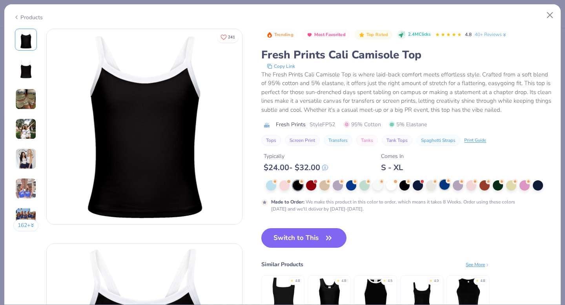
click at [444, 190] on div at bounding box center [445, 185] width 10 height 10
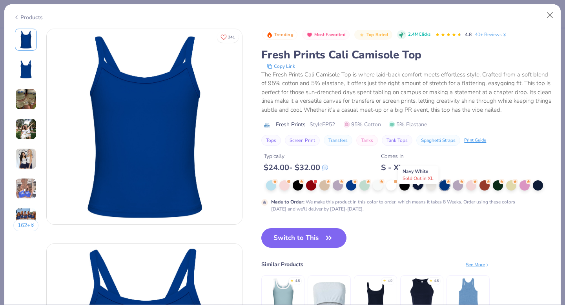
click at [414, 190] on div at bounding box center [418, 185] width 10 height 10
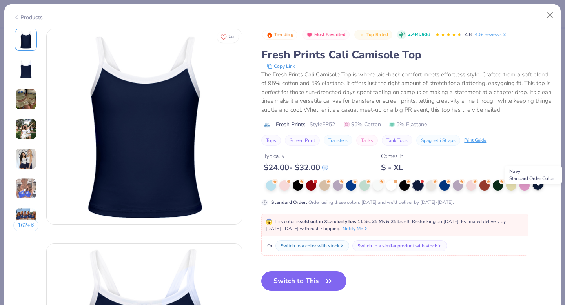
click at [540, 190] on div at bounding box center [538, 185] width 10 height 10
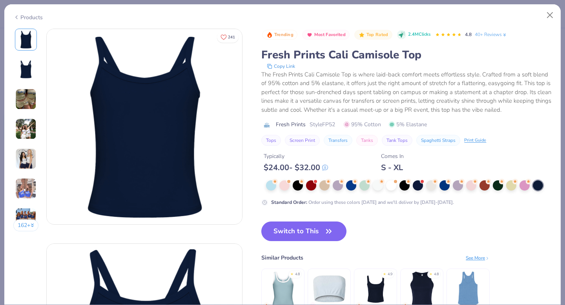
click at [28, 153] on img at bounding box center [25, 158] width 21 height 21
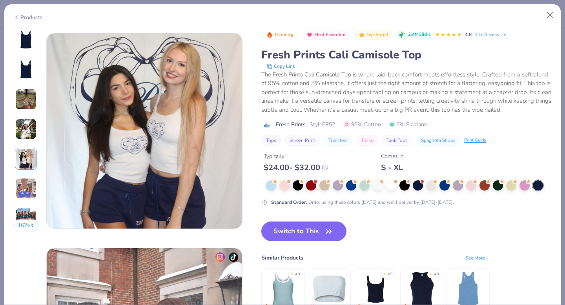
scroll to position [860, 0]
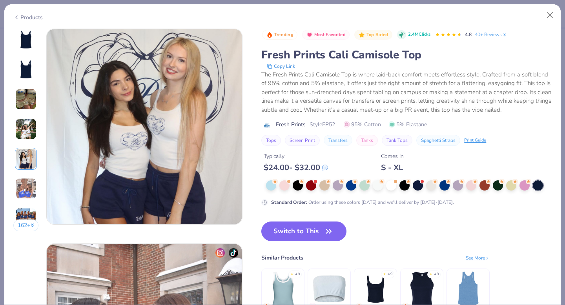
click at [25, 139] on img at bounding box center [25, 129] width 21 height 21
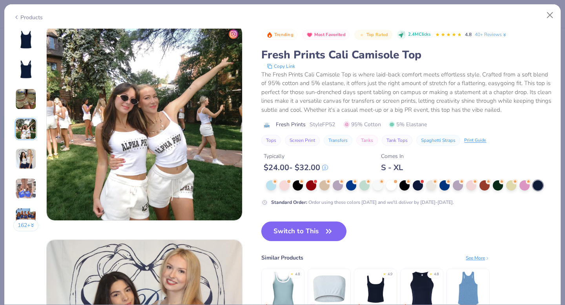
scroll to position [645, 0]
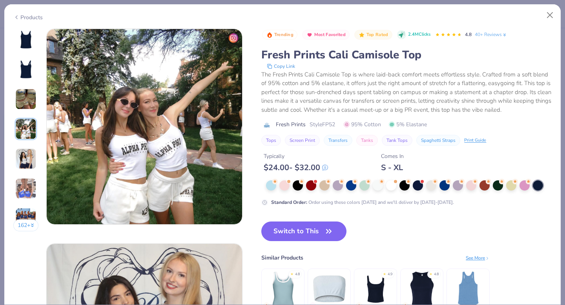
click at [29, 192] on img at bounding box center [25, 188] width 21 height 21
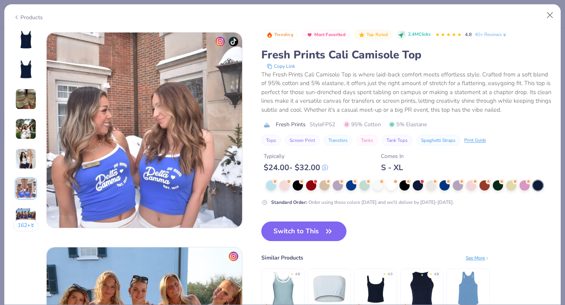
scroll to position [1076, 0]
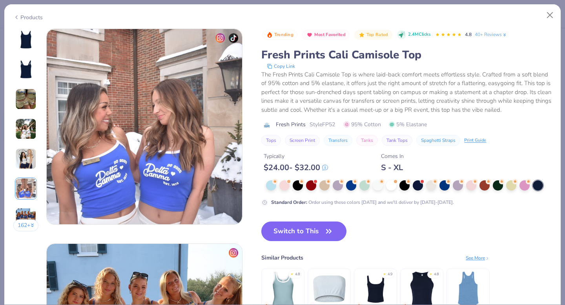
click at [28, 226] on button "162 +" at bounding box center [26, 226] width 26 height 12
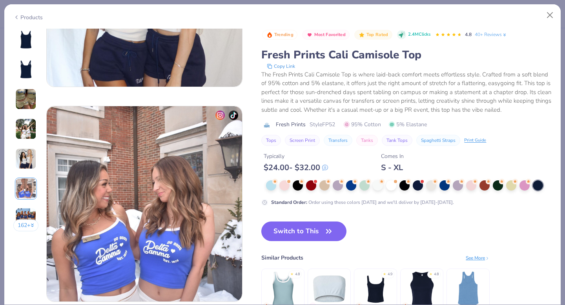
scroll to position [1101, 0]
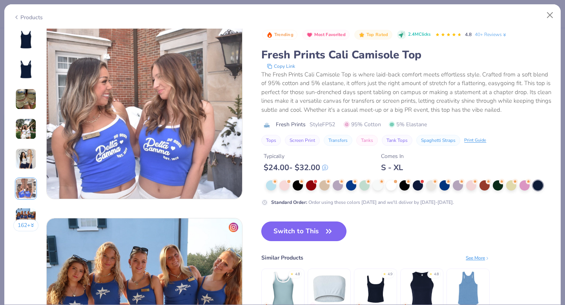
click at [297, 238] on button "Switch to This" at bounding box center [303, 232] width 85 height 20
type input "50"
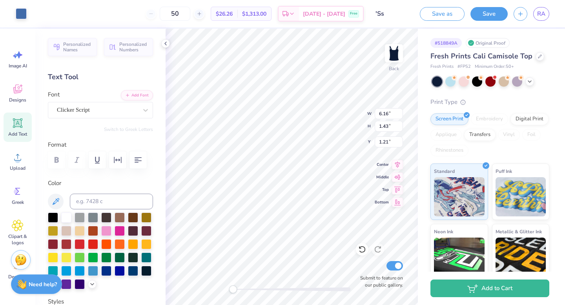
type input "7.86"
type input "1.83"
type input "1.52"
type input "2.08"
type input "1.11"
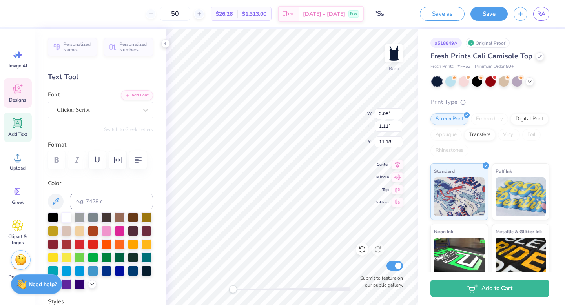
type input "11.18"
click at [188, 17] on input "50" at bounding box center [175, 14] width 31 height 14
click at [184, 15] on input "50" at bounding box center [175, 14] width 31 height 14
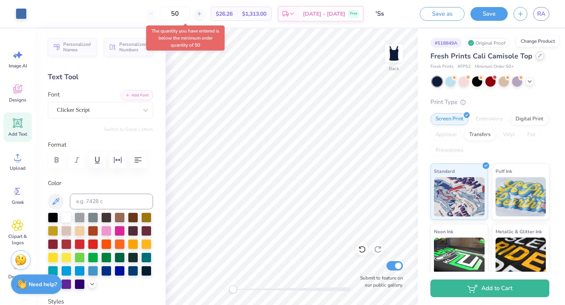
click at [539, 56] on icon at bounding box center [540, 55] width 3 height 3
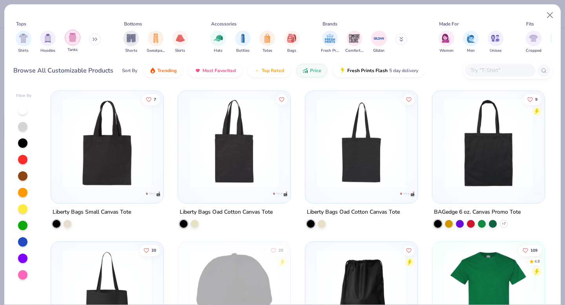
click at [69, 39] on img "filter for Tanks" at bounding box center [72, 37] width 9 height 9
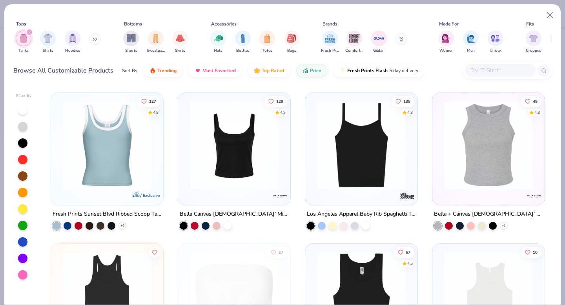
scroll to position [1056, 0]
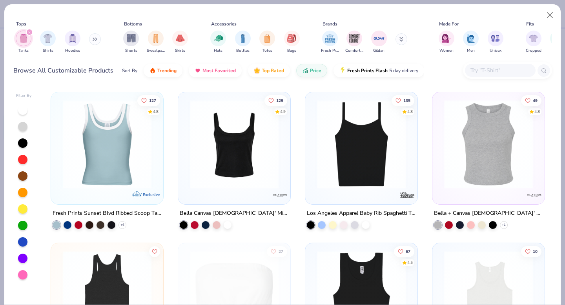
click at [245, 149] on img at bounding box center [234, 144] width 97 height 89
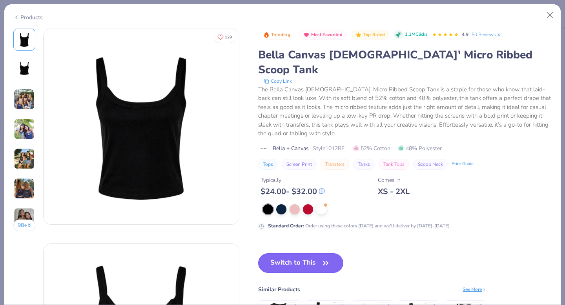
click at [295, 254] on button "Switch to This" at bounding box center [300, 264] width 85 height 20
click at [286, 204] on div at bounding box center [281, 209] width 10 height 10
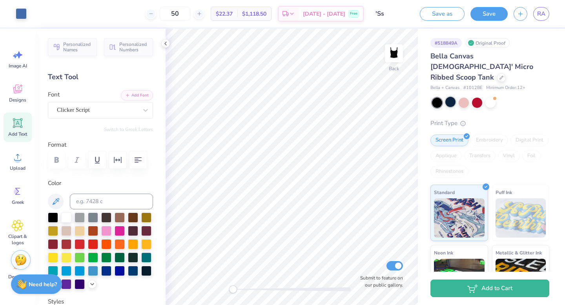
click at [451, 97] on div at bounding box center [451, 102] width 10 height 10
click at [494, 11] on button "Save" at bounding box center [489, 13] width 37 height 14
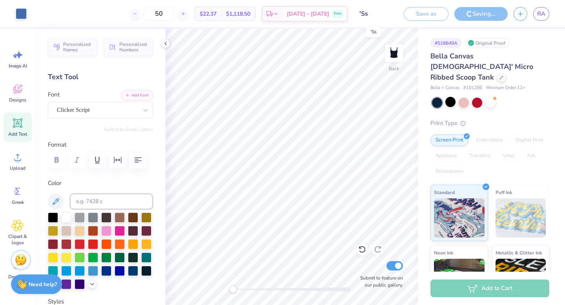
click at [361, 12] on input "'Ss" at bounding box center [373, 14] width 38 height 16
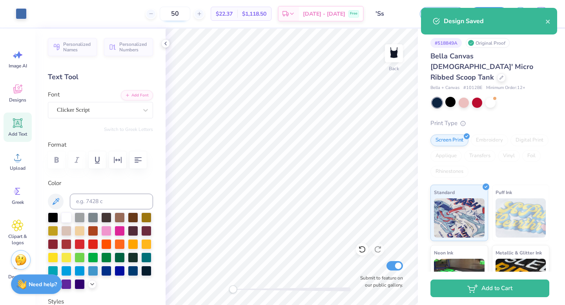
click at [190, 13] on input "50" at bounding box center [175, 14] width 31 height 14
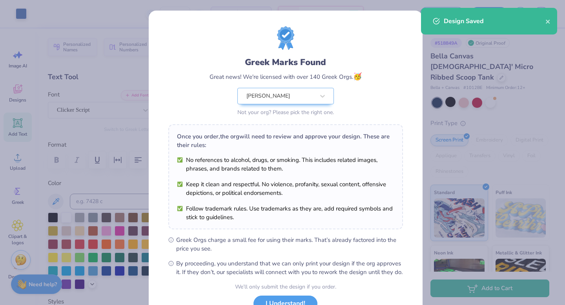
scroll to position [62, 0]
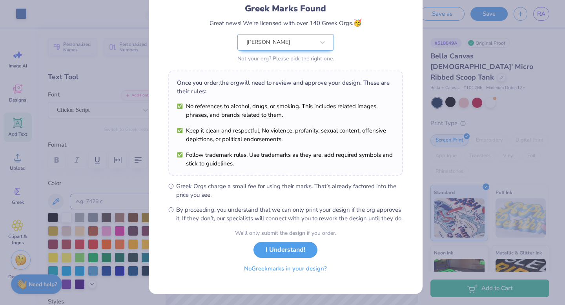
click at [292, 271] on button "No Greek marks in your design?" at bounding box center [285, 269] width 96 height 16
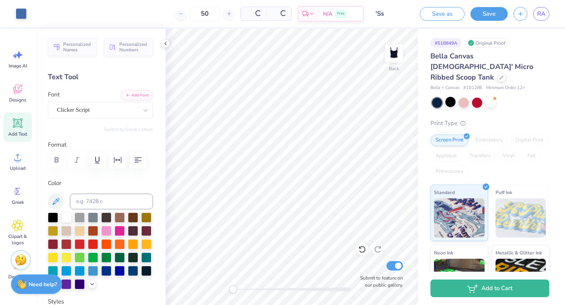
scroll to position [0, 0]
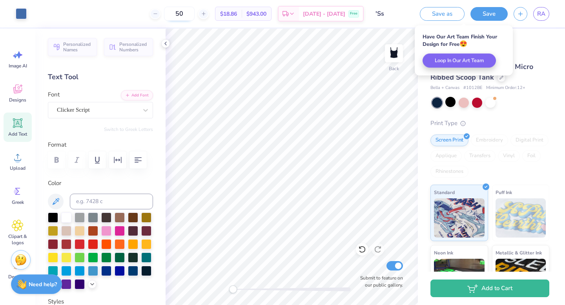
click at [188, 13] on input "50" at bounding box center [179, 14] width 31 height 14
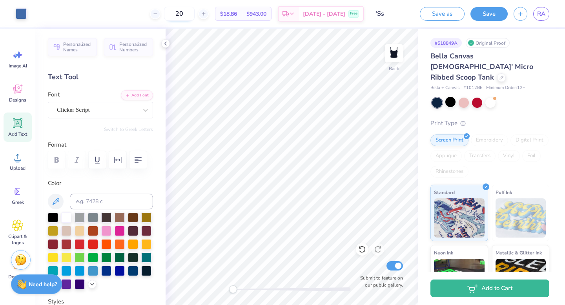
type input "20"
click at [488, 15] on button "Save" at bounding box center [489, 13] width 37 height 14
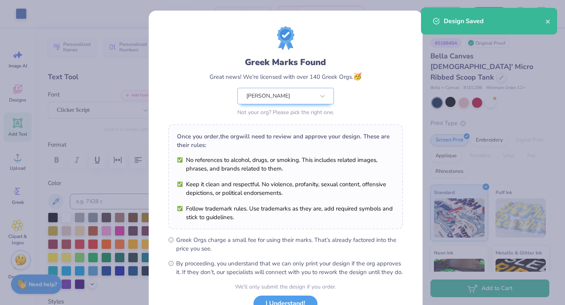
scroll to position [62, 0]
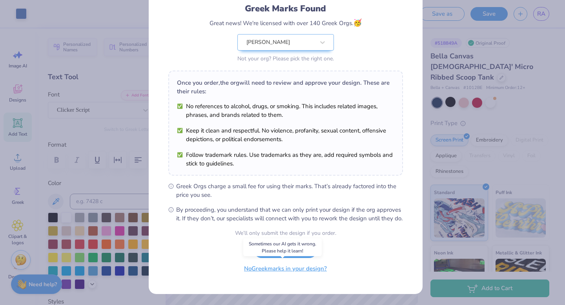
click at [296, 266] on button "No Greek marks in your design?" at bounding box center [285, 269] width 96 height 16
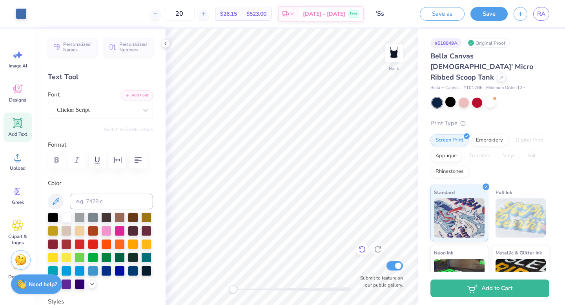
click at [358, 250] on icon at bounding box center [362, 250] width 8 height 8
click at [363, 252] on icon at bounding box center [362, 250] width 7 height 7
click at [498, 13] on button "Save" at bounding box center [489, 13] width 37 height 14
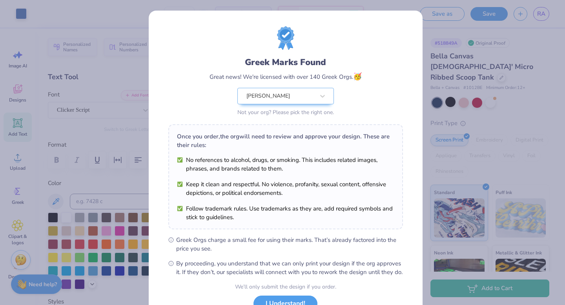
scroll to position [62, 0]
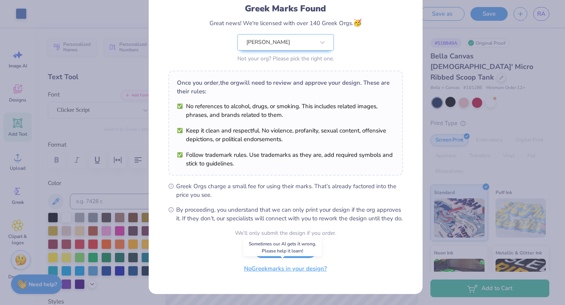
click at [302, 272] on button "No Greek marks in your design?" at bounding box center [285, 269] width 96 height 16
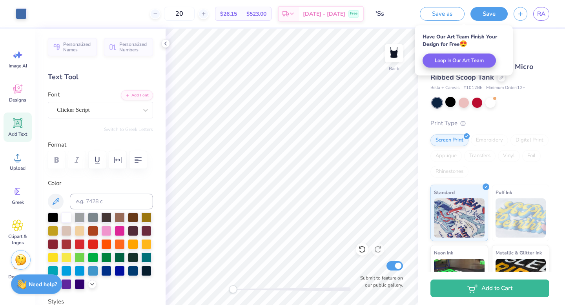
scroll to position [0, 0]
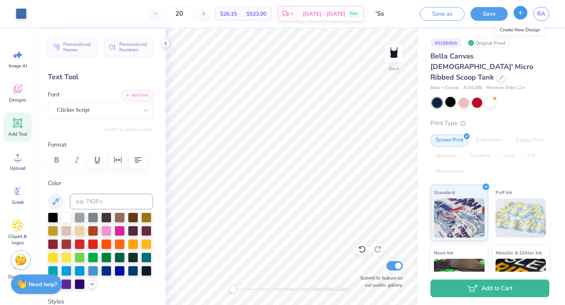
click at [522, 16] on icon "button" at bounding box center [520, 12] width 7 height 7
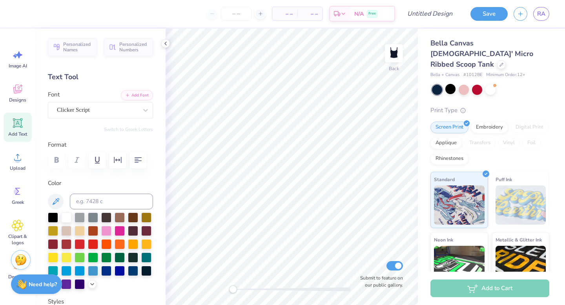
click at [19, 129] on icon at bounding box center [18, 123] width 12 height 12
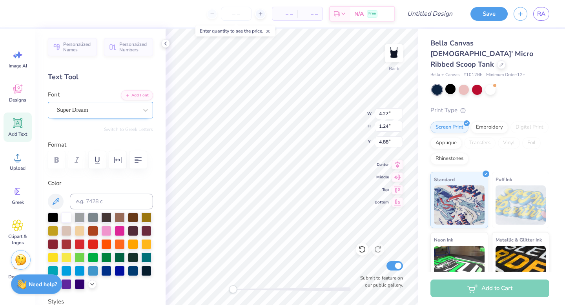
click at [115, 111] on div "Super Dream" at bounding box center [97, 110] width 82 height 12
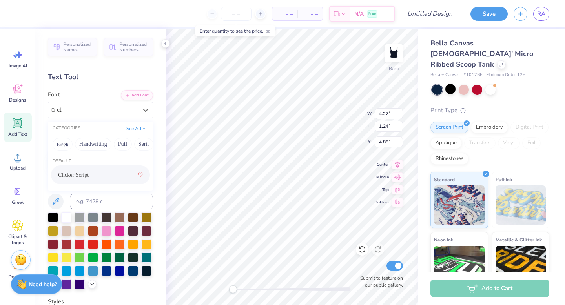
click at [79, 181] on div "Clicker Script" at bounding box center [100, 175] width 85 height 14
type input "cli"
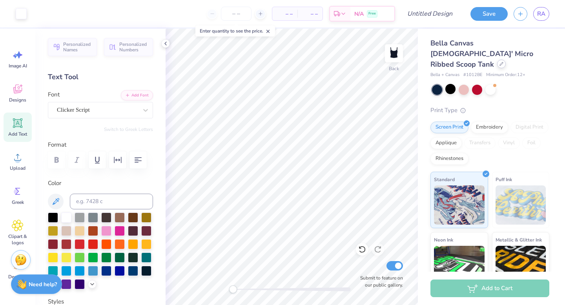
click at [497, 60] on div at bounding box center [501, 64] width 9 height 9
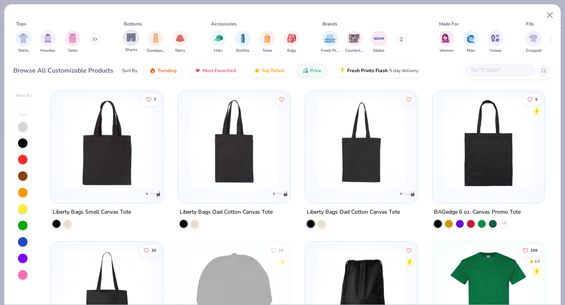
click at [135, 38] on img "filter for Shorts" at bounding box center [131, 37] width 9 height 9
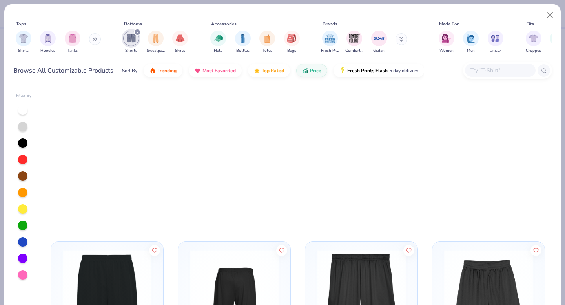
scroll to position [320, 0]
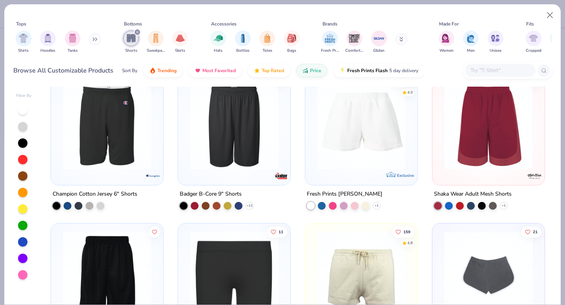
click at [322, 152] on img at bounding box center [361, 124] width 97 height 89
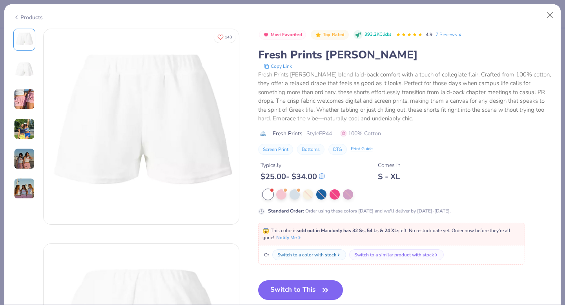
click at [30, 15] on div "Products" at bounding box center [27, 17] width 29 height 8
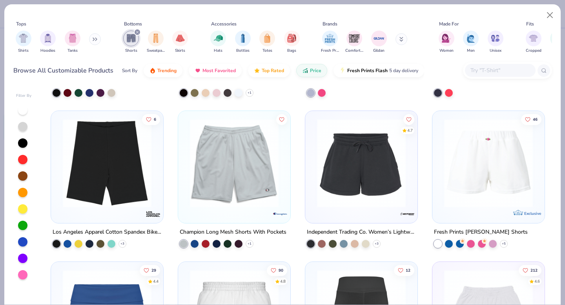
scroll to position [736, 0]
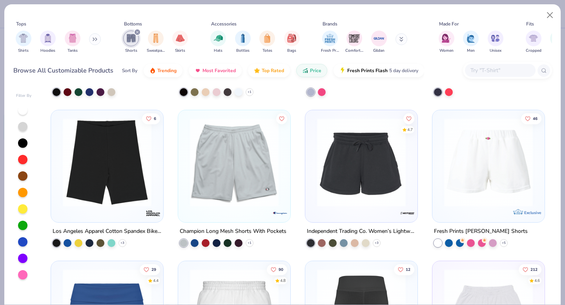
click at [361, 162] on img at bounding box center [361, 162] width 97 height 89
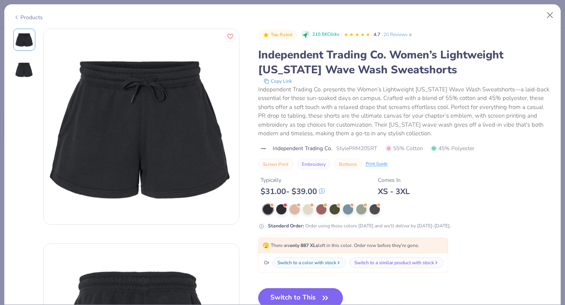
click at [24, 16] on div "Products" at bounding box center [27, 17] width 29 height 8
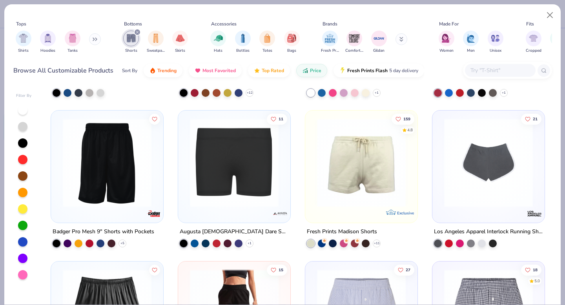
scroll to position [433, 0]
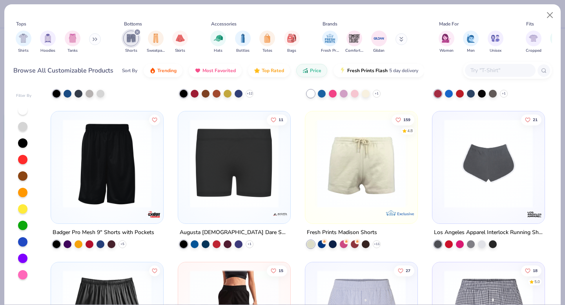
click at [351, 172] on img at bounding box center [361, 163] width 97 height 89
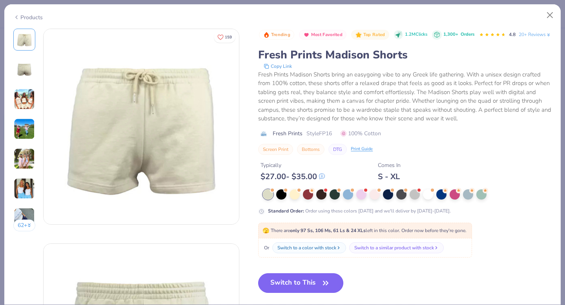
click at [310, 293] on button "Switch to This" at bounding box center [300, 284] width 85 height 20
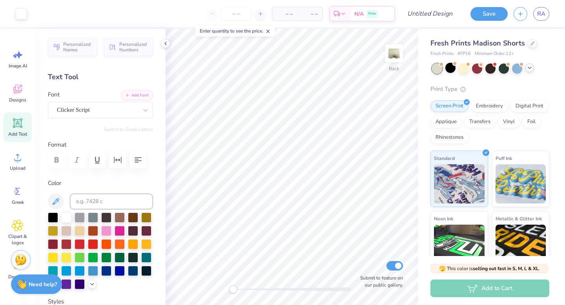
click at [530, 69] on icon at bounding box center [530, 68] width 6 height 6
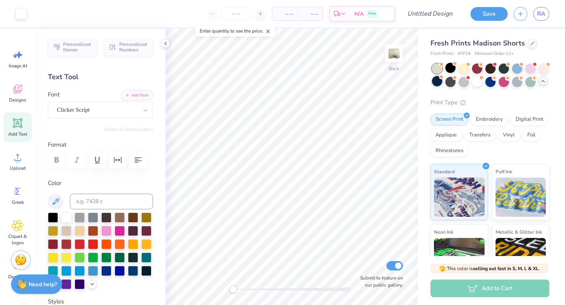
click at [442, 84] on div at bounding box center [437, 81] width 10 height 10
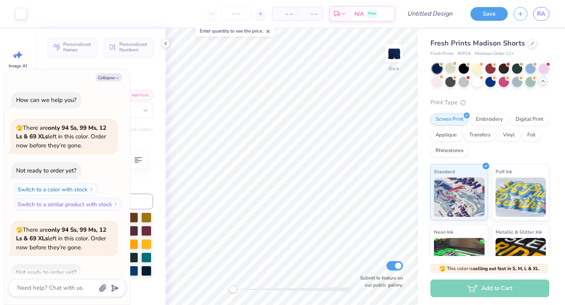
scroll to position [43, 0]
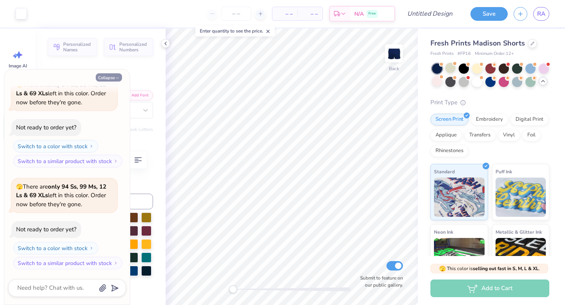
click at [108, 78] on button "Collapse" at bounding box center [109, 77] width 26 height 8
type textarea "x"
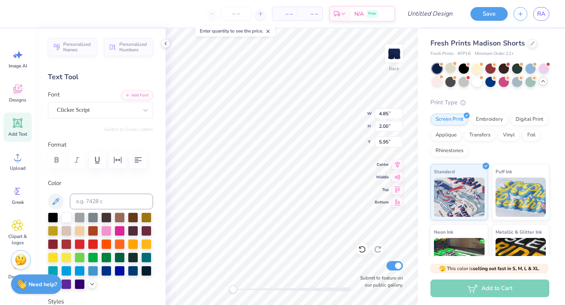
scroll to position [6, 1]
type textarea "est. 1977"
type input "1.42"
type input "1.74"
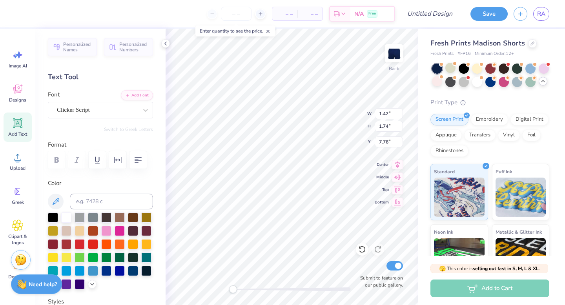
type input "7.76"
type textarea "1977"
type input "1.60"
type input "3.50"
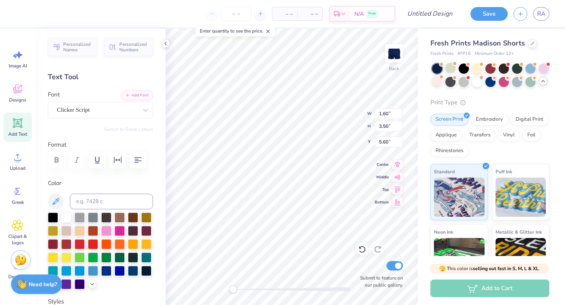
type input "5.60"
click at [388, 205] on div "Back W 1.60 1.60 " H 3.47 3.47 " Y 6.03 6.03 " Center Middle Top Bottom Submit …" at bounding box center [292, 167] width 252 height 277
click at [11, 100] on span "Designs" at bounding box center [17, 100] width 17 height 6
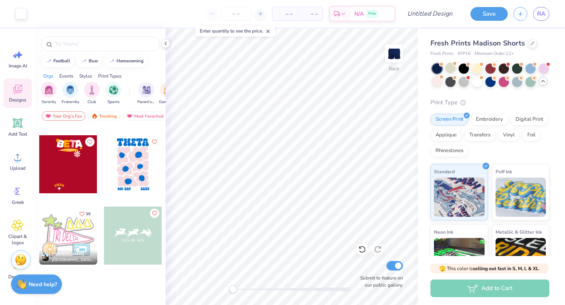
scroll to position [0, 0]
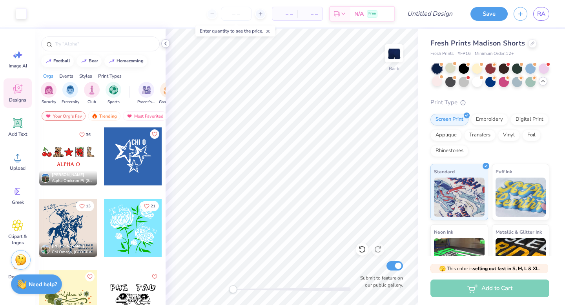
click at [167, 42] on icon at bounding box center [166, 43] width 6 height 6
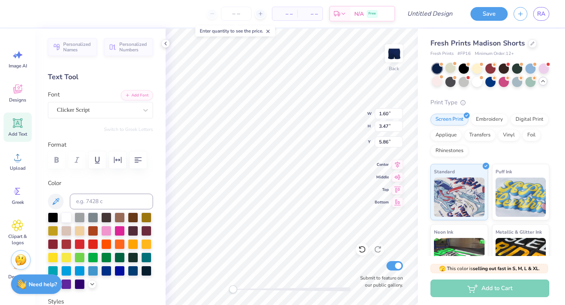
scroll to position [6, 1]
type textarea "est."
type input "0.88"
type input "0.59"
type input "4.91"
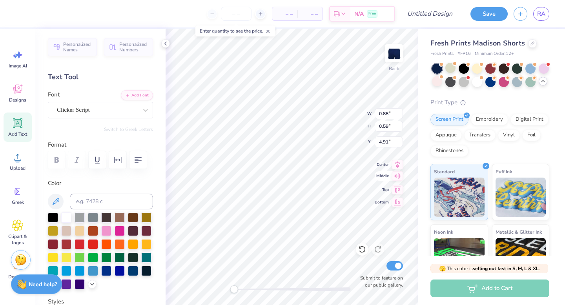
click at [387, 175] on div "Back W 0.88 0.88 " H 0.59 0.59 " Y 4.91 4.91 " Center Middle Top Bottom Submit …" at bounding box center [292, 167] width 252 height 277
click at [241, 16] on input "number" at bounding box center [236, 14] width 31 height 14
type input "20"
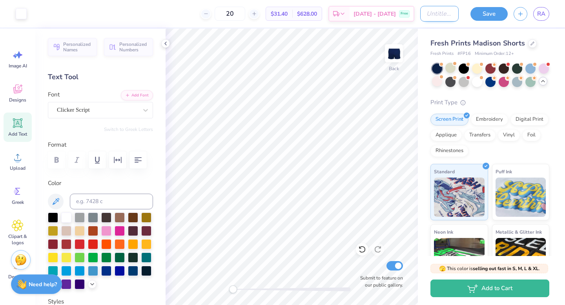
click at [434, 15] on input "Design Title" at bounding box center [439, 14] width 38 height 16
type input "shorts"
click at [492, 14] on button "Save" at bounding box center [489, 13] width 37 height 14
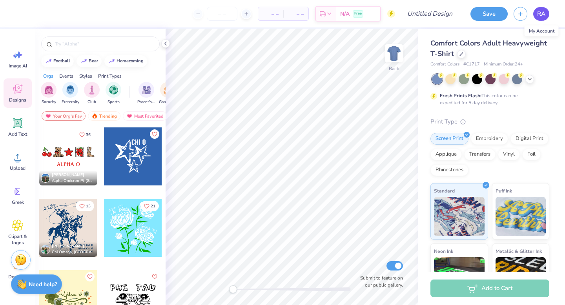
click at [540, 13] on span "RA" at bounding box center [541, 13] width 8 height 9
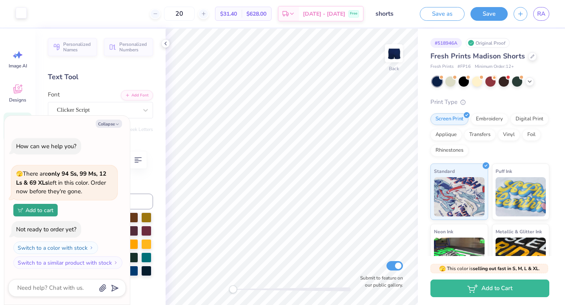
click at [16, 15] on div at bounding box center [21, 12] width 11 height 11
type textarea "x"
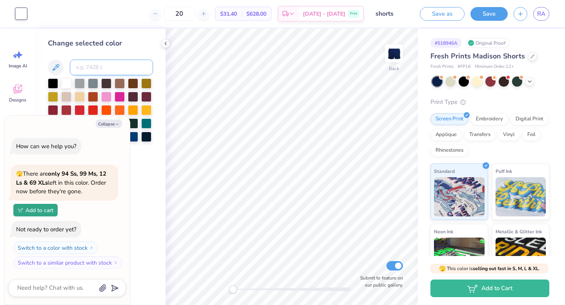
click at [96, 66] on input at bounding box center [111, 68] width 83 height 16
type input "7863c"
click at [106, 126] on button "Collapse" at bounding box center [109, 124] width 26 height 8
type textarea "x"
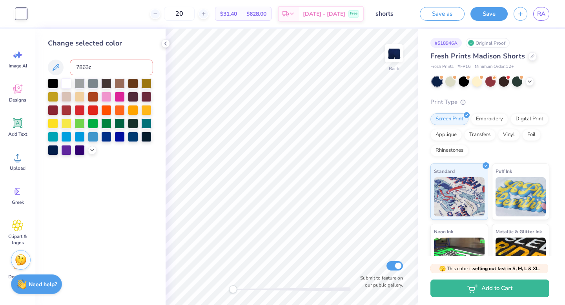
click at [115, 68] on input "7863c" at bounding box center [111, 68] width 83 height 16
type input "7"
type input "8"
type input "7863c"
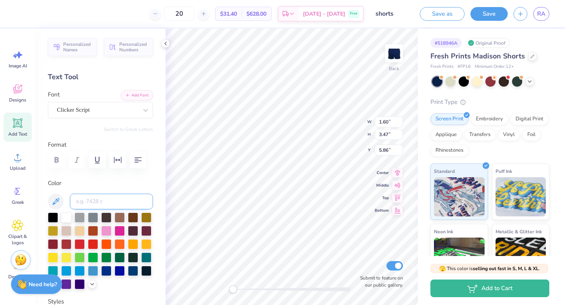
click at [91, 198] on input at bounding box center [111, 202] width 83 height 16
type input "7683"
click at [93, 198] on input at bounding box center [111, 202] width 83 height 16
type input "7683"
click at [194, 290] on div "Back Submit to feature on our public gallery." at bounding box center [292, 167] width 252 height 277
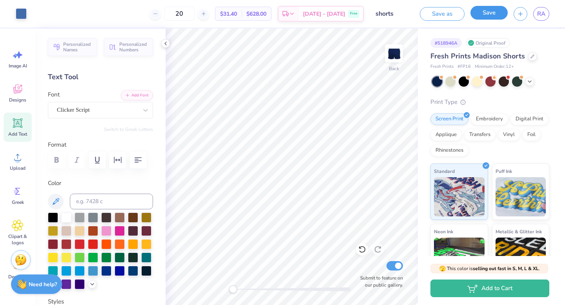
click at [481, 10] on button "Save" at bounding box center [489, 13] width 37 height 14
click at [526, 81] on div at bounding box center [530, 81] width 9 height 9
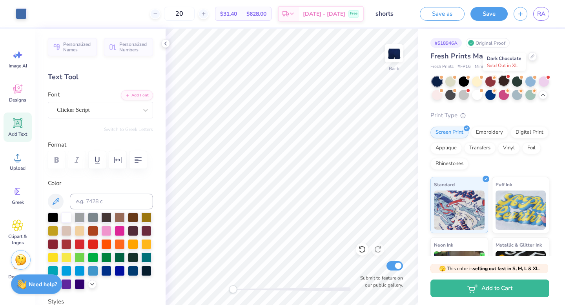
click at [499, 82] on div at bounding box center [504, 81] width 10 height 10
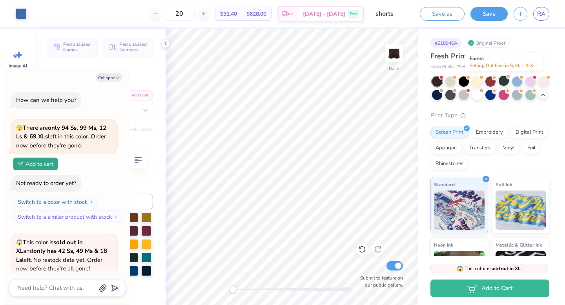
scroll to position [77, 0]
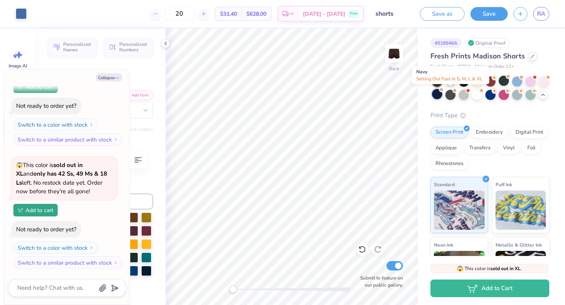
click at [442, 96] on div at bounding box center [437, 94] width 10 height 10
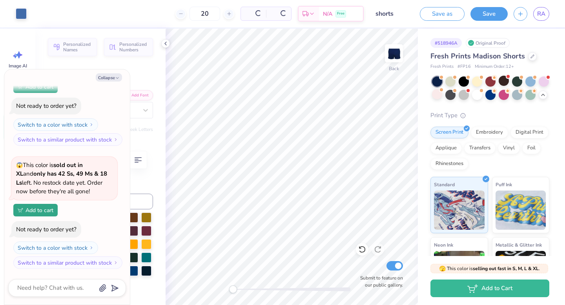
scroll to position [192, 0]
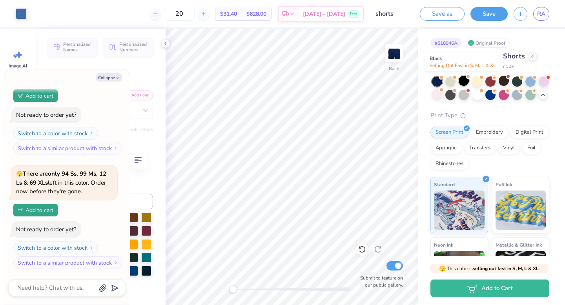
click at [462, 82] on div at bounding box center [464, 81] width 10 height 10
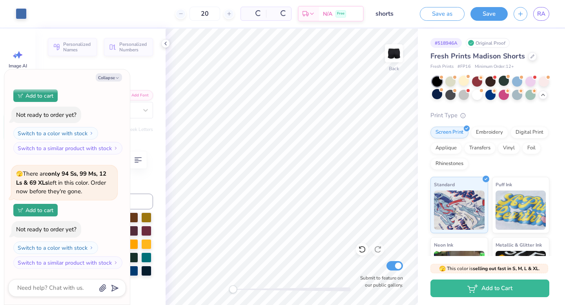
scroll to position [307, 0]
click at [113, 79] on button "Collapse" at bounding box center [109, 77] width 26 height 8
type textarea "x"
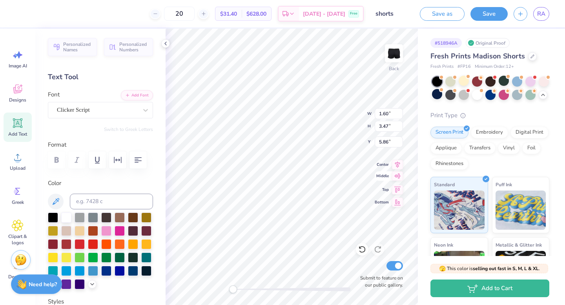
click at [380, 178] on span "Middle" at bounding box center [382, 176] width 14 height 6
drag, startPoint x: 233, startPoint y: 286, endPoint x: 238, endPoint y: 288, distance: 5.1
click at [238, 288] on div "Accessibility label" at bounding box center [237, 290] width 8 height 8
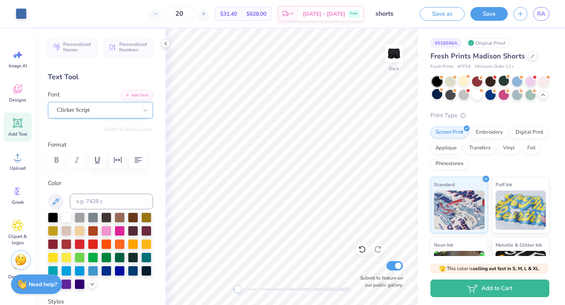
click at [87, 109] on div "Clicker Script" at bounding box center [97, 110] width 82 height 12
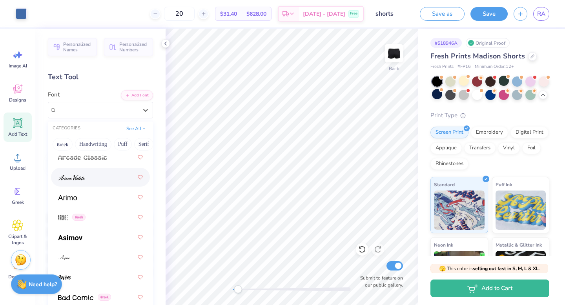
scroll to position [267, 0]
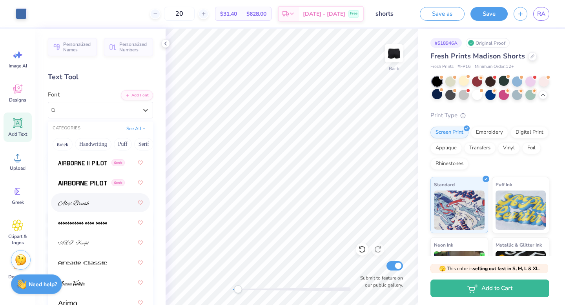
click at [90, 201] on div at bounding box center [100, 203] width 85 height 14
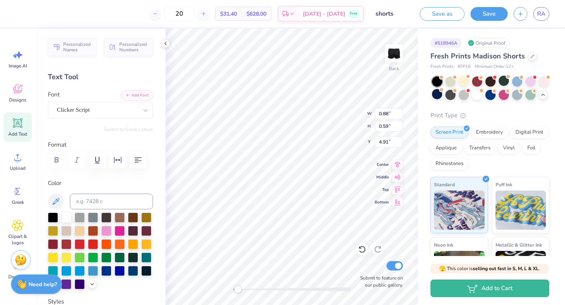
type input "1.96"
type input "4.77"
type input "5.21"
type input "0.88"
type input "0.59"
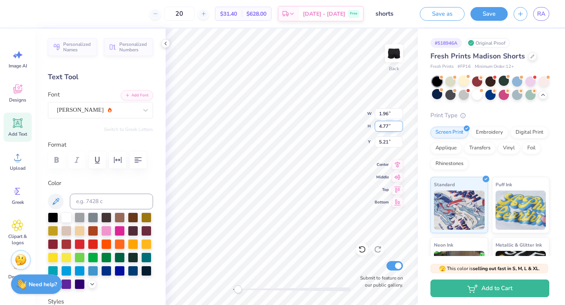
type input "4.91"
type input "1.96"
type input "4.77"
type input "5.21"
click at [118, 159] on icon "button" at bounding box center [117, 159] width 9 height 9
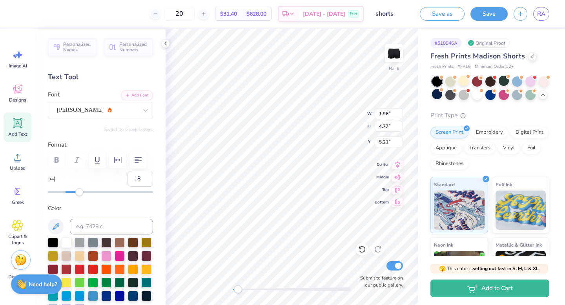
type input "19"
drag, startPoint x: 67, startPoint y: 192, endPoint x: 80, endPoint y: 199, distance: 15.5
click at [80, 199] on div "Personalized Names Personalized Numbers Text Tool Add Font Font Alex Brush Swit…" at bounding box center [100, 167] width 130 height 277
type input "10"
click at [73, 193] on div at bounding box center [100, 192] width 105 height 8
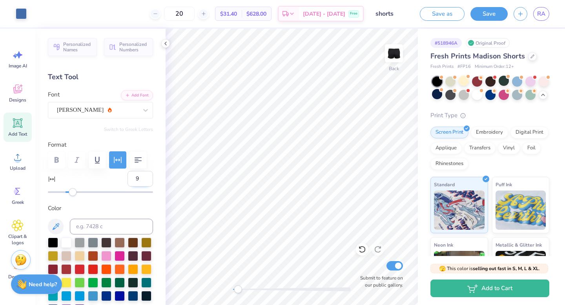
click at [141, 182] on input "9" at bounding box center [141, 179] width 26 height 16
click at [141, 182] on input "8" at bounding box center [141, 179] width 26 height 16
type input "7"
click at [141, 182] on input "7" at bounding box center [141, 179] width 26 height 16
click at [109, 113] on div "Alex Brush" at bounding box center [97, 110] width 82 height 12
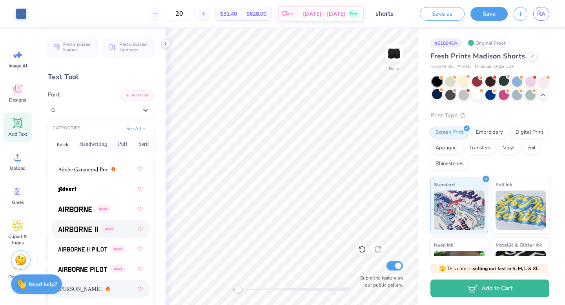
scroll to position [181, 0]
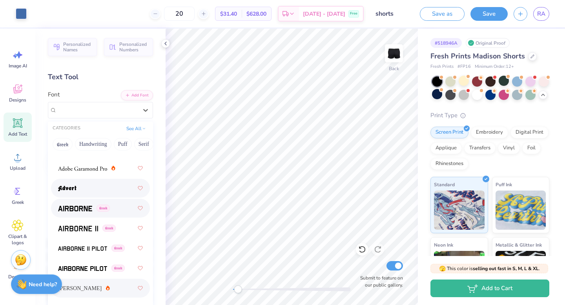
click at [77, 197] on div at bounding box center [100, 188] width 99 height 19
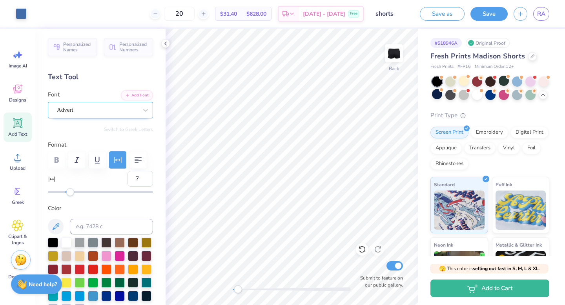
click at [102, 110] on div "Advert" at bounding box center [97, 110] width 82 height 12
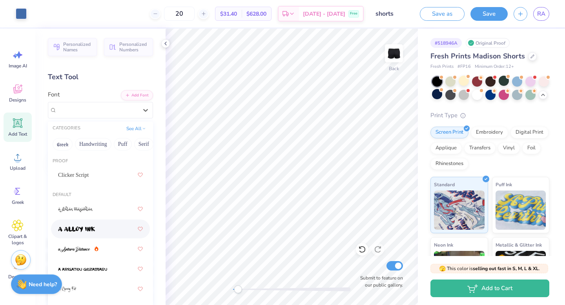
scroll to position [173, 0]
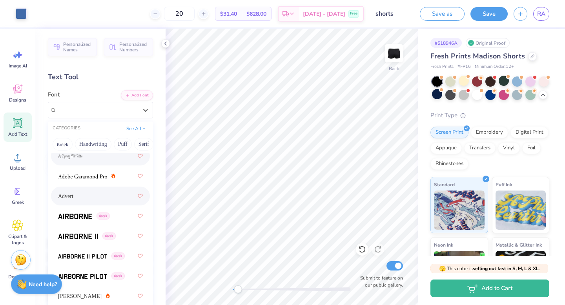
click at [82, 163] on div at bounding box center [100, 156] width 85 height 14
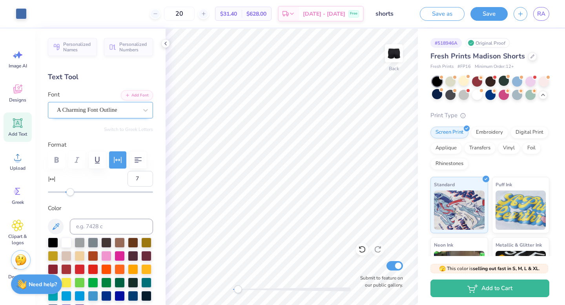
click at [103, 106] on div "A Charming Font Outline" at bounding box center [97, 110] width 82 height 12
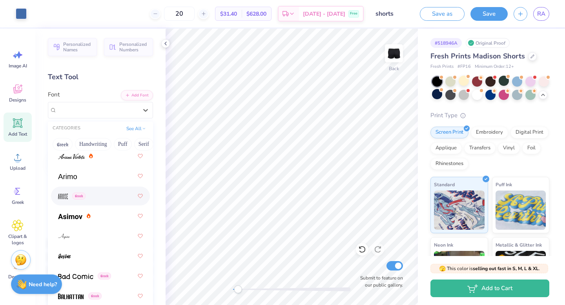
scroll to position [391, 0]
click at [102, 197] on div "Greek" at bounding box center [100, 198] width 85 height 14
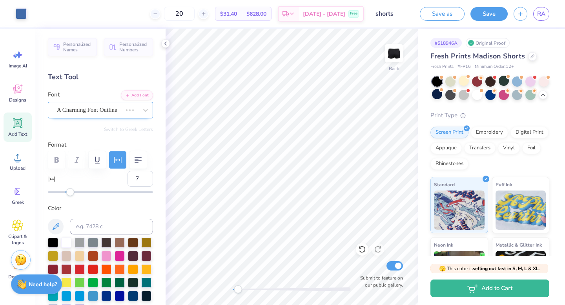
click at [111, 113] on div "A Charming Font Outline" at bounding box center [89, 110] width 67 height 12
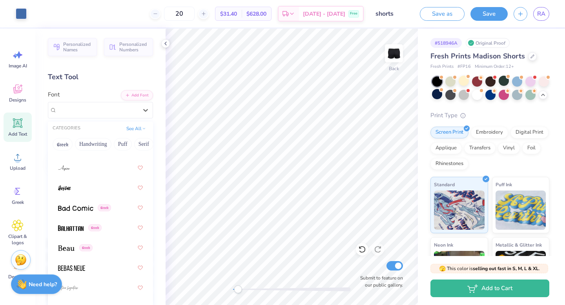
scroll to position [463, 0]
click at [69, 192] on div at bounding box center [100, 187] width 85 height 14
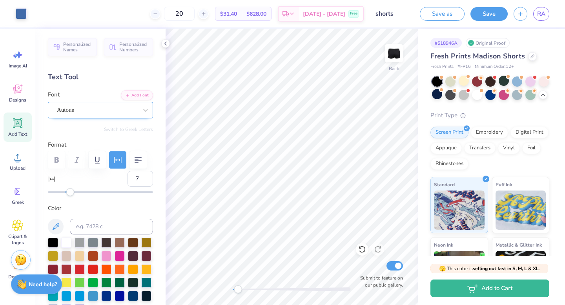
click at [80, 104] on div "Autone" at bounding box center [97, 110] width 82 height 12
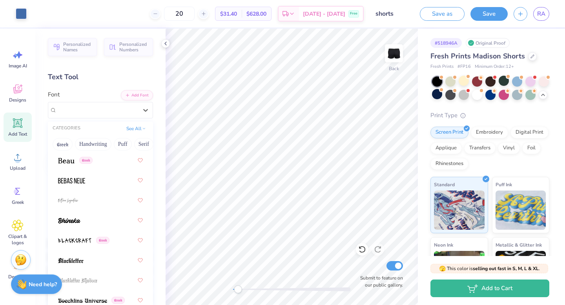
scroll to position [550, 0]
click at [92, 214] on div at bounding box center [100, 220] width 85 height 14
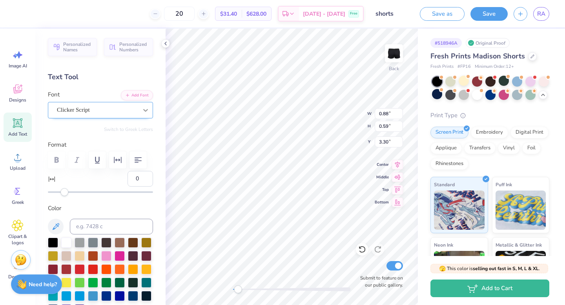
click at [142, 106] on icon at bounding box center [146, 110] width 8 height 8
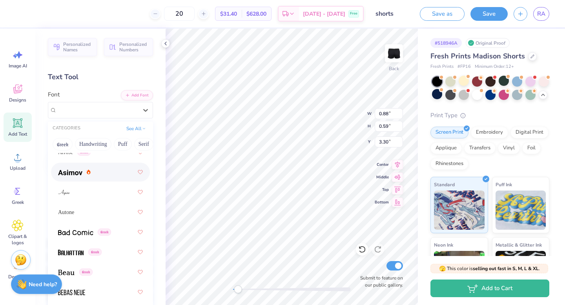
scroll to position [437, 0]
click at [80, 213] on div "Autone" at bounding box center [100, 213] width 85 height 14
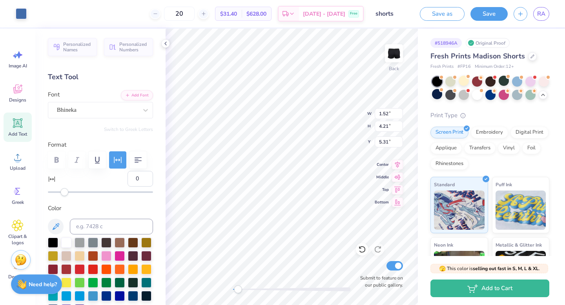
type input "7"
type input "1.02"
type input "0.65"
type input "3.27"
click at [91, 114] on div "Autone" at bounding box center [97, 110] width 82 height 12
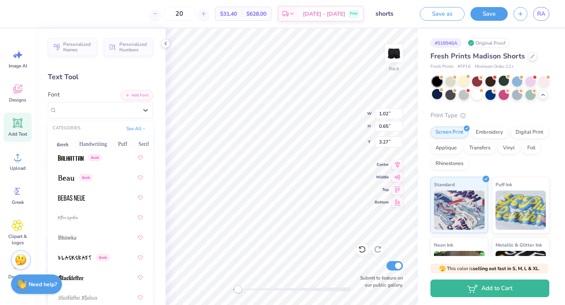
scroll to position [539, 0]
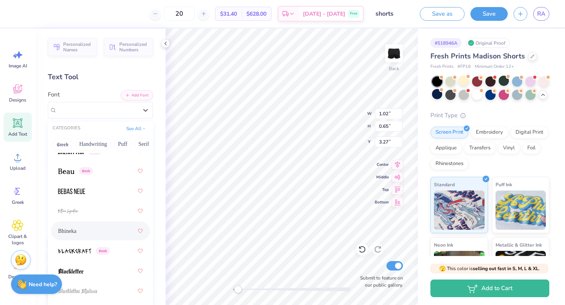
click at [107, 232] on div "Bhineka" at bounding box center [100, 231] width 85 height 14
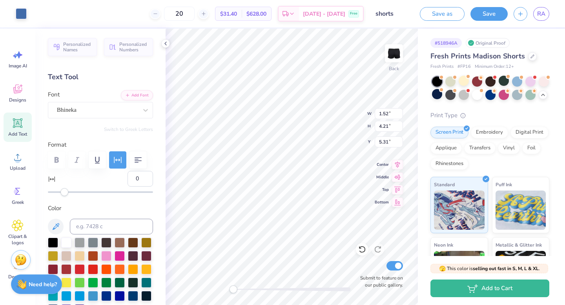
type input "7"
click at [95, 112] on div "Bhineka" at bounding box center [97, 110] width 82 height 12
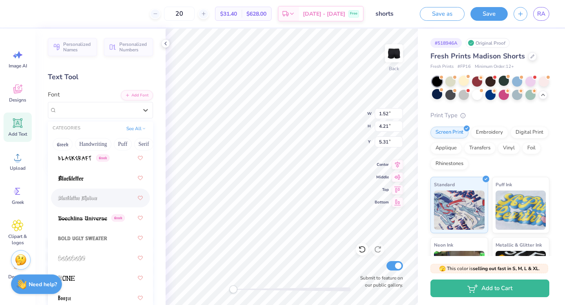
scroll to position [630, 0]
click at [93, 241] on img at bounding box center [82, 239] width 49 height 5
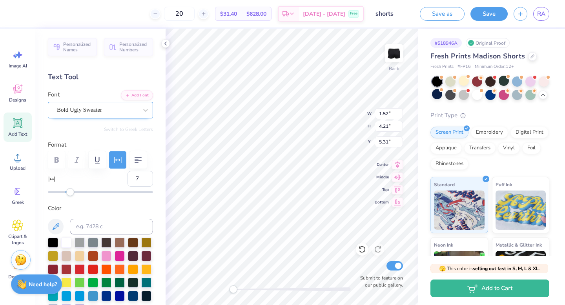
click at [97, 110] on div "Bold Ugly Sweater" at bounding box center [97, 110] width 82 height 12
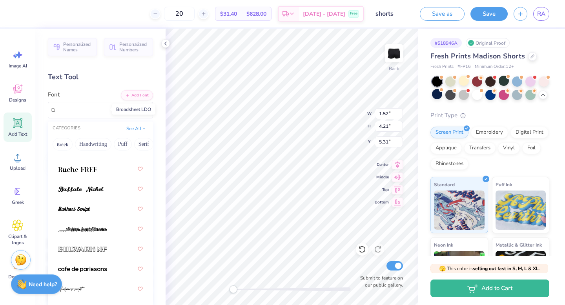
scroll to position [1041, 0]
click at [81, 175] on div at bounding box center [100, 169] width 85 height 14
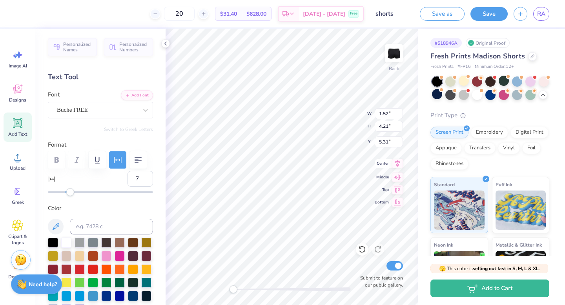
click at [378, 161] on span "Center" at bounding box center [382, 164] width 14 height 6
type input "1.68"
type input "5.41"
type input "4.70"
type input "1.07"
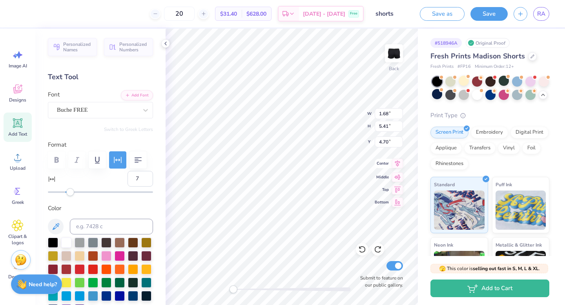
type input "0.67"
type input "4.22"
click at [77, 109] on div "Bhineka" at bounding box center [97, 110] width 82 height 12
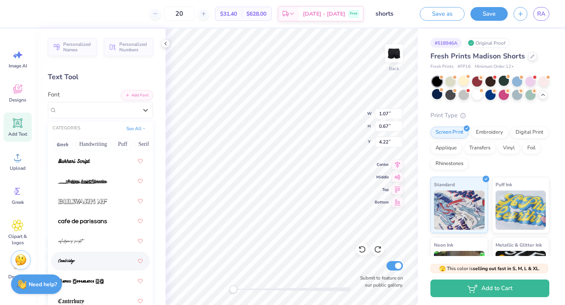
scroll to position [1089, 0]
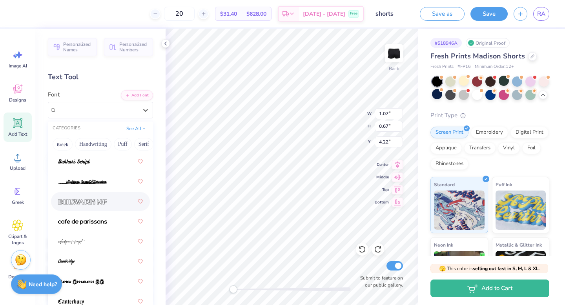
click at [94, 207] on div at bounding box center [100, 202] width 85 height 14
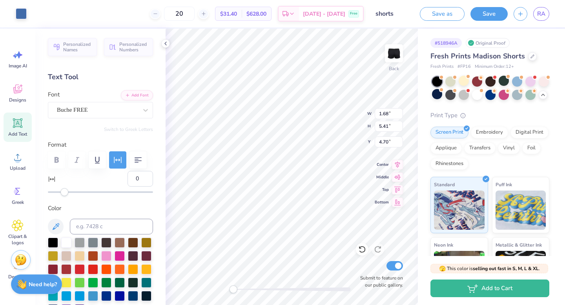
type input "7"
type input "2.71"
type input "0.88"
type input "4.11"
click at [69, 110] on div "Bulwark NF" at bounding box center [97, 110] width 82 height 12
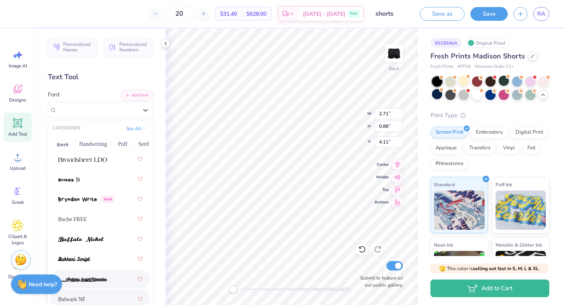
scroll to position [990, 0]
click at [94, 221] on div "Buche FREE" at bounding box center [100, 220] width 85 height 14
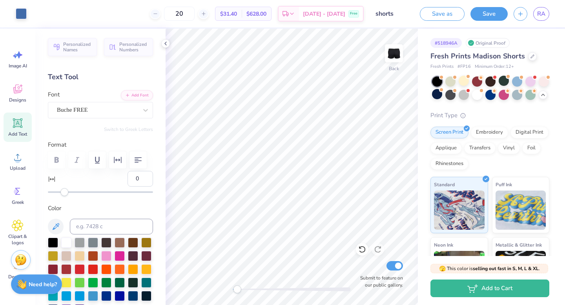
drag, startPoint x: 242, startPoint y: 291, endPoint x: 237, endPoint y: 289, distance: 5.0
click at [237, 289] on div at bounding box center [292, 290] width 118 height 4
type input "7"
type input "4.18"
type input "0.83"
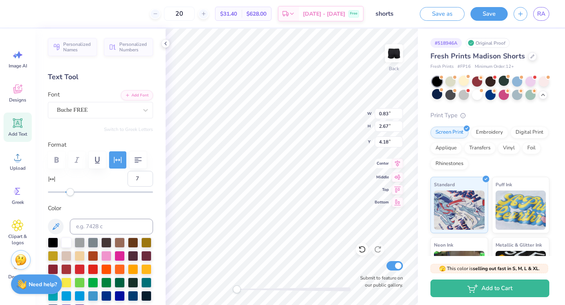
type input "2.67"
type input "4.02"
type input "3.53"
type input "1.07"
type input "8.60"
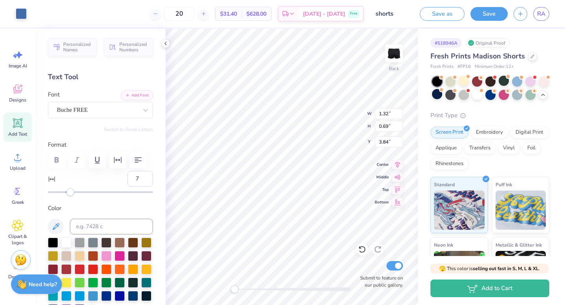
type input "0"
type textarea "est"
type input "0.60"
type input "0.31"
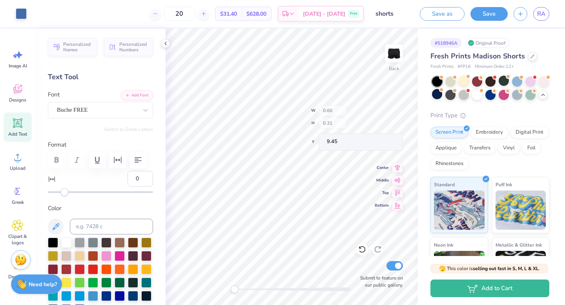
type input "9.45"
click at [250, 292] on div at bounding box center [292, 290] width 118 height 8
type input "3.50"
type input "1.27"
type input "8.61"
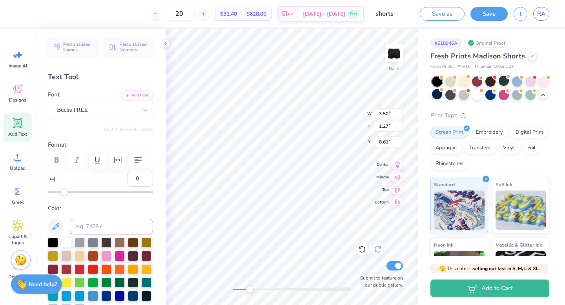
type input "7"
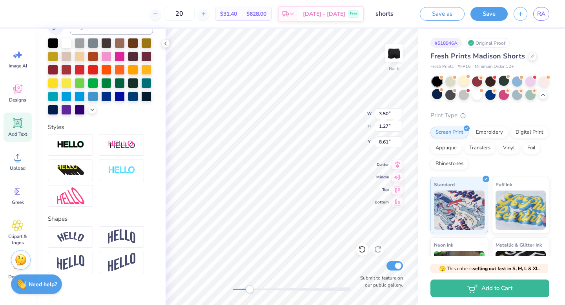
scroll to position [201, 0]
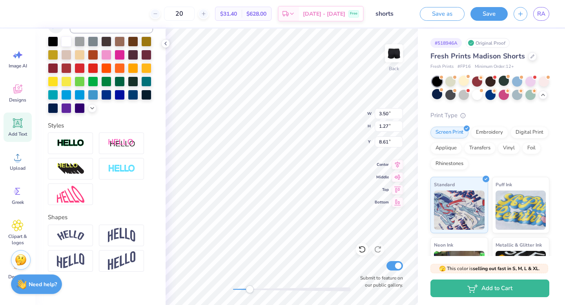
click at [119, 171] on div at bounding box center [100, 169] width 105 height 73
click at [117, 174] on img at bounding box center [121, 168] width 27 height 9
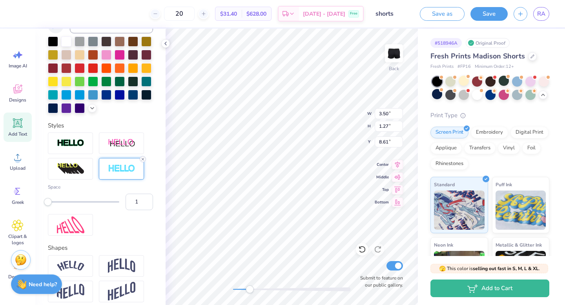
click at [144, 161] on line at bounding box center [143, 159] width 2 height 2
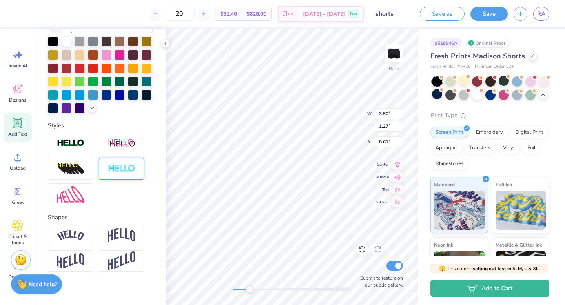
scroll to position [220, 0]
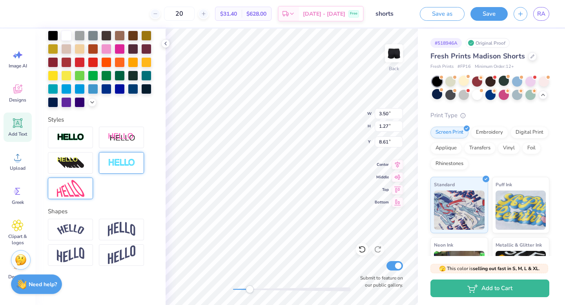
click at [77, 186] on img at bounding box center [70, 188] width 27 height 17
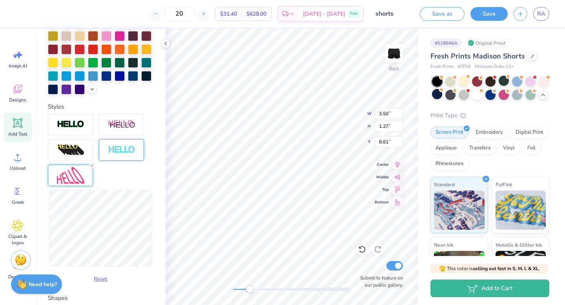
scroll to position [273, 0]
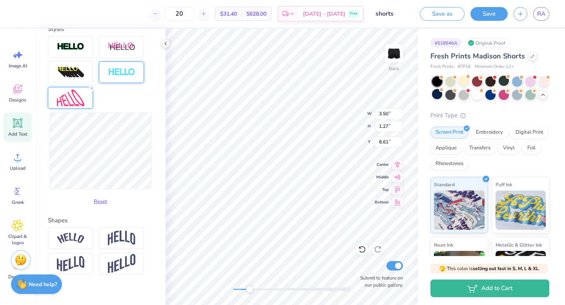
type input "4.16"
type input "1.40"
type input "8.44"
type input "3.19"
type input "1.08"
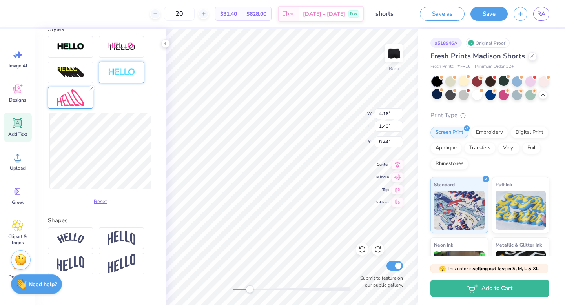
type input "8.76"
click at [363, 254] on div at bounding box center [362, 249] width 13 height 13
type input "3.17"
type input "1.25"
type input "8.68"
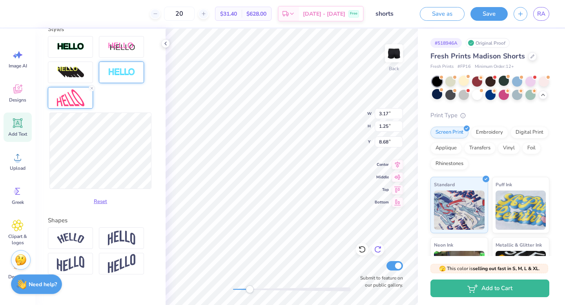
click at [379, 248] on icon at bounding box center [380, 248] width 2 height 2
click at [361, 250] on icon at bounding box center [362, 250] width 8 height 8
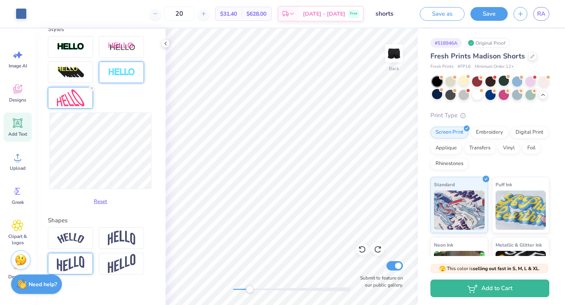
click at [83, 272] on img at bounding box center [70, 263] width 27 height 15
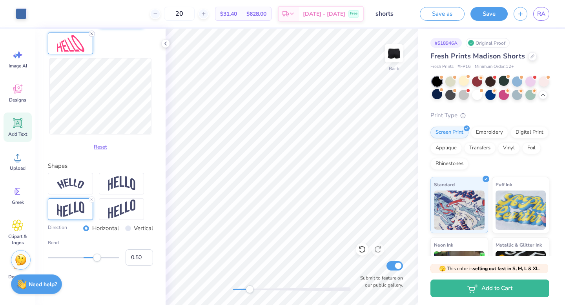
click at [91, 35] on line at bounding box center [92, 34] width 2 height 2
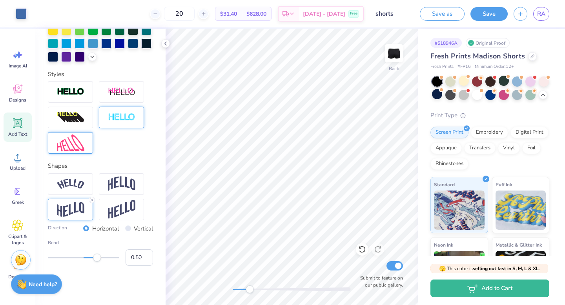
scroll to position [241, 0]
type input "-0.40"
drag, startPoint x: 97, startPoint y: 261, endPoint x: 68, endPoint y: 263, distance: 29.1
click at [68, 263] on div "Bend -0.40" at bounding box center [100, 252] width 105 height 27
type input "0.52"
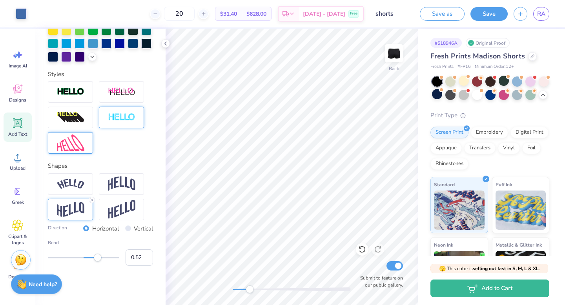
click at [98, 259] on div at bounding box center [83, 258] width 71 height 8
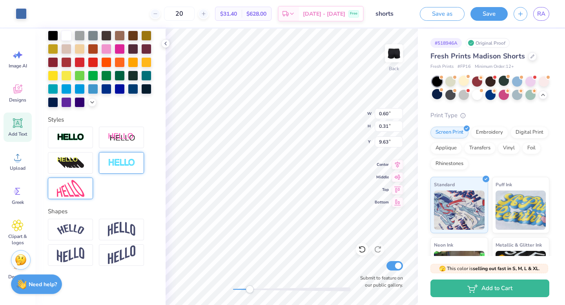
scroll to position [195, 0]
click at [362, 248] on icon at bounding box center [362, 250] width 8 height 8
click at [93, 245] on line at bounding box center [92, 246] width 2 height 2
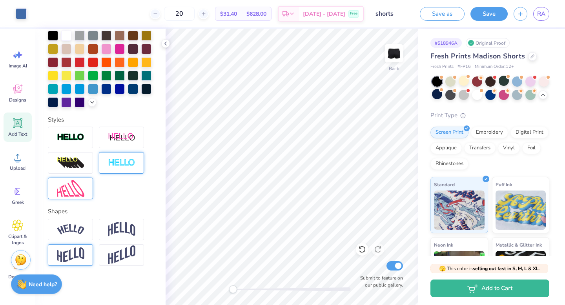
click at [225, 296] on div "Back Submit to feature on our public gallery." at bounding box center [292, 167] width 252 height 277
click at [244, 292] on div at bounding box center [292, 290] width 118 height 8
type input "1.46"
type input "4.39"
type input "5.24"
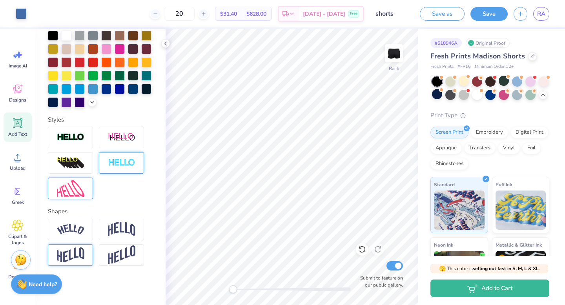
scroll to position [161, 0]
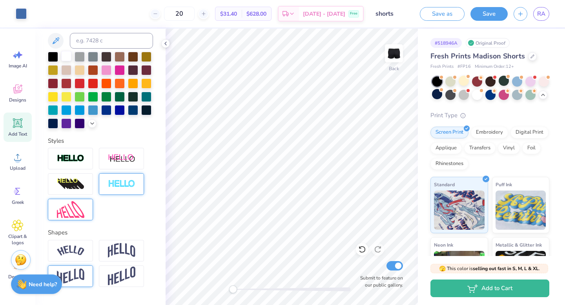
click at [67, 57] on div at bounding box center [66, 56] width 10 height 10
click at [33, 16] on div at bounding box center [35, 12] width 11 height 11
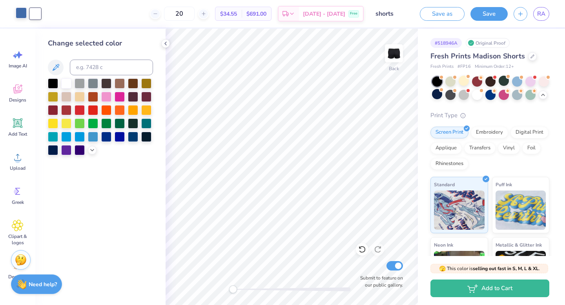
click at [22, 16] on div at bounding box center [21, 12] width 11 height 11
click at [65, 85] on div at bounding box center [66, 83] width 10 height 10
click at [362, 250] on icon at bounding box center [362, 250] width 8 height 8
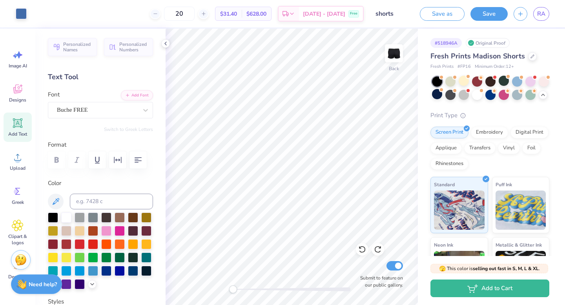
click at [197, 291] on div "Back Submit to feature on our public gallery." at bounding box center [292, 167] width 252 height 277
click at [6, 263] on div "Decorate" at bounding box center [18, 270] width 28 height 29
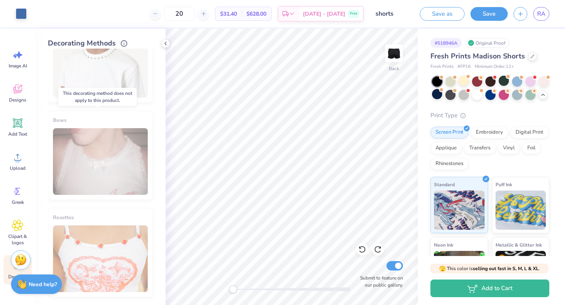
scroll to position [0, 0]
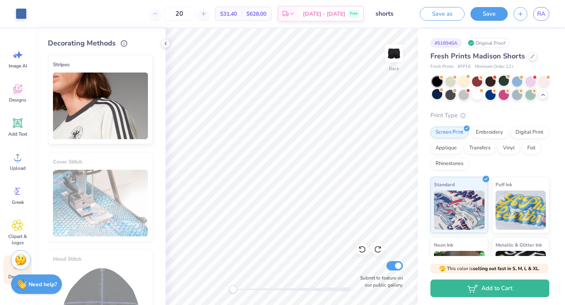
click at [110, 95] on img at bounding box center [100, 106] width 95 height 67
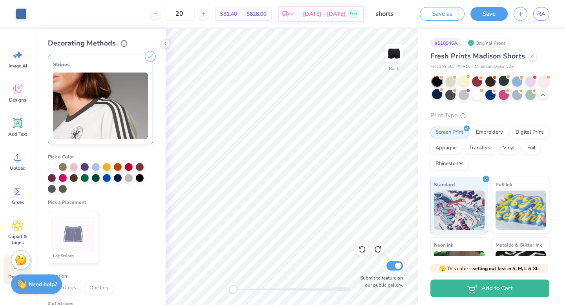
click at [97, 167] on div at bounding box center [96, 167] width 8 height 8
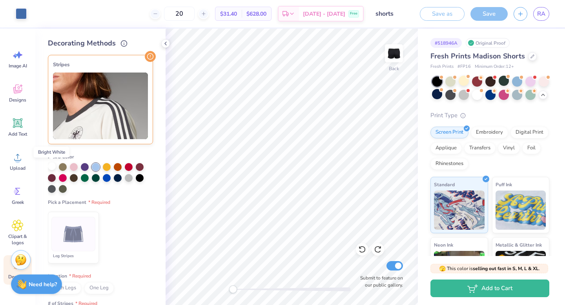
click at [53, 168] on div at bounding box center [52, 167] width 8 height 8
click at [70, 241] on img at bounding box center [73, 234] width 29 height 29
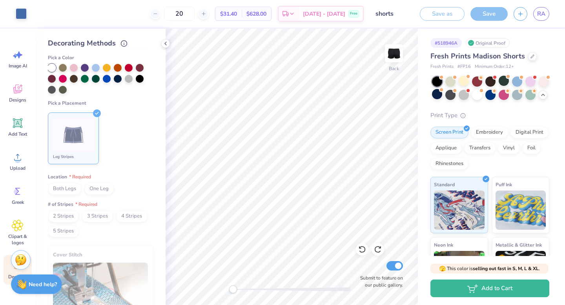
scroll to position [113, 0]
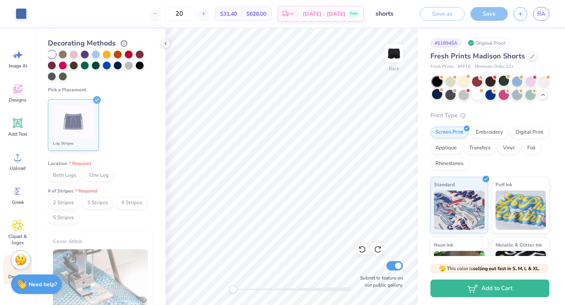
click at [73, 179] on span "Both Legs" at bounding box center [64, 176] width 33 height 12
click at [61, 200] on span "2 Stripes" at bounding box center [63, 203] width 31 height 12
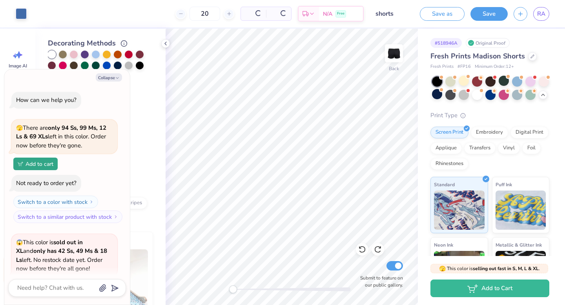
scroll to position [363, 0]
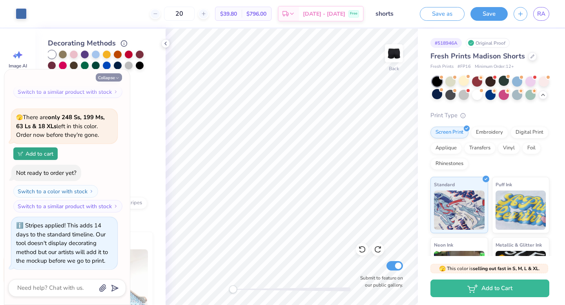
click at [118, 77] on icon "button" at bounding box center [117, 78] width 5 height 5
type textarea "x"
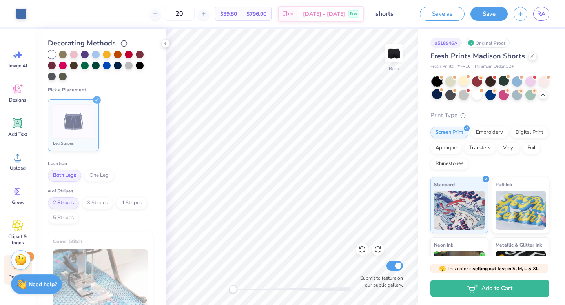
scroll to position [0, 0]
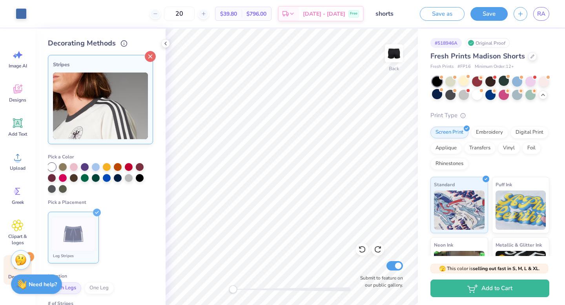
click at [145, 59] on icon at bounding box center [150, 56] width 11 height 11
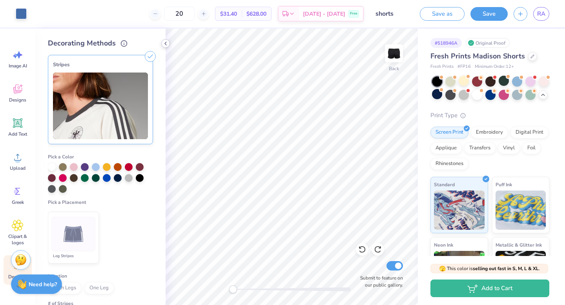
click at [164, 44] on icon at bounding box center [166, 43] width 6 height 6
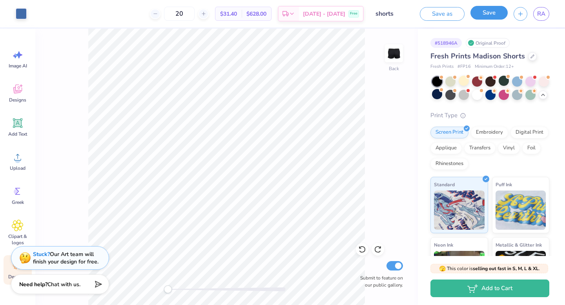
click at [491, 18] on button "Save" at bounding box center [489, 13] width 37 height 14
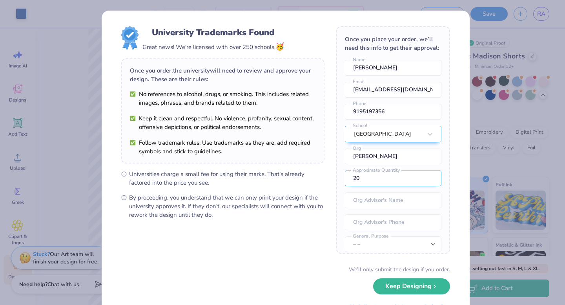
scroll to position [38, 0]
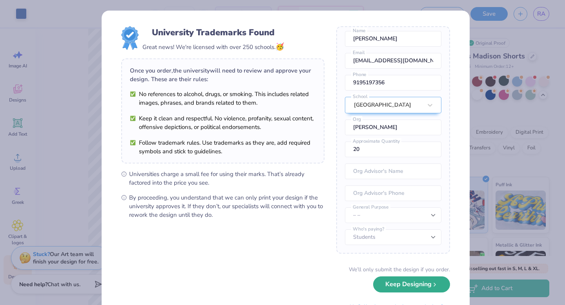
click at [400, 287] on button "Keep Designing" at bounding box center [411, 285] width 77 height 16
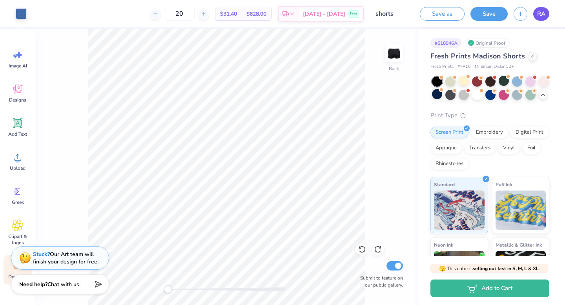
click at [535, 17] on link "RA" at bounding box center [541, 14] width 16 height 14
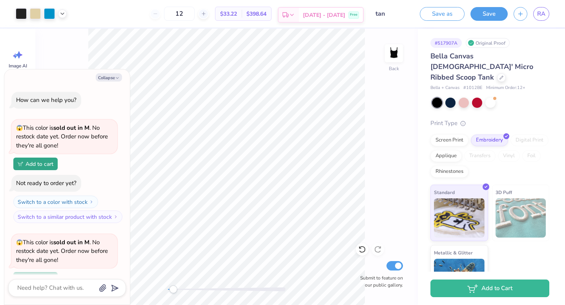
scroll to position [90, 0]
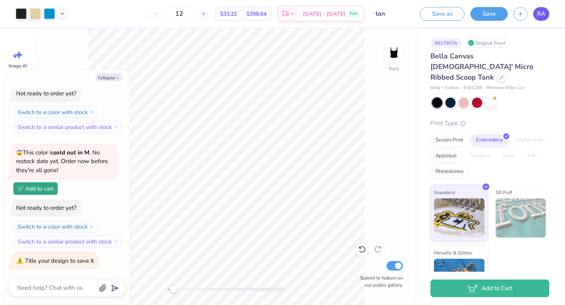
click at [541, 10] on span "RA" at bounding box center [541, 13] width 8 height 9
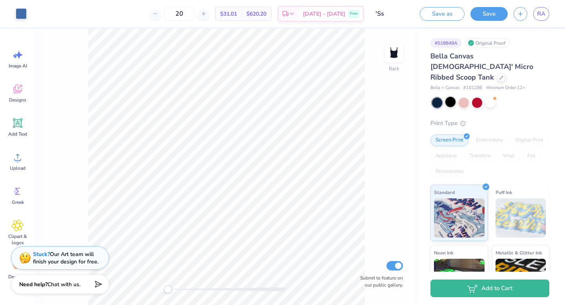
click at [451, 97] on div at bounding box center [451, 102] width 10 height 10
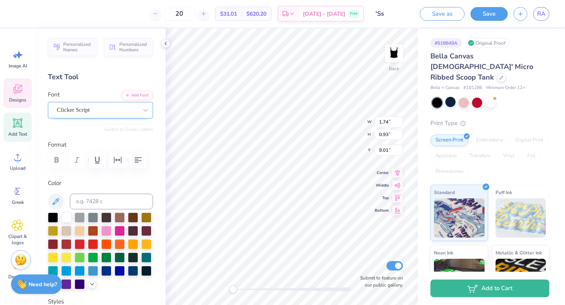
click at [96, 106] on div "Clicker Script" at bounding box center [97, 110] width 82 height 12
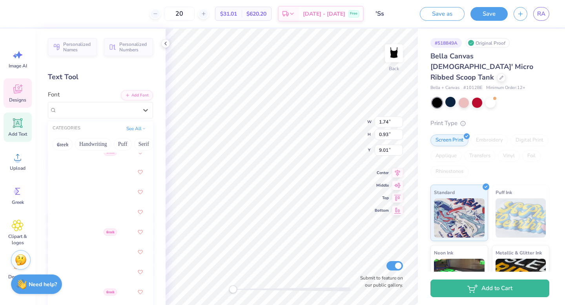
scroll to position [558, 0]
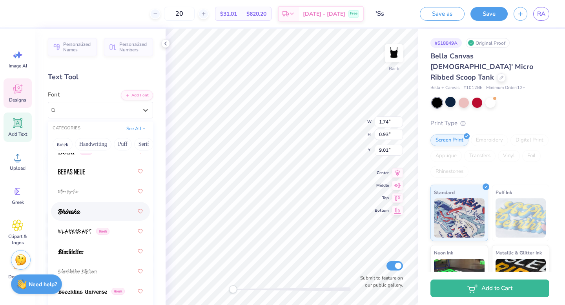
click at [89, 215] on div at bounding box center [100, 212] width 85 height 14
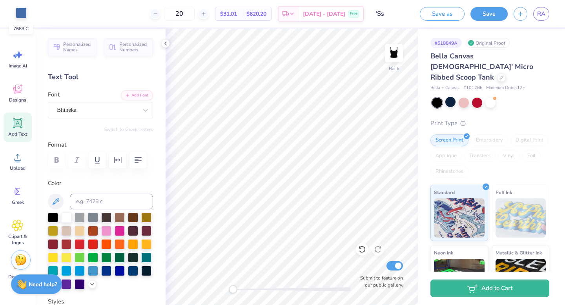
click at [25, 10] on div at bounding box center [21, 12] width 11 height 11
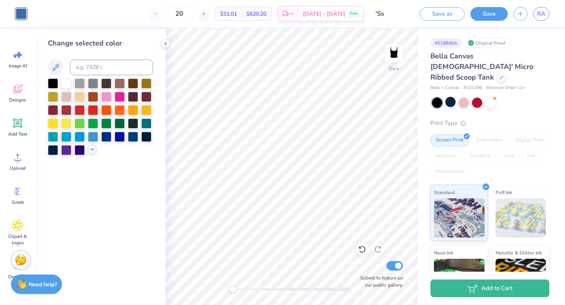
click at [93, 150] on polyline at bounding box center [92, 150] width 3 height 2
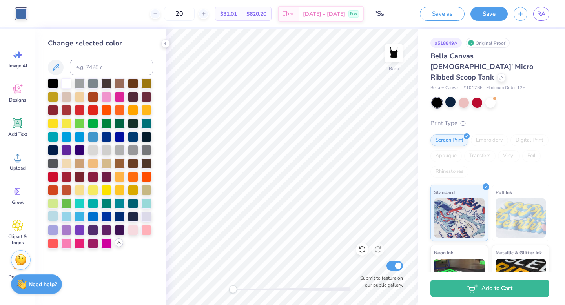
click at [56, 216] on div at bounding box center [53, 216] width 10 height 10
click at [63, 218] on div at bounding box center [66, 216] width 10 height 10
click at [93, 137] on div at bounding box center [93, 136] width 10 height 10
click at [148, 219] on div at bounding box center [146, 216] width 10 height 10
click at [119, 217] on div at bounding box center [120, 216] width 10 height 10
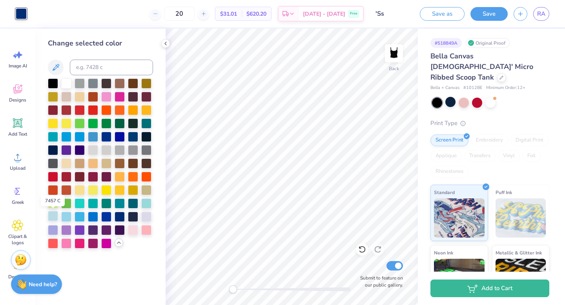
click at [55, 218] on div at bounding box center [53, 216] width 10 height 10
click at [364, 251] on icon at bounding box center [362, 250] width 7 height 7
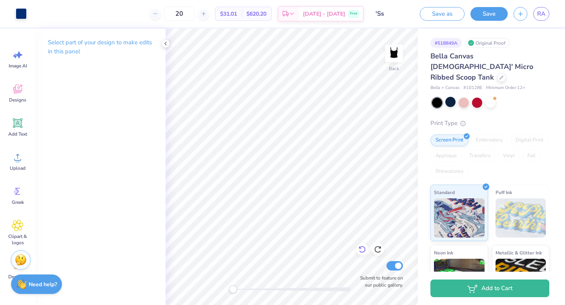
click at [364, 251] on icon at bounding box center [362, 250] width 7 height 7
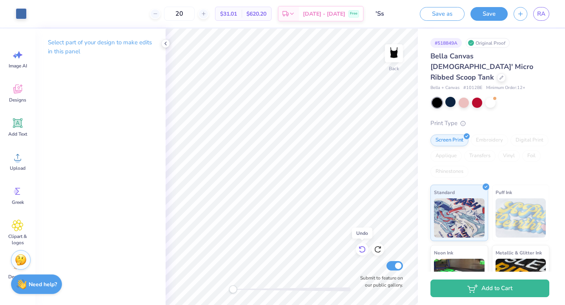
click at [364, 251] on icon at bounding box center [362, 250] width 7 height 7
click at [376, 250] on icon at bounding box center [378, 250] width 8 height 8
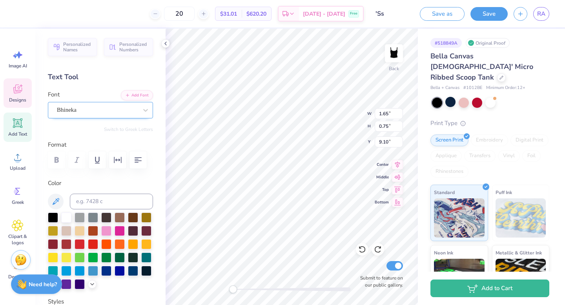
click at [90, 108] on div "Bhineka" at bounding box center [97, 110] width 82 height 12
click at [94, 108] on div "Bhineka" at bounding box center [97, 110] width 81 height 9
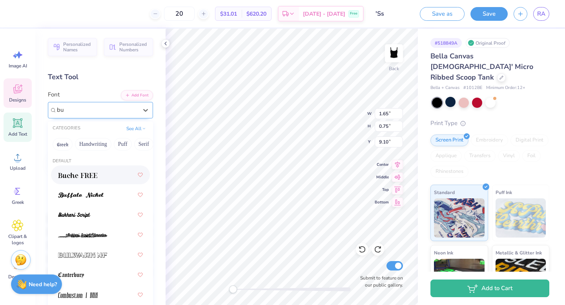
click at [88, 172] on span at bounding box center [77, 175] width 39 height 8
type input "bu"
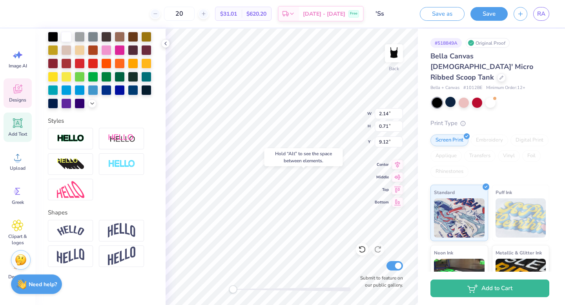
scroll to position [195, 0]
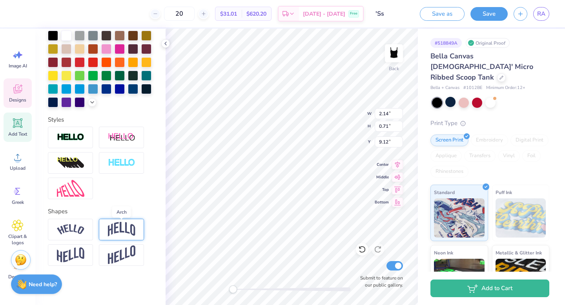
click at [117, 236] on img at bounding box center [121, 229] width 27 height 15
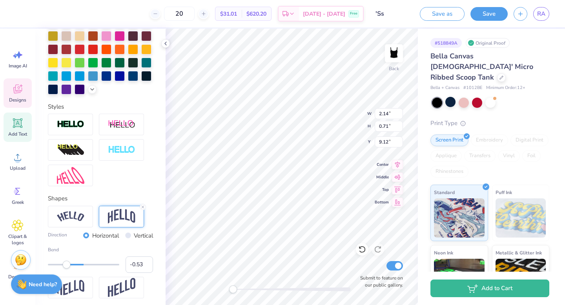
type input "-0.54"
drag, startPoint x: 97, startPoint y: 279, endPoint x: 63, endPoint y: 279, distance: 34.5
click at [63, 269] on div "Accessibility label" at bounding box center [63, 265] width 8 height 8
type input "-0.37"
click at [69, 269] on div at bounding box center [83, 265] width 71 height 8
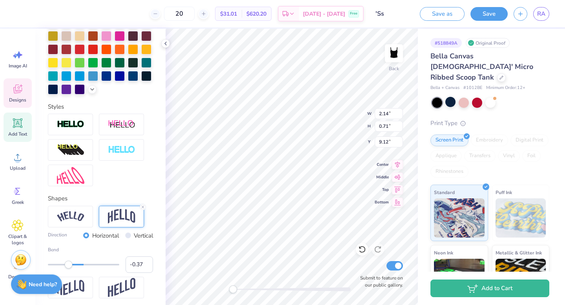
type input "-0.16"
click at [75, 269] on div at bounding box center [83, 265] width 71 height 8
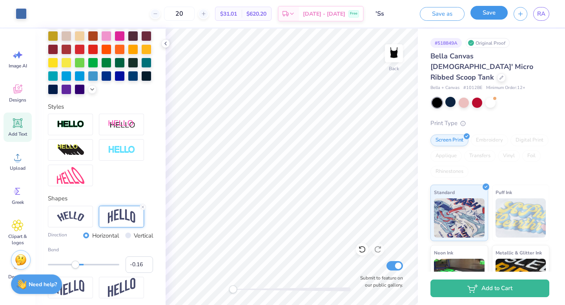
click at [493, 14] on button "Save" at bounding box center [489, 13] width 37 height 14
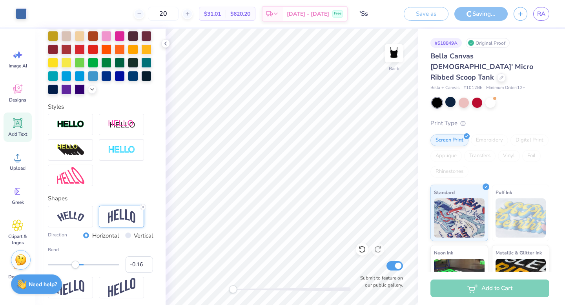
click at [368, 13] on input "'Ss" at bounding box center [373, 14] width 38 height 16
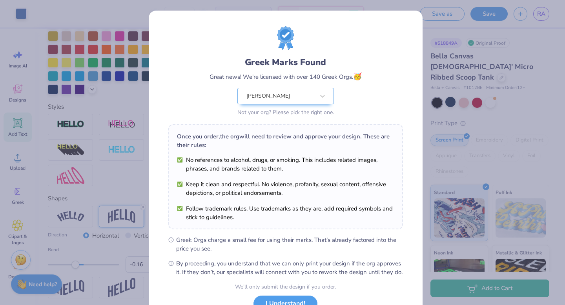
click at [454, 73] on div "Greek Marks Found Great news! We're licensed with over 140 Greek Orgs. 🥳 Rusk N…" at bounding box center [282, 152] width 565 height 305
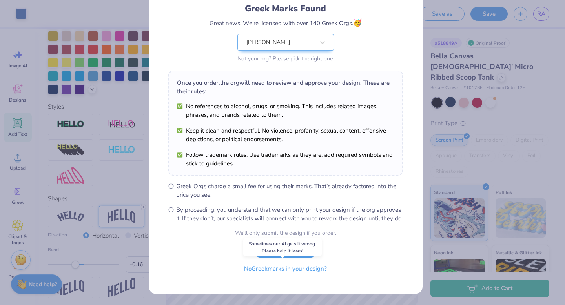
click at [295, 268] on button "No Greek marks in your design?" at bounding box center [285, 269] width 96 height 16
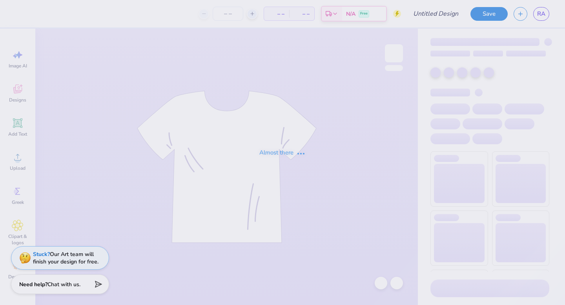
type input "TSHIRT"
type input "30"
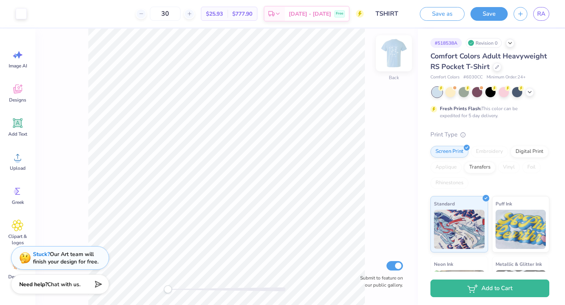
click at [395, 60] on img at bounding box center [393, 53] width 31 height 31
click at [395, 60] on img at bounding box center [394, 54] width 16 height 16
click at [521, 14] on icon "button" at bounding box center [520, 12] width 7 height 7
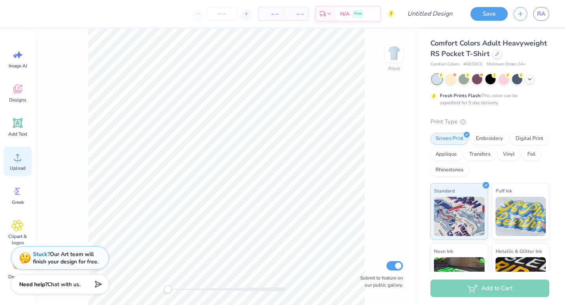
click at [16, 158] on icon at bounding box center [18, 158] width 12 height 12
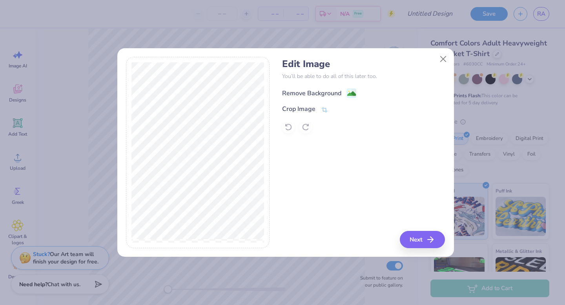
click at [302, 93] on div "Remove Background" at bounding box center [311, 93] width 59 height 9
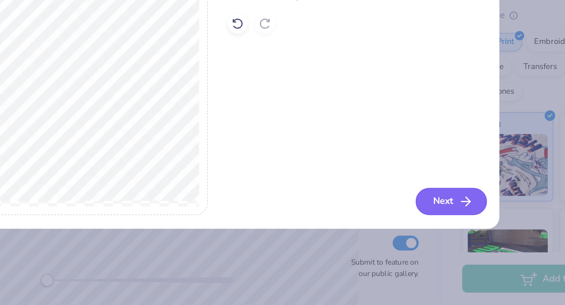
click at [413, 244] on button "Next" at bounding box center [423, 239] width 45 height 17
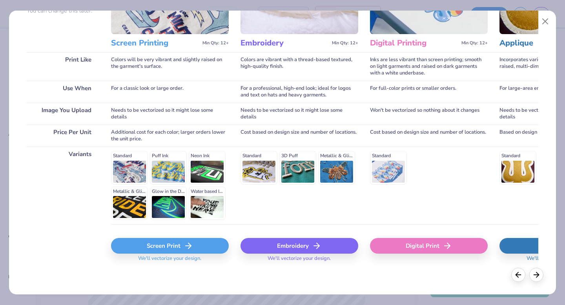
scroll to position [86, 0]
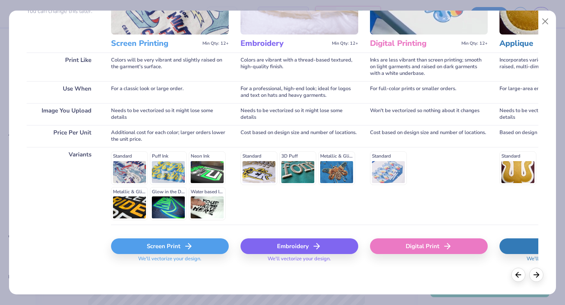
click at [166, 243] on div "Screen Print" at bounding box center [170, 247] width 118 height 16
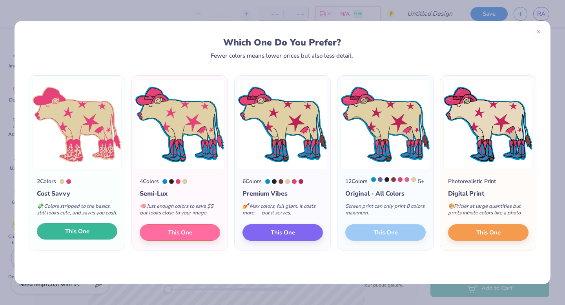
click at [88, 240] on button "This One" at bounding box center [77, 231] width 80 height 16
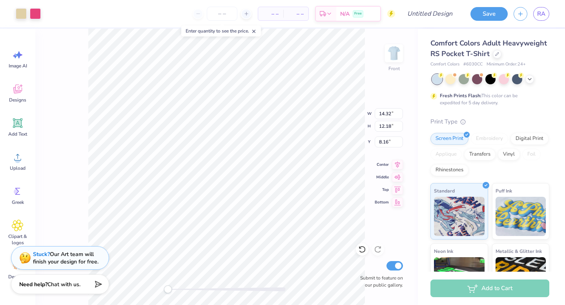
type input "10.25"
type input "8.72"
type input "6.46"
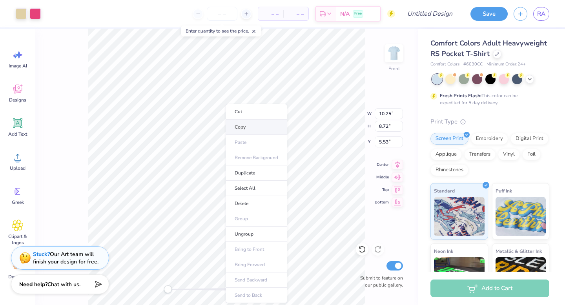
click at [255, 130] on li "Copy" at bounding box center [257, 127] width 62 height 15
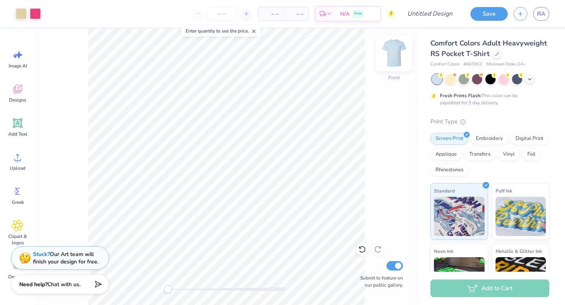
click at [386, 60] on img at bounding box center [393, 53] width 31 height 31
click at [398, 54] on img at bounding box center [393, 53] width 31 height 31
click at [217, 7] on input "number" at bounding box center [222, 14] width 31 height 14
type input "20"
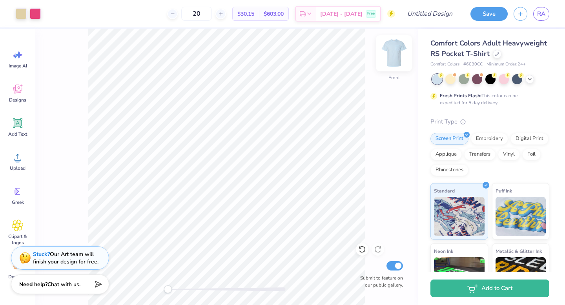
click at [400, 55] on img at bounding box center [393, 53] width 31 height 31
click at [533, 83] on div at bounding box center [530, 78] width 9 height 9
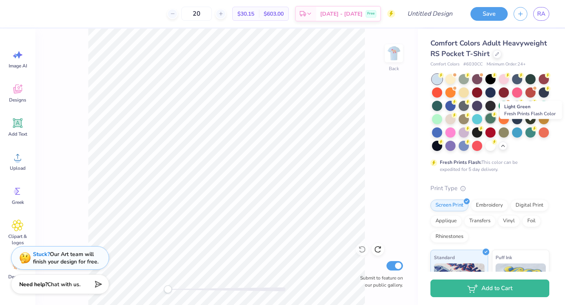
click at [496, 124] on div at bounding box center [491, 118] width 10 height 10
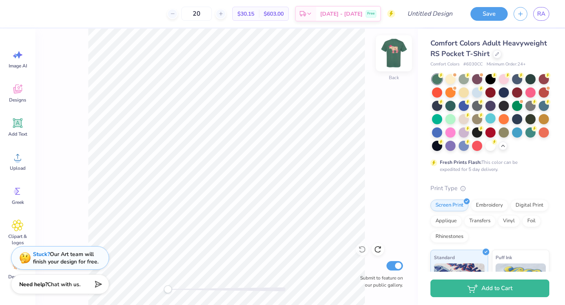
click at [395, 58] on img at bounding box center [393, 53] width 31 height 31
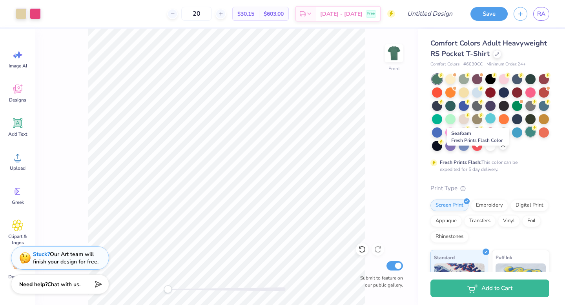
click at [526, 137] on div at bounding box center [531, 132] width 10 height 10
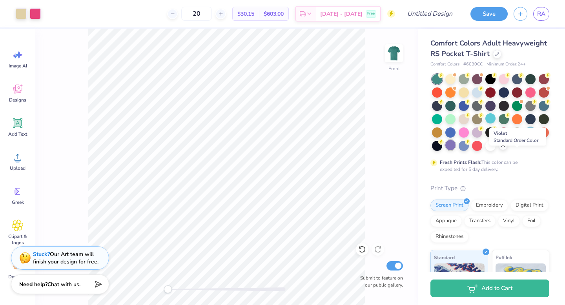
click at [456, 150] on div at bounding box center [451, 145] width 10 height 10
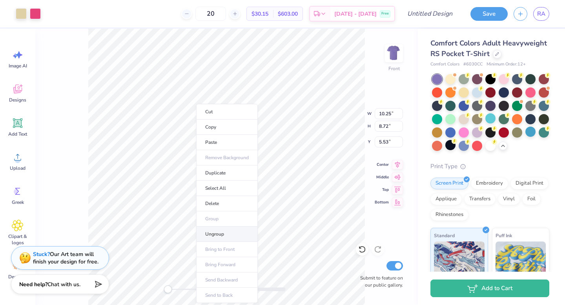
click at [227, 233] on li "Ungroup" at bounding box center [227, 234] width 62 height 15
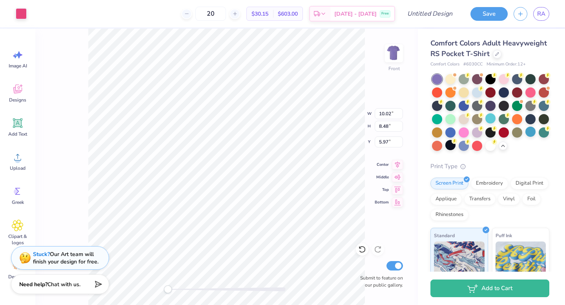
type input "10.02"
type input "8.48"
type input "5.97"
type input "5.03"
type input "4.26"
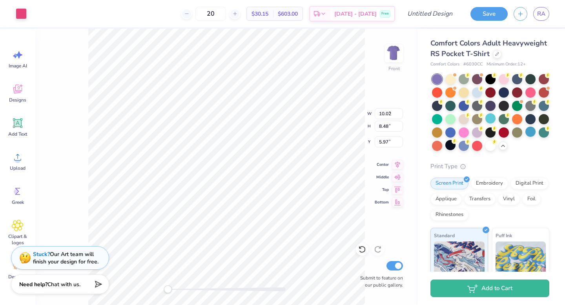
type input "5.22"
type input "9.09"
type input "4.91"
type input "14.58"
type input "1.16"
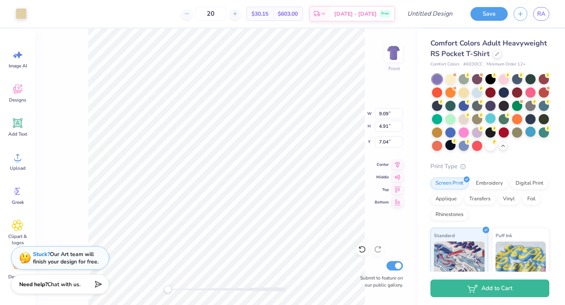
type input "1.26"
type input "8.22"
type input "9.09"
type input "4.91"
click at [366, 249] on icon at bounding box center [362, 250] width 8 height 8
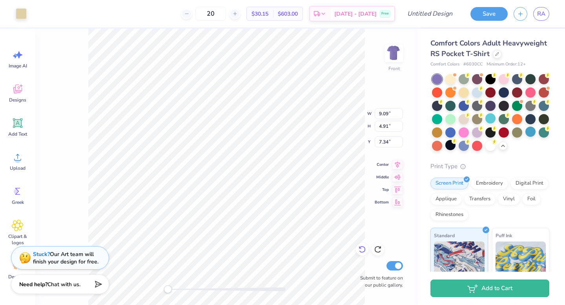
click at [366, 249] on icon at bounding box center [362, 250] width 8 height 8
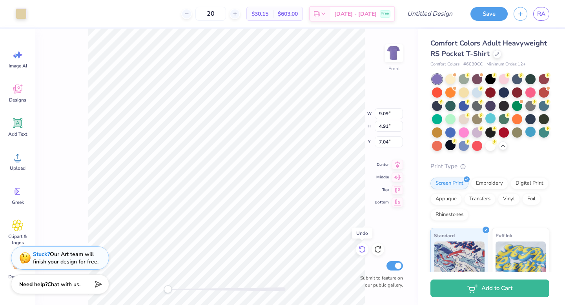
click at [366, 249] on icon at bounding box center [362, 250] width 8 height 8
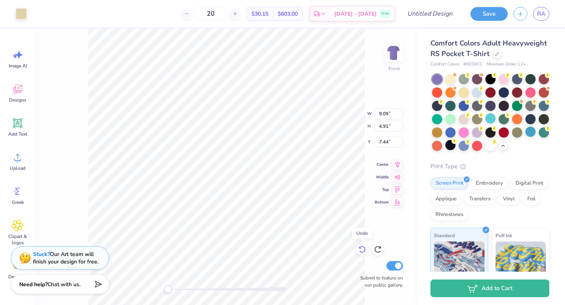
type input "14.58"
click at [366, 249] on icon at bounding box center [362, 250] width 8 height 8
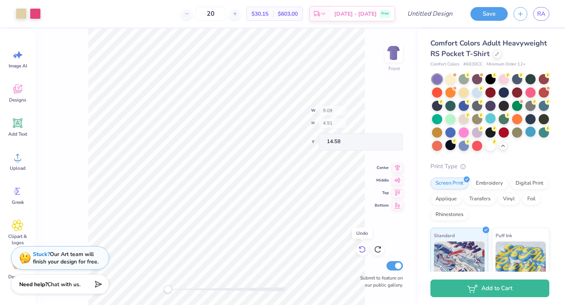
click at [366, 249] on icon at bounding box center [362, 250] width 8 height 8
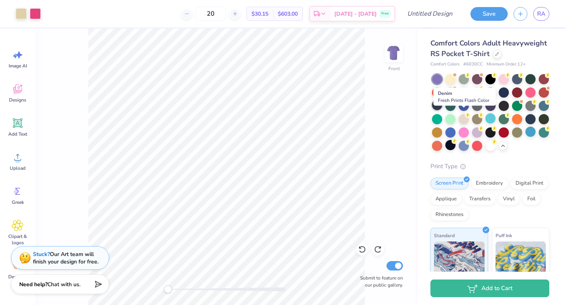
click at [442, 110] on div at bounding box center [437, 105] width 10 height 10
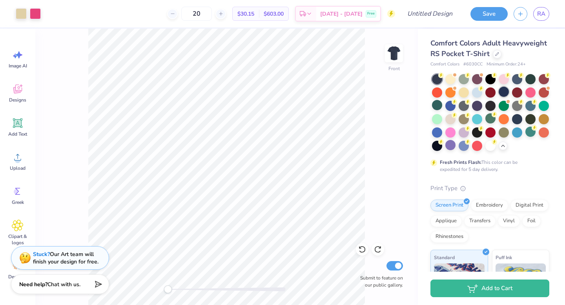
click at [509, 97] on div at bounding box center [504, 92] width 10 height 10
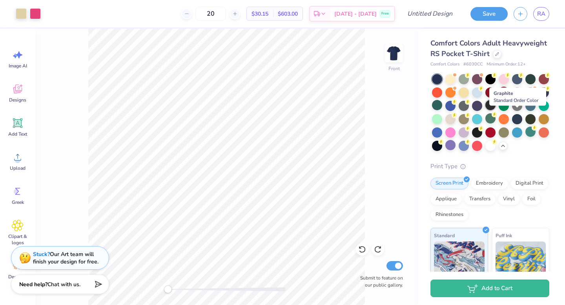
click at [496, 110] on div at bounding box center [491, 105] width 10 height 10
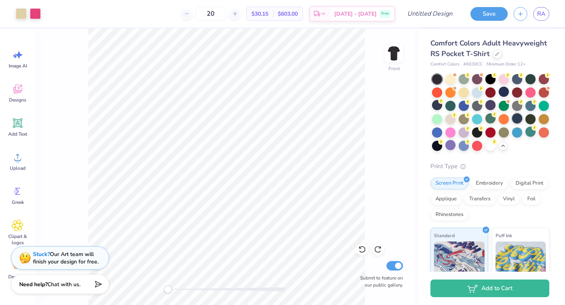
click at [512, 124] on div at bounding box center [517, 118] width 10 height 10
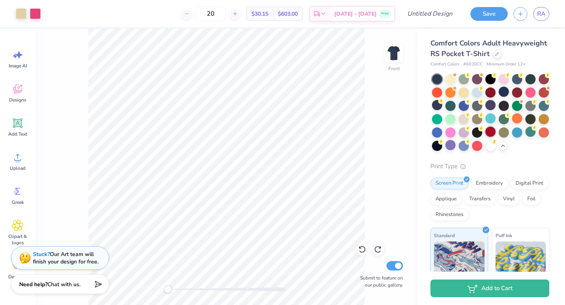
click at [486, 137] on div at bounding box center [491, 132] width 10 height 10
click at [539, 84] on div at bounding box center [544, 78] width 10 height 10
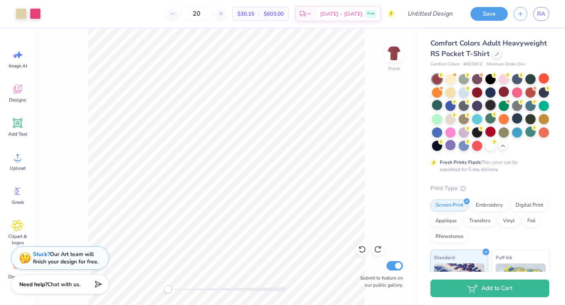
click at [496, 110] on div at bounding box center [491, 105] width 10 height 10
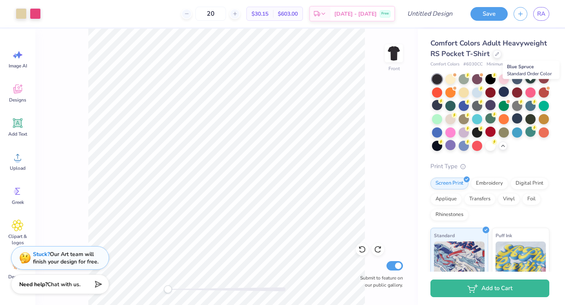
click at [533, 84] on div at bounding box center [531, 78] width 10 height 10
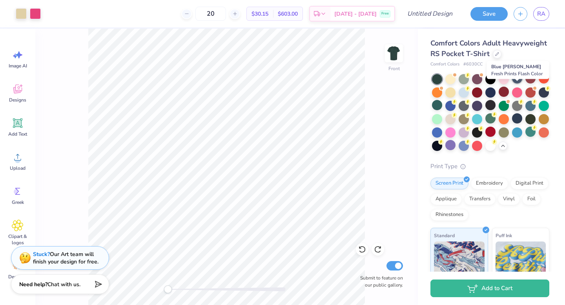
click at [520, 84] on div at bounding box center [517, 78] width 10 height 10
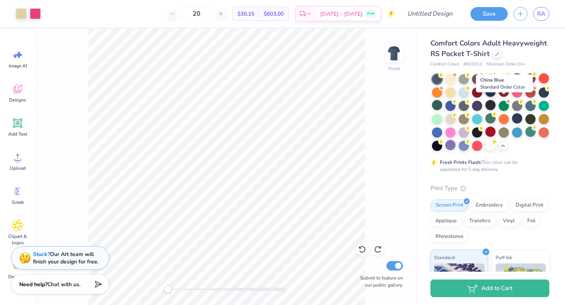
click at [496, 97] on div at bounding box center [491, 92] width 10 height 10
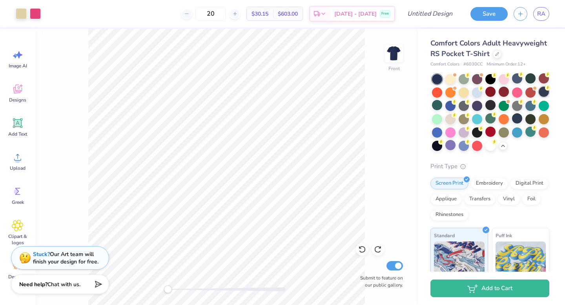
click at [545, 91] on icon at bounding box center [547, 87] width 5 height 5
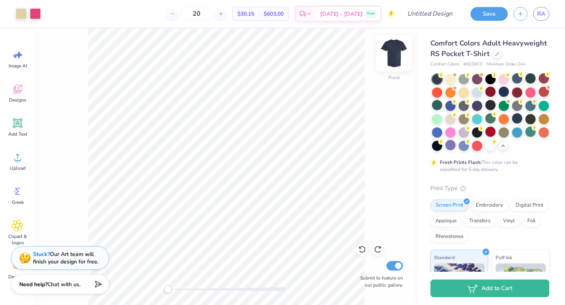
click at [385, 54] on img at bounding box center [393, 53] width 31 height 31
click at [386, 54] on img at bounding box center [394, 54] width 16 height 16
click at [482, 97] on div at bounding box center [477, 92] width 10 height 10
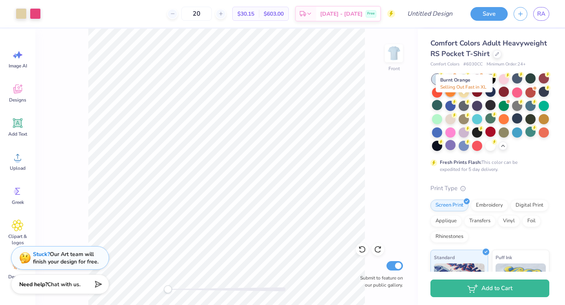
click at [456, 97] on div at bounding box center [451, 92] width 10 height 10
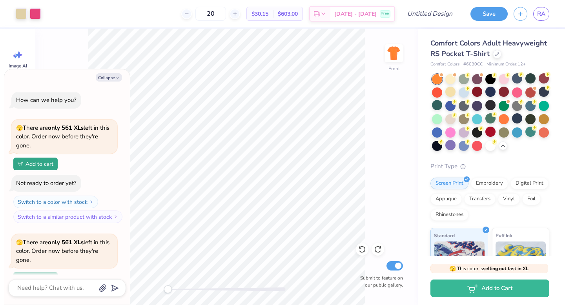
scroll to position [68, 0]
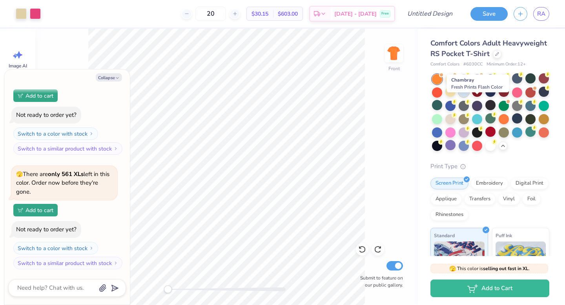
click at [469, 97] on div at bounding box center [464, 92] width 10 height 10
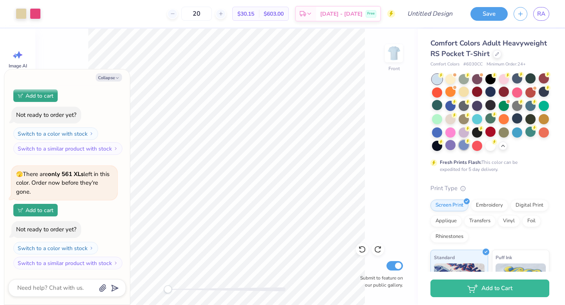
click at [469, 150] on div at bounding box center [464, 145] width 10 height 10
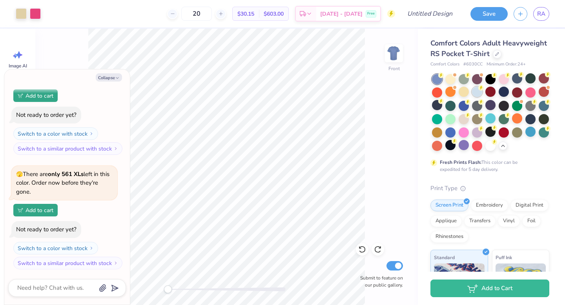
click at [482, 97] on div at bounding box center [477, 92] width 10 height 10
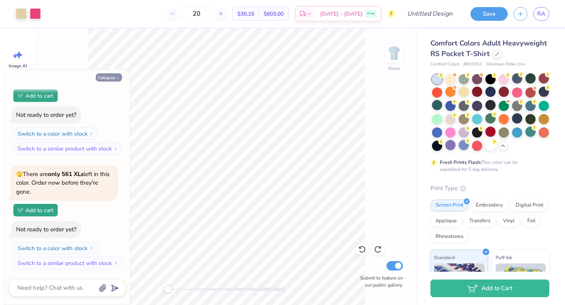
click at [105, 78] on button "Collapse" at bounding box center [109, 77] width 26 height 8
type textarea "x"
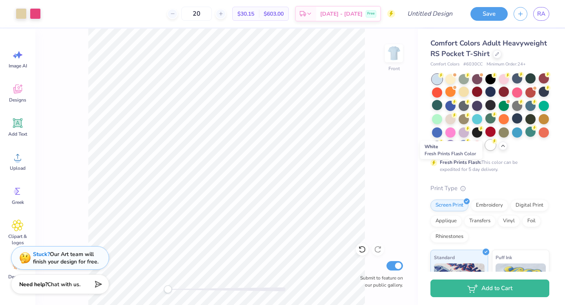
click at [486, 150] on div at bounding box center [491, 145] width 10 height 10
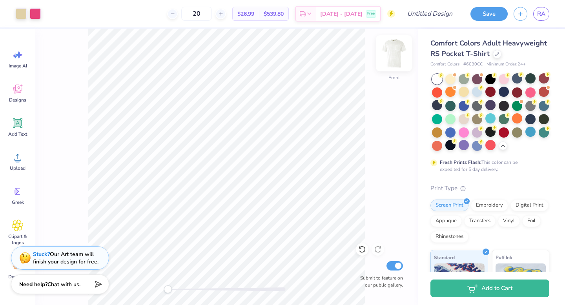
click at [396, 58] on img at bounding box center [393, 53] width 31 height 31
click at [21, 98] on span "Designs" at bounding box center [17, 100] width 17 height 6
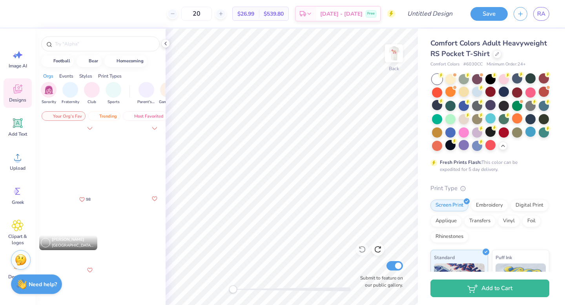
scroll to position [0, 0]
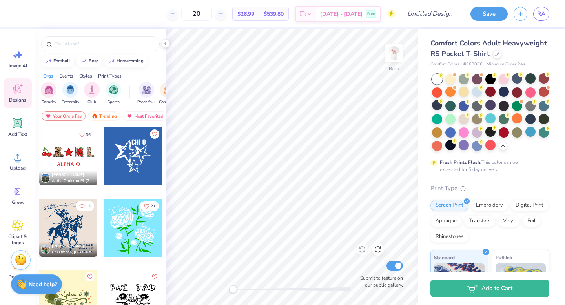
click at [136, 164] on div at bounding box center [133, 157] width 58 height 58
click at [166, 41] on icon at bounding box center [166, 43] width 6 height 6
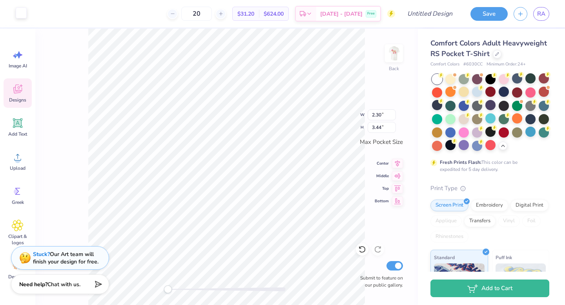
click at [24, 15] on div at bounding box center [21, 12] width 11 height 11
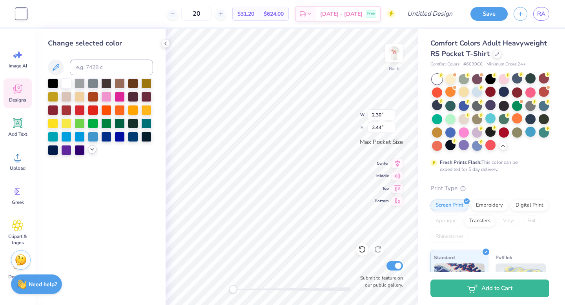
click at [91, 148] on icon at bounding box center [92, 149] width 6 height 6
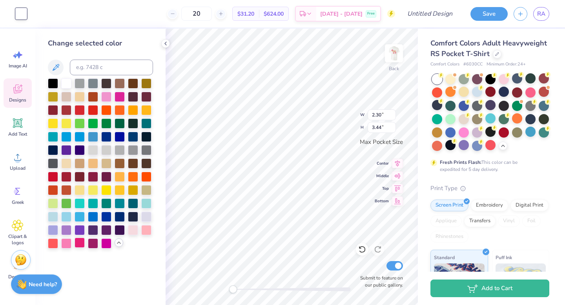
click at [77, 242] on div at bounding box center [80, 243] width 10 height 10
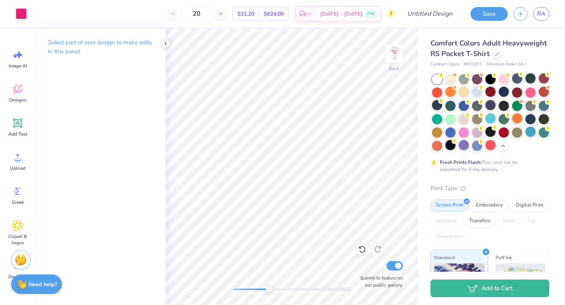
click at [270, 296] on div "Back Submit to feature on our public gallery." at bounding box center [292, 167] width 252 height 277
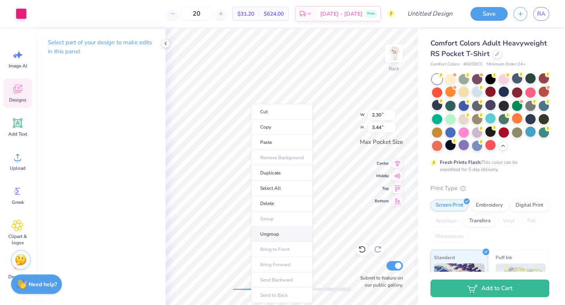
click at [278, 233] on li "Ungroup" at bounding box center [282, 234] width 62 height 15
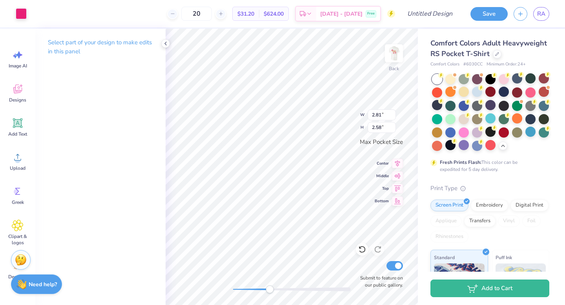
type input "2.81"
type input "2.58"
type input "3.40"
type input "3.12"
click at [164, 41] on icon at bounding box center [166, 43] width 6 height 6
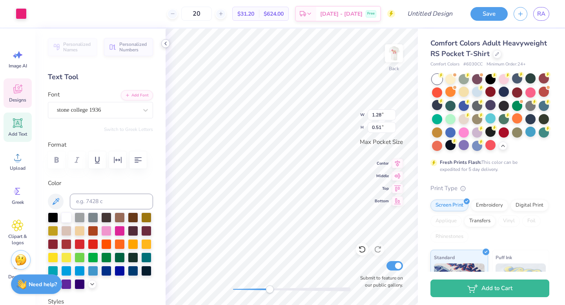
scroll to position [6, 1]
type textarea "O"
type textarea "rusk"
click at [167, 44] on icon at bounding box center [166, 43] width 6 height 6
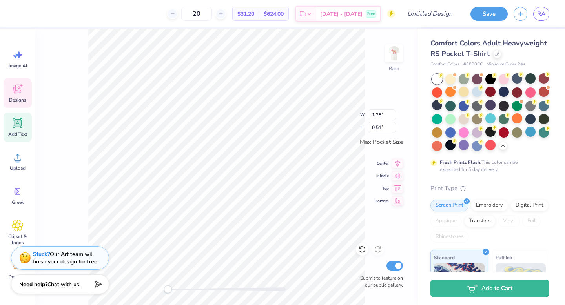
drag, startPoint x: 185, startPoint y: 287, endPoint x: 165, endPoint y: 288, distance: 20.0
click at [165, 288] on div "Accessibility label" at bounding box center [168, 290] width 8 height 8
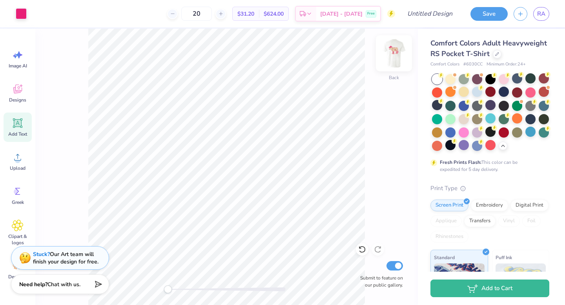
click at [396, 51] on img at bounding box center [393, 53] width 31 height 31
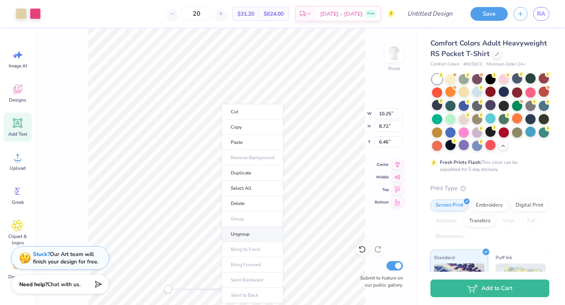
click at [249, 238] on li "Ungroup" at bounding box center [253, 234] width 62 height 15
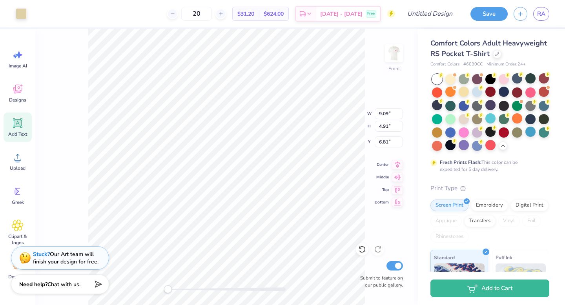
type input "10.02"
type input "8.48"
type input "5.65"
click at [396, 49] on img at bounding box center [393, 53] width 31 height 31
click at [26, 10] on div at bounding box center [21, 12] width 11 height 11
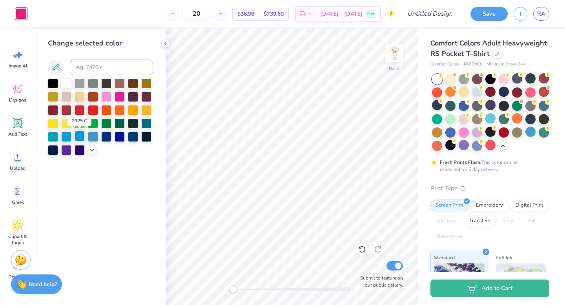
click at [79, 139] on div at bounding box center [80, 136] width 10 height 10
click at [95, 151] on icon at bounding box center [92, 149] width 6 height 6
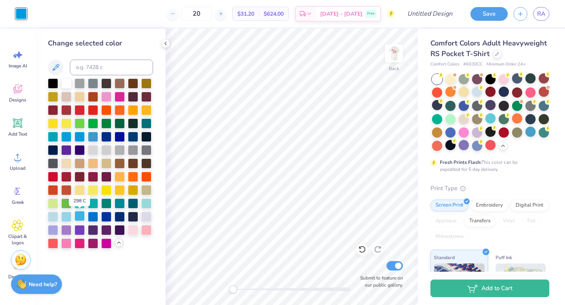
click at [79, 215] on div at bounding box center [80, 216] width 10 height 10
click at [90, 216] on div at bounding box center [93, 216] width 10 height 10
click at [18, 95] on icon at bounding box center [18, 89] width 12 height 12
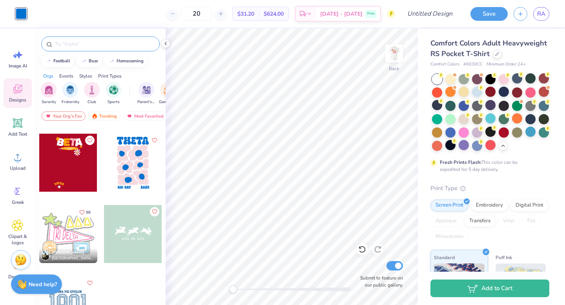
scroll to position [208, 0]
click at [95, 77] on div "Orgs Events Styles Print Types" at bounding box center [100, 74] width 130 height 11
click at [111, 118] on div "Trending" at bounding box center [104, 115] width 33 height 9
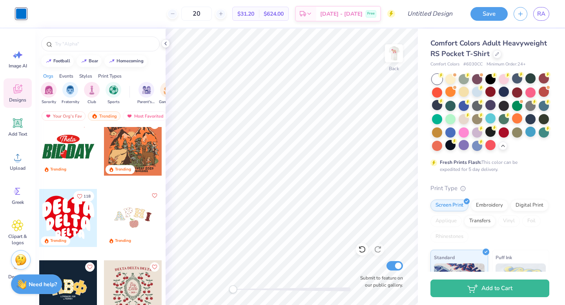
scroll to position [1725, 0]
click at [64, 157] on div at bounding box center [68, 146] width 58 height 58
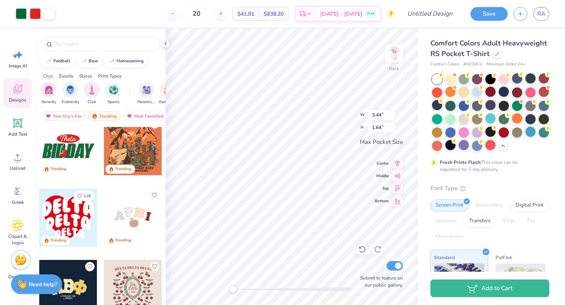
click at [362, 248] on icon at bounding box center [362, 250] width 8 height 8
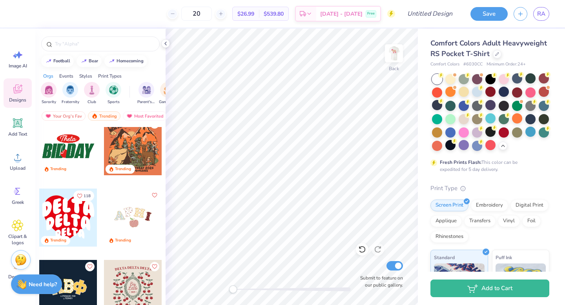
click at [67, 161] on div at bounding box center [68, 146] width 58 height 58
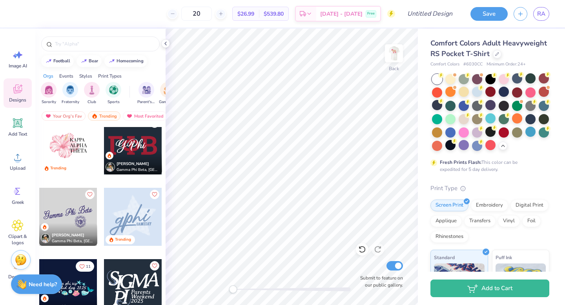
scroll to position [3369, 0]
click at [138, 148] on div at bounding box center [133, 145] width 58 height 58
drag, startPoint x: 237, startPoint y: 291, endPoint x: 259, endPoint y: 293, distance: 22.5
click at [259, 293] on div "Accessibility label" at bounding box center [260, 290] width 8 height 8
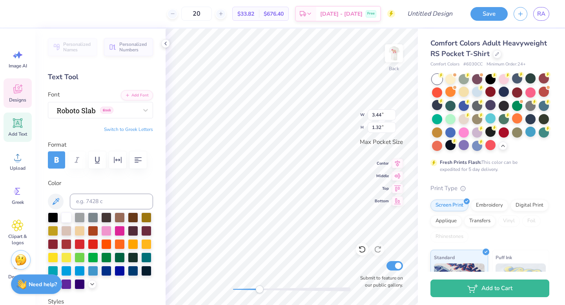
scroll to position [6, 1]
type textarea "G"
type textarea "1977"
type textarea "Rusk"
click at [18, 13] on div at bounding box center [21, 12] width 11 height 11
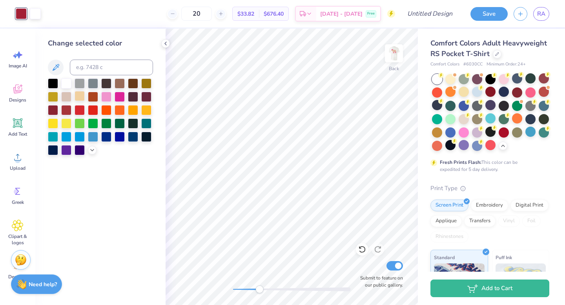
click at [79, 97] on div at bounding box center [80, 96] width 10 height 10
click at [93, 150] on icon at bounding box center [92, 149] width 6 height 6
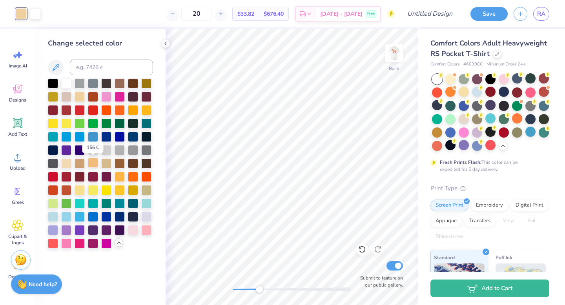
click at [95, 164] on div at bounding box center [93, 163] width 10 height 10
click at [35, 15] on div at bounding box center [35, 12] width 11 height 11
click at [78, 240] on div at bounding box center [80, 243] width 10 height 10
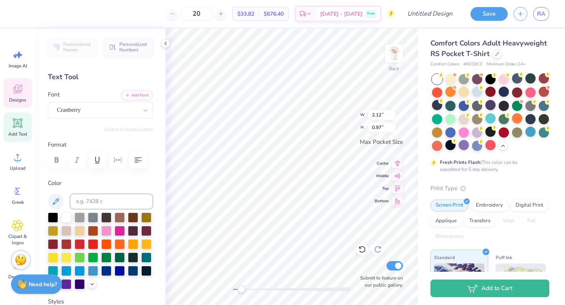
type textarea "1977"
type input "3.44"
type input "1.23"
type textarea "1"
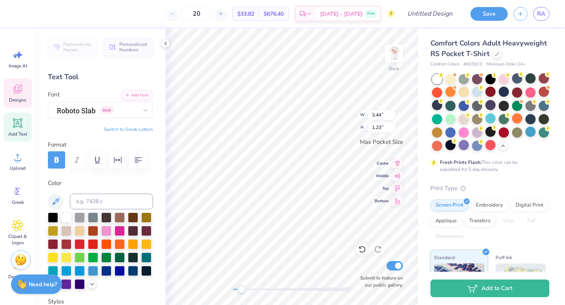
scroll to position [6, 1]
type textarea "rusk"
type textarea "Rusk"
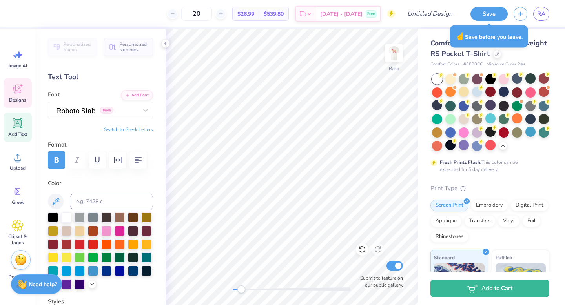
click at [24, 95] on div "Designs" at bounding box center [18, 93] width 28 height 29
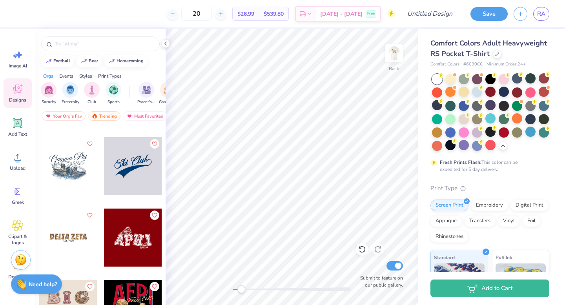
scroll to position [4138, 0]
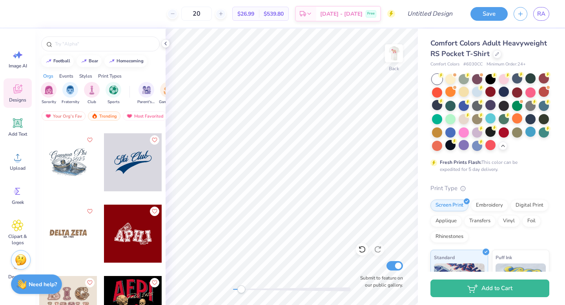
click at [119, 242] on div at bounding box center [133, 234] width 58 height 58
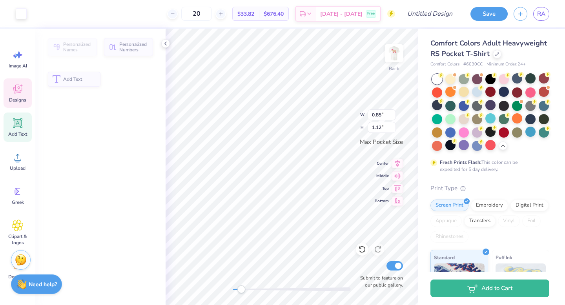
type input "0.85"
type input "1.12"
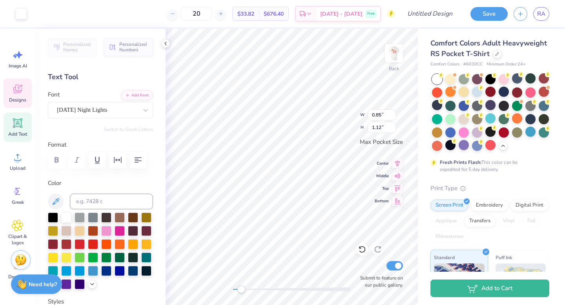
scroll to position [6, 1]
type input "1.04"
type input "1.20"
type input "0.91"
type input "1.15"
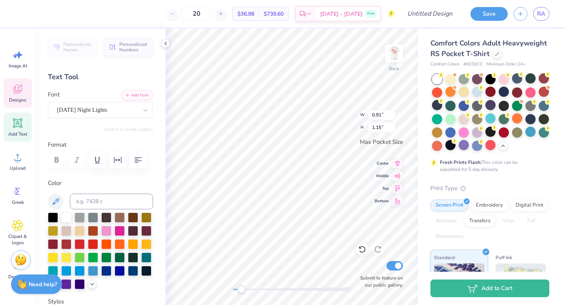
click at [12, 127] on icon at bounding box center [18, 123] width 12 height 12
type input "3.50"
type input "1.01"
type textarea "r"
type textarea "R"
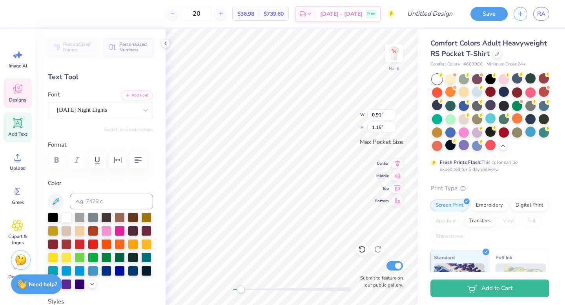
scroll to position [5, 0]
type input "0.85"
type input "1.12"
type textarea "U"
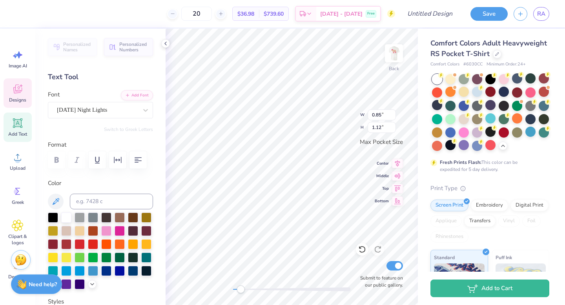
type input "1.04"
type input "1.20"
type textarea "S"
type input "0.60"
type input "1.13"
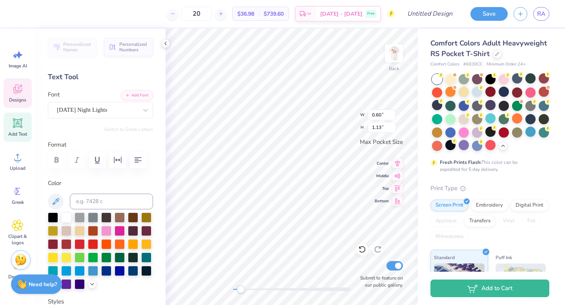
scroll to position [6, 0]
type textarea "K"
type input "0.89"
type input "1.13"
type input "0.84"
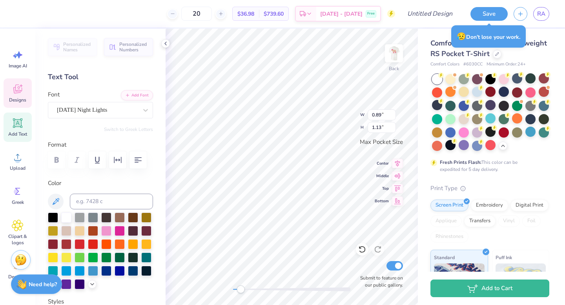
type input "1.11"
click at [125, 229] on div at bounding box center [120, 230] width 10 height 10
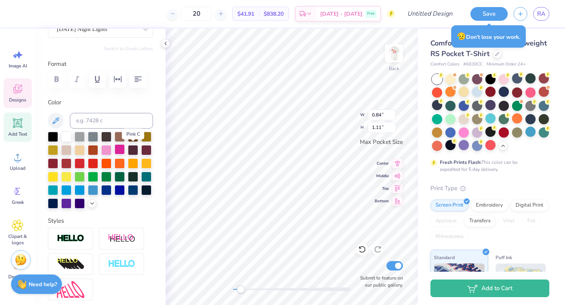
scroll to position [81, 0]
click at [89, 206] on icon at bounding box center [92, 202] width 6 height 6
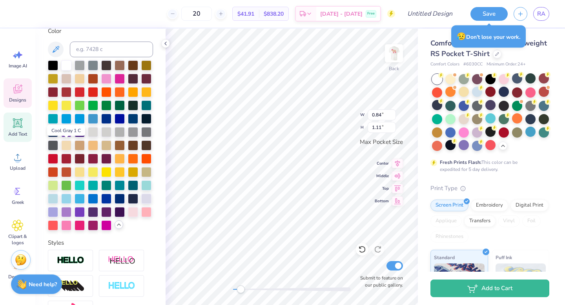
scroll to position [153, 0]
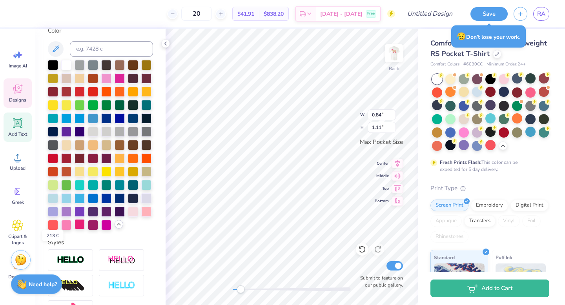
click at [75, 230] on div at bounding box center [80, 224] width 10 height 10
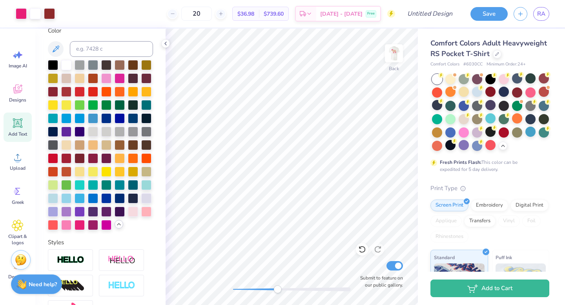
click at [278, 296] on div "Back Submit to feature on our public gallery." at bounding box center [292, 167] width 252 height 277
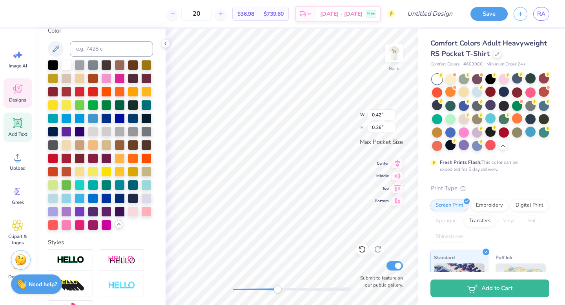
type input "0.42"
type input "0.36"
click at [274, 290] on div at bounding box center [292, 290] width 118 height 4
click at [258, 289] on div at bounding box center [292, 290] width 118 height 4
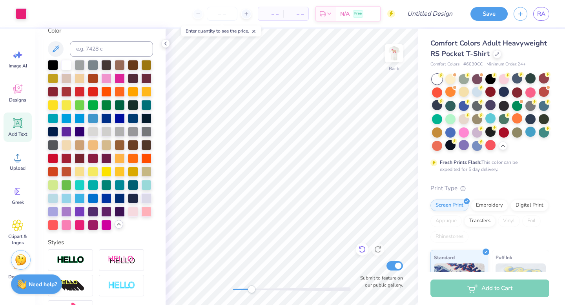
click at [362, 250] on icon at bounding box center [362, 250] width 8 height 8
click at [366, 249] on icon at bounding box center [362, 250] width 8 height 8
click at [11, 160] on div "Upload" at bounding box center [18, 161] width 28 height 29
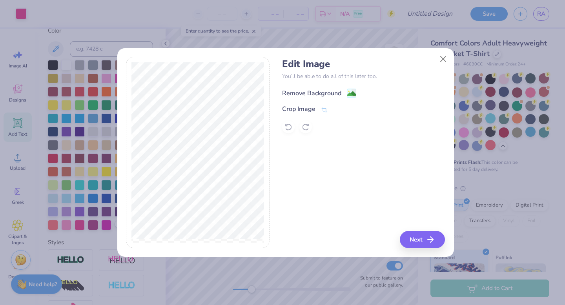
click at [313, 95] on div "Remove Background" at bounding box center [311, 93] width 59 height 9
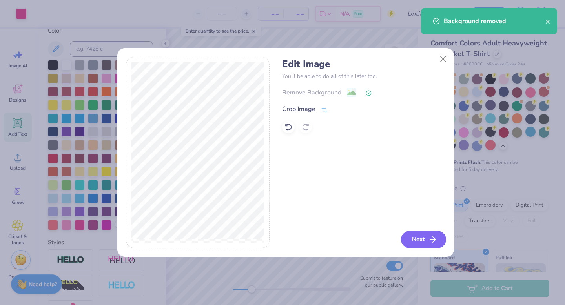
click at [410, 243] on button "Next" at bounding box center [423, 239] width 45 height 17
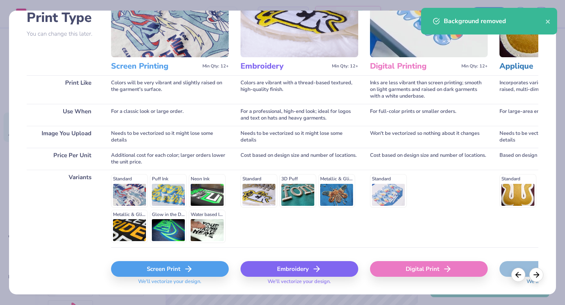
scroll to position [86, 0]
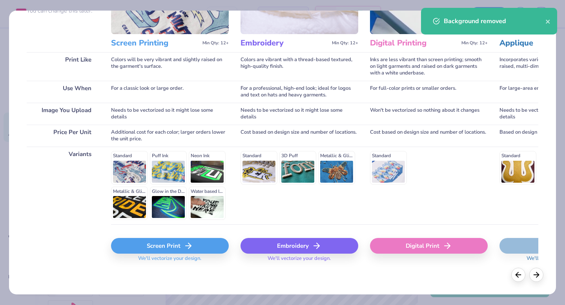
click at [390, 246] on div "Digital Print" at bounding box center [429, 246] width 118 height 16
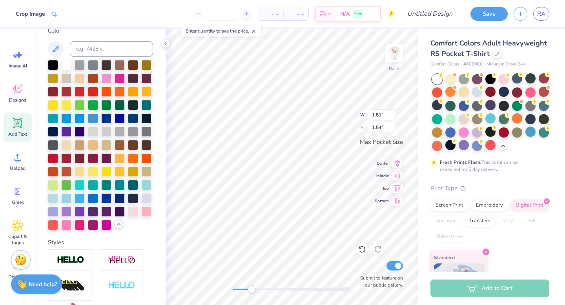
type input "1.81"
type input "1.54"
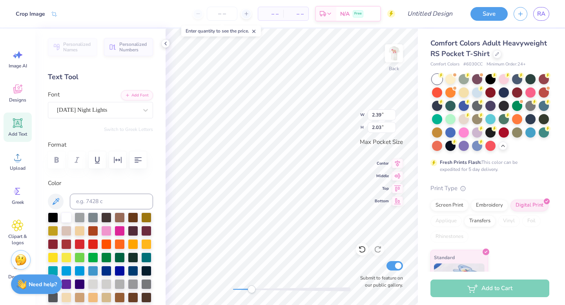
scroll to position [153, 0]
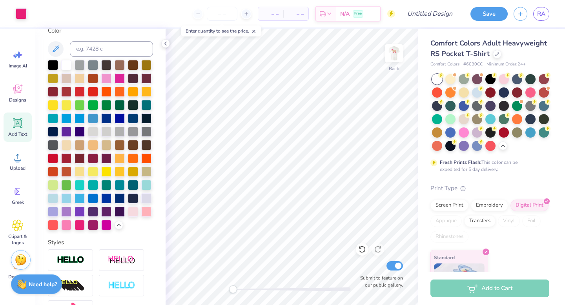
click at [228, 292] on div "Back Submit to feature on our public gallery." at bounding box center [292, 167] width 252 height 277
click at [19, 10] on div at bounding box center [21, 12] width 11 height 11
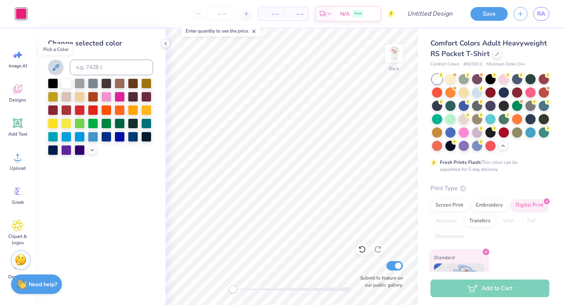
click at [61, 62] on button at bounding box center [56, 68] width 16 height 16
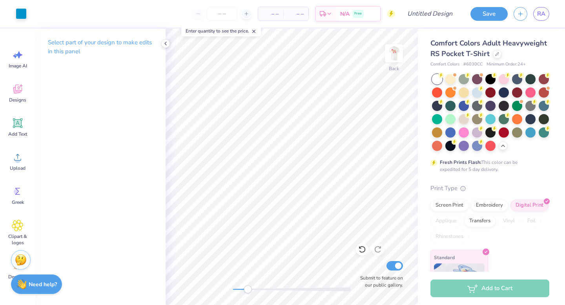
drag, startPoint x: 231, startPoint y: 290, endPoint x: 248, endPoint y: 292, distance: 17.7
click at [248, 292] on div "Accessibility label" at bounding box center [248, 290] width 8 height 8
type input "2.68"
type input "0.96"
type input "2.39"
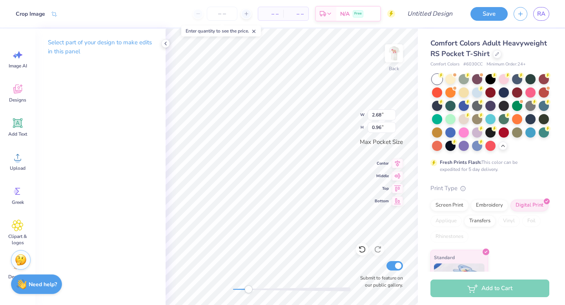
type input "2.03"
type input "3.16"
type input "2.69"
type input "3.46"
type input "2.94"
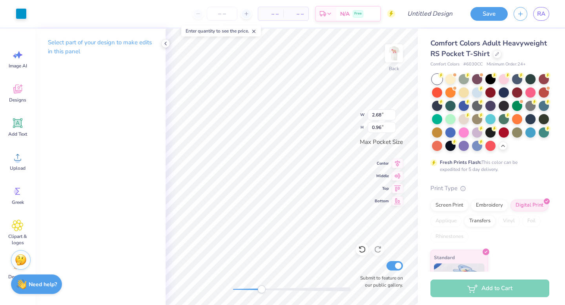
type input "2.89"
type input "1.03"
type input "3.46"
type input "2.94"
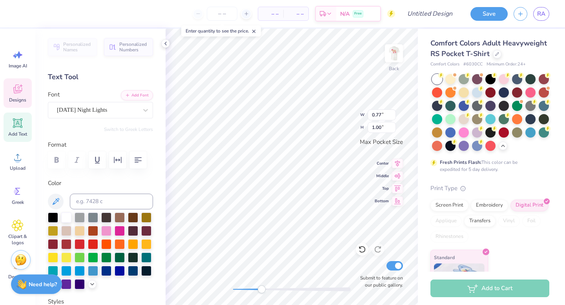
type input "0.89"
type input "1.03"
type input "3.29"
type input "2.80"
type input "0.75"
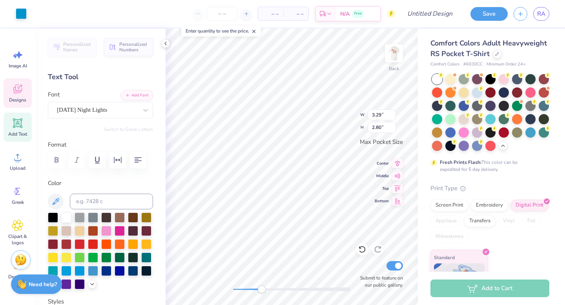
type input "0.94"
type input "0.83"
type input "1.05"
type input "3.29"
type input "2.80"
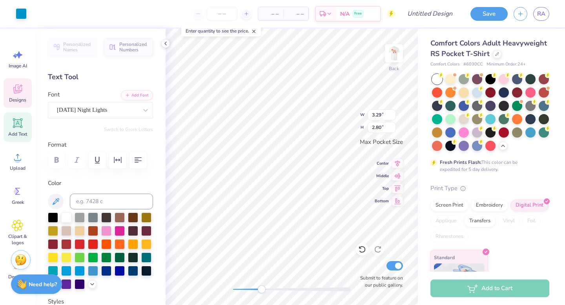
type input "0.82"
type input "1.02"
drag, startPoint x: 246, startPoint y: 289, endPoint x: 232, endPoint y: 291, distance: 13.9
click at [232, 291] on div "Accessibility label" at bounding box center [233, 290] width 8 height 8
click at [218, 14] on input "number" at bounding box center [222, 14] width 31 height 14
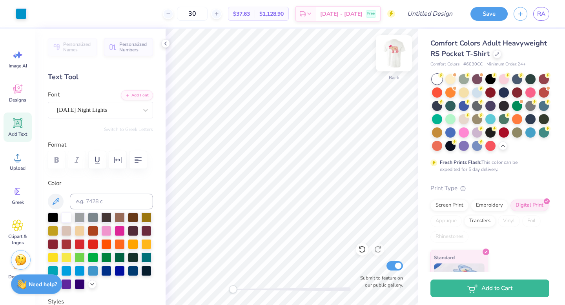
type input "30"
click at [396, 53] on img at bounding box center [393, 53] width 31 height 31
click at [395, 49] on img at bounding box center [393, 53] width 31 height 31
click at [496, 19] on button "Save" at bounding box center [489, 14] width 37 height 14
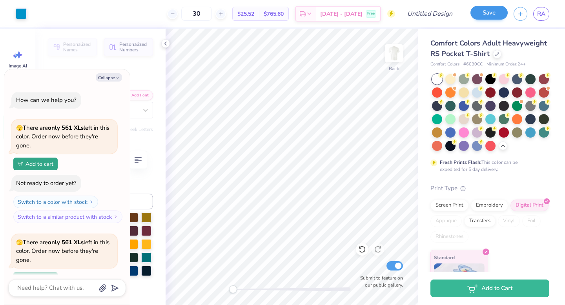
scroll to position [90, 0]
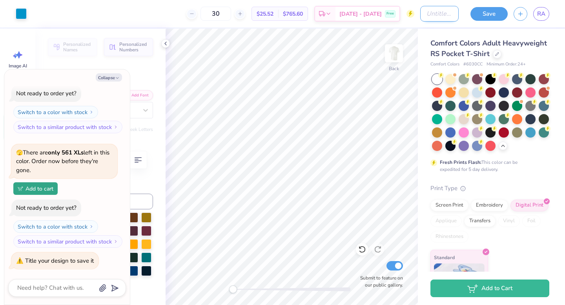
click at [437, 11] on input "Design Title" at bounding box center [439, 14] width 38 height 16
type textarea "x"
type input "s"
type textarea "x"
type input "sh"
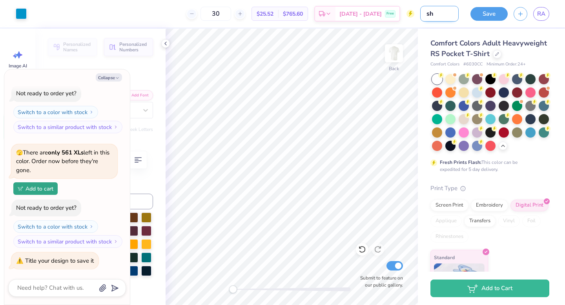
type textarea "x"
type input "shi"
type textarea "x"
type input "shir"
type textarea "x"
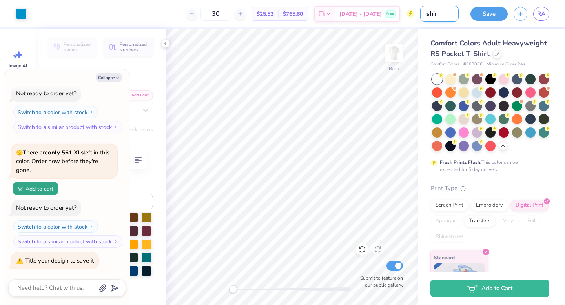
type input "shirf"
type textarea "x"
type input "shir"
type textarea "x"
type input "shirt"
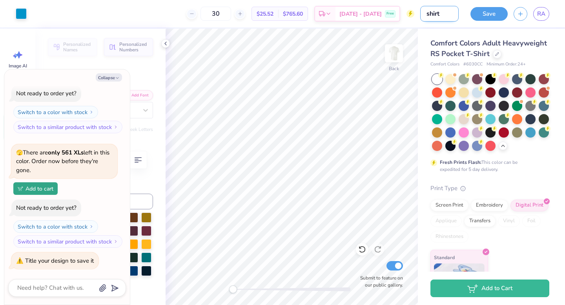
type textarea "x"
type input "shirt"
click at [497, 10] on button "Save" at bounding box center [489, 13] width 37 height 14
click at [115, 77] on button "Collapse" at bounding box center [109, 77] width 26 height 8
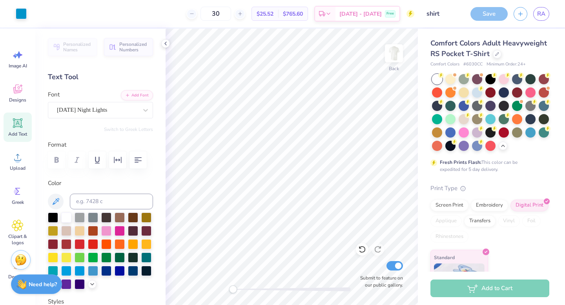
type textarea "x"
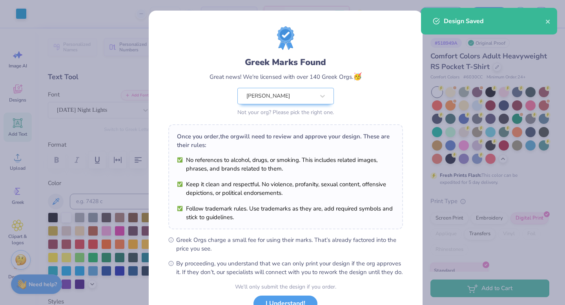
scroll to position [62, 0]
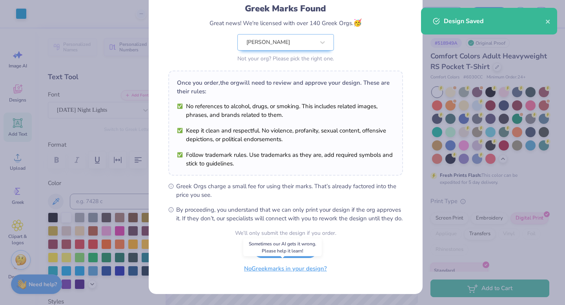
click at [297, 276] on button "No Greek marks in your design?" at bounding box center [285, 269] width 96 height 16
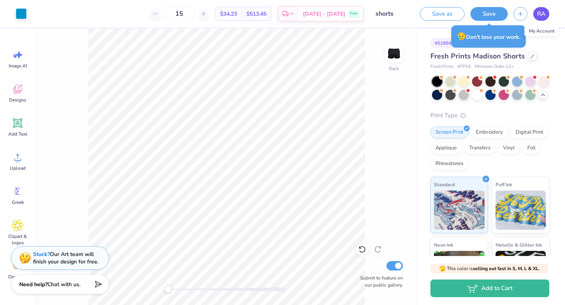
click at [546, 11] on link "RA" at bounding box center [541, 14] width 16 height 14
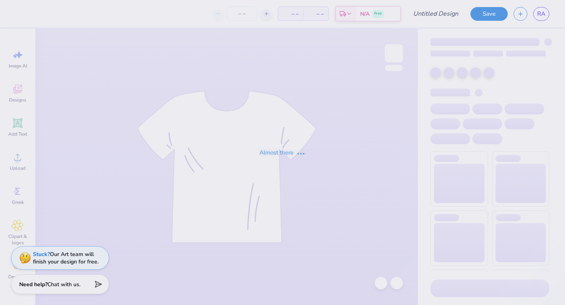
type input "ss"
type input "20"
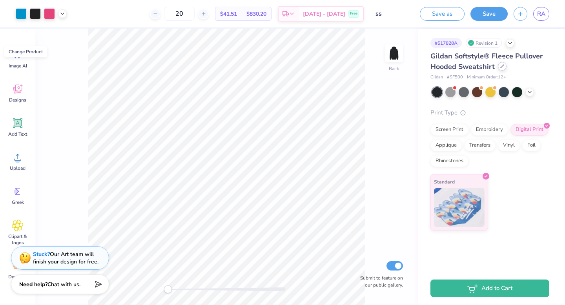
click at [499, 65] on div at bounding box center [502, 66] width 9 height 9
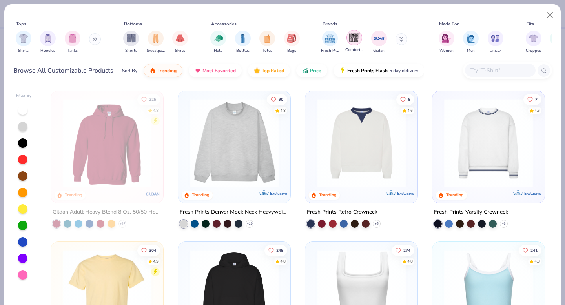
click at [350, 38] on img "filter for Comfort Colors" at bounding box center [355, 38] width 12 height 12
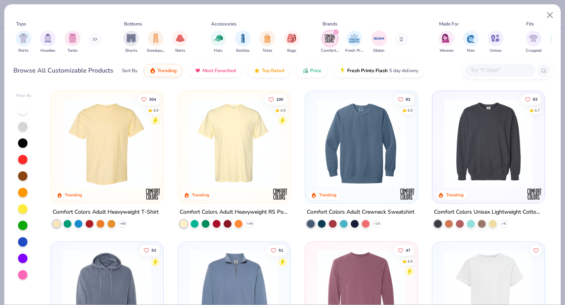
click at [245, 157] on img at bounding box center [234, 143] width 97 height 89
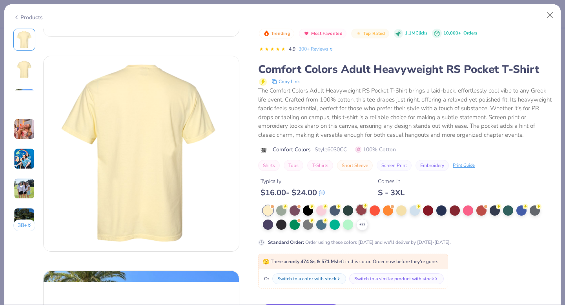
scroll to position [188, 0]
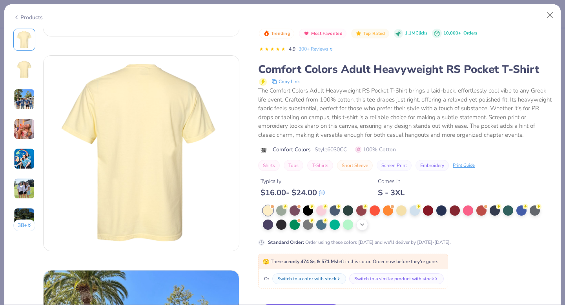
click at [363, 228] on icon at bounding box center [362, 225] width 6 height 6
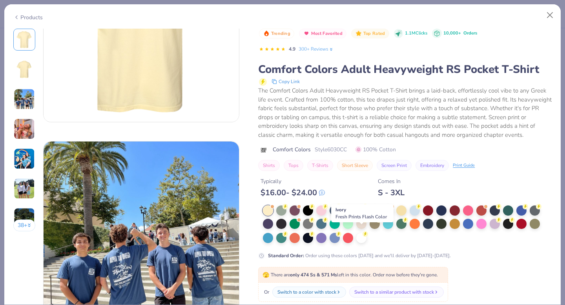
scroll to position [318, 0]
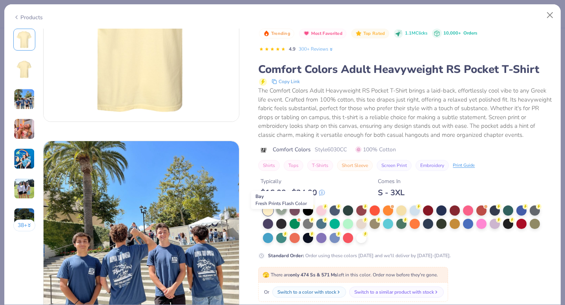
click at [279, 215] on div at bounding box center [281, 210] width 10 height 10
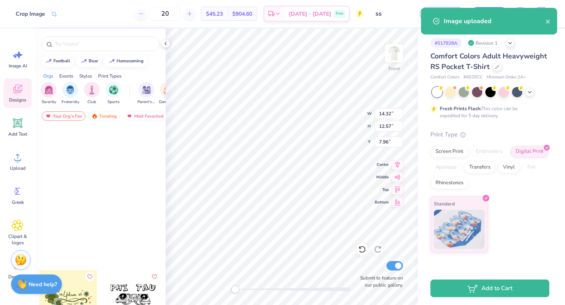
scroll to position [221, 0]
